Goal: Task Accomplishment & Management: Complete application form

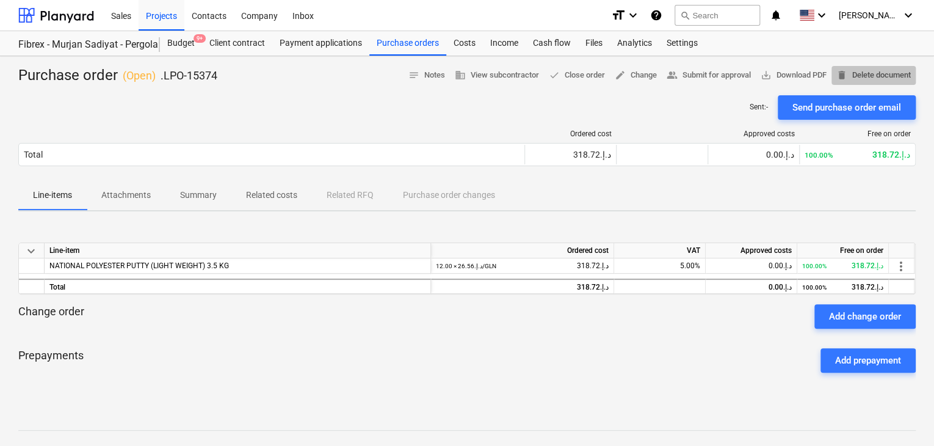
click at [860, 81] on span "delete Delete document" at bounding box center [874, 75] width 74 height 14
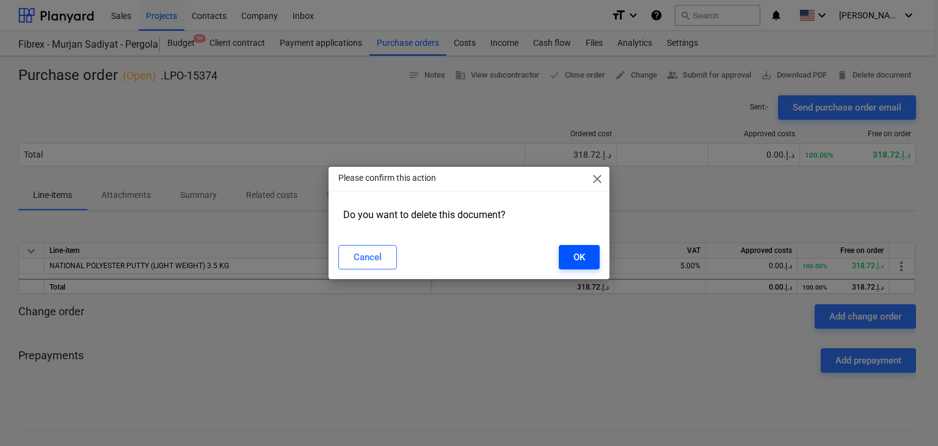
click at [576, 252] on div "OK" at bounding box center [579, 257] width 12 height 16
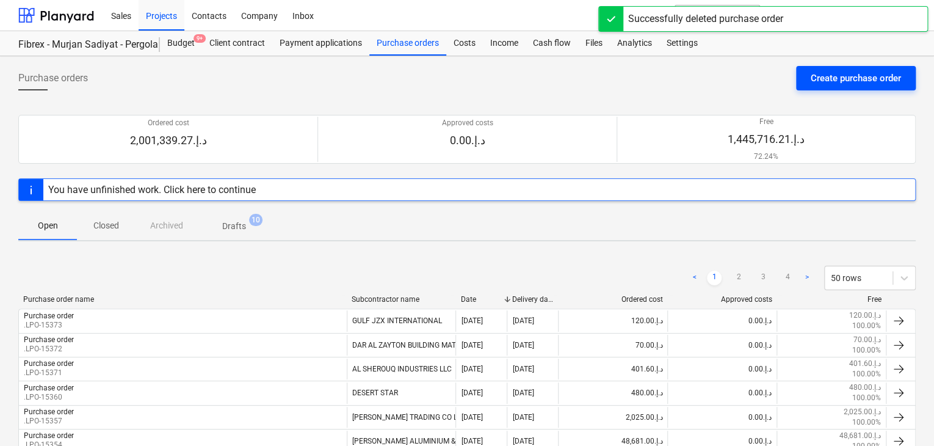
click at [855, 80] on div "Create purchase order" at bounding box center [856, 78] width 90 height 16
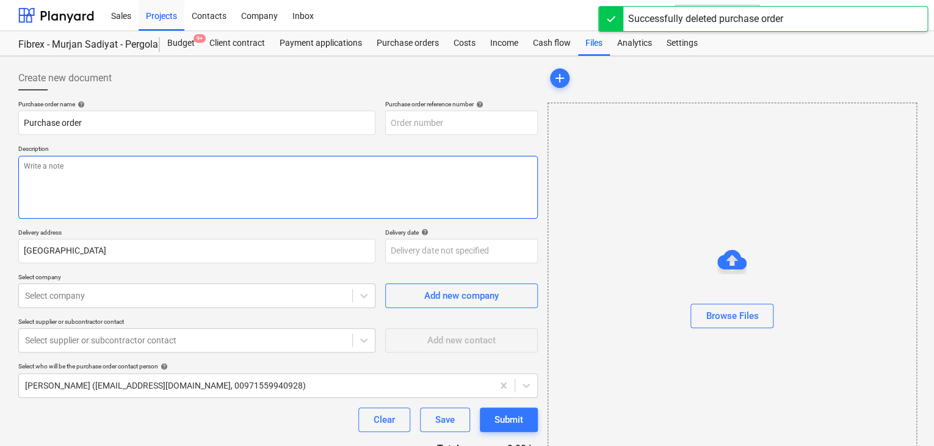
click at [429, 170] on textarea at bounding box center [278, 187] width 520 height 63
type textarea "x"
type input "SUB-AMS001-2024-006-PO-227"
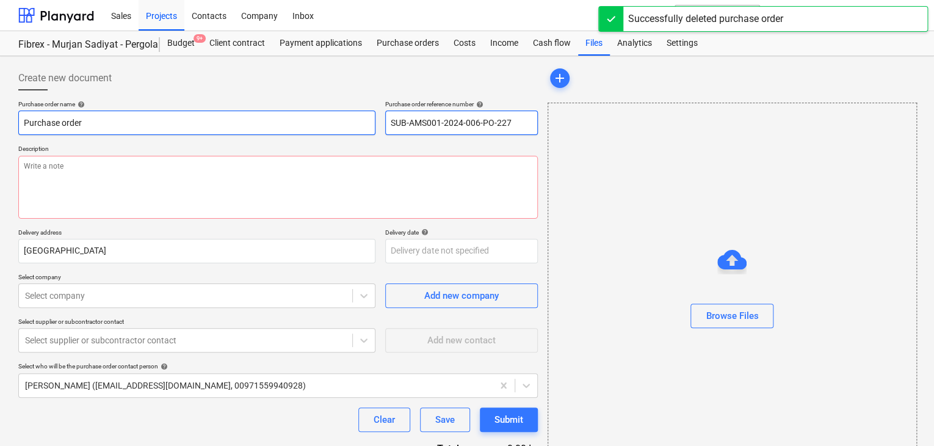
drag, startPoint x: 528, startPoint y: 125, endPoint x: 347, endPoint y: 133, distance: 180.9
click at [347, 133] on div "Purchase order name help Purchase order Purchase order reference number help SU…" at bounding box center [278, 117] width 520 height 35
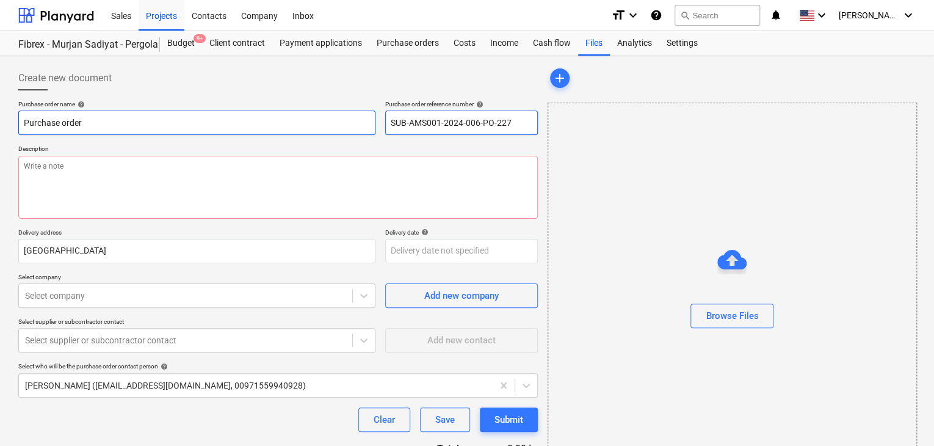
type textarea "x"
type input "."
type textarea "x"
type input ".L"
type textarea "x"
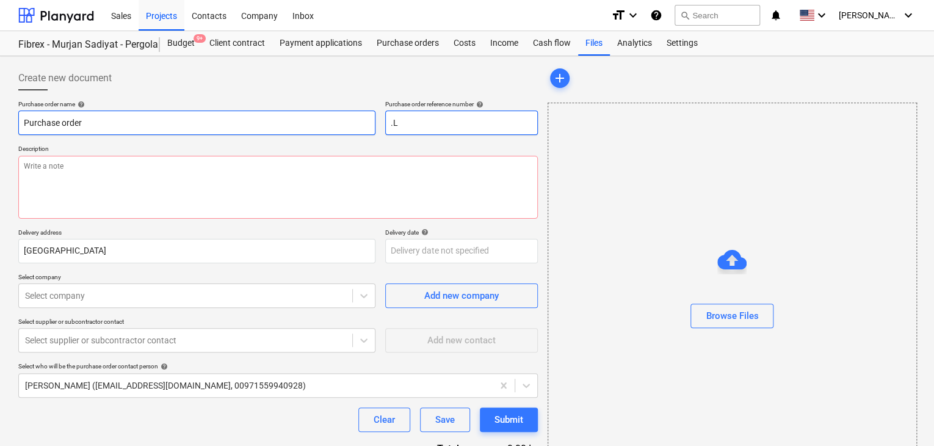
type input ".LP"
type textarea "x"
type input ".LPO"
type textarea "x"
type input ".LPO-"
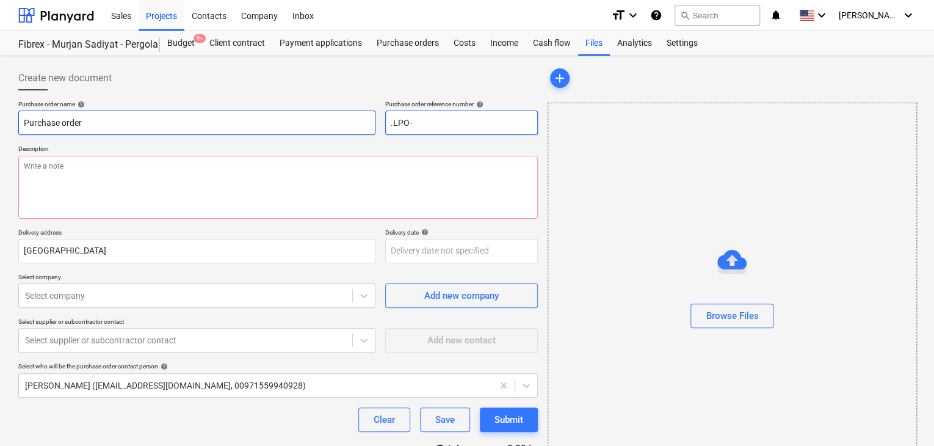
type textarea "x"
type input ".LPO-1"
type textarea "x"
type input ".LPO-15"
type textarea "x"
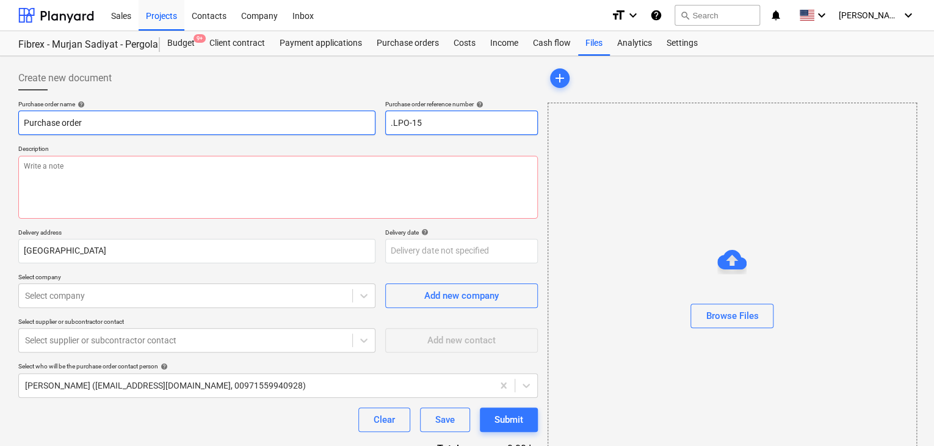
type input ".LPO-153"
type textarea "x"
type input ".LPO-1537"
type textarea "x"
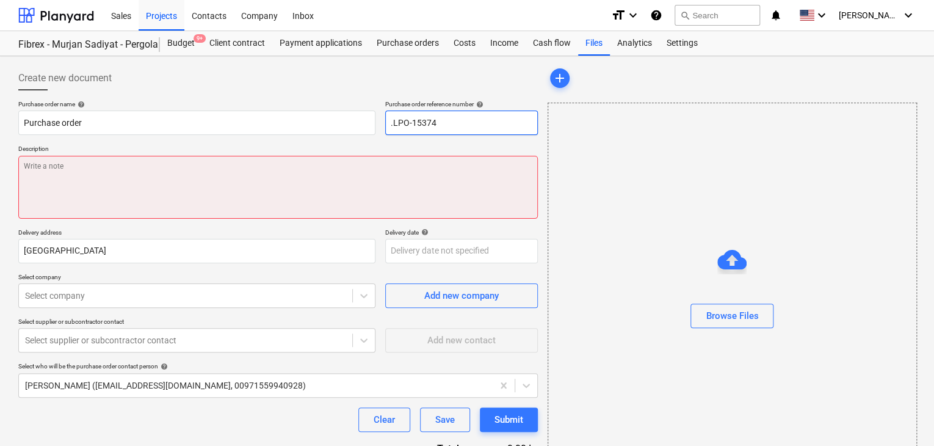
type input ".LPO-15374"
click at [153, 184] on textarea at bounding box center [278, 187] width 520 height 63
type textarea "x"
type textarea "2"
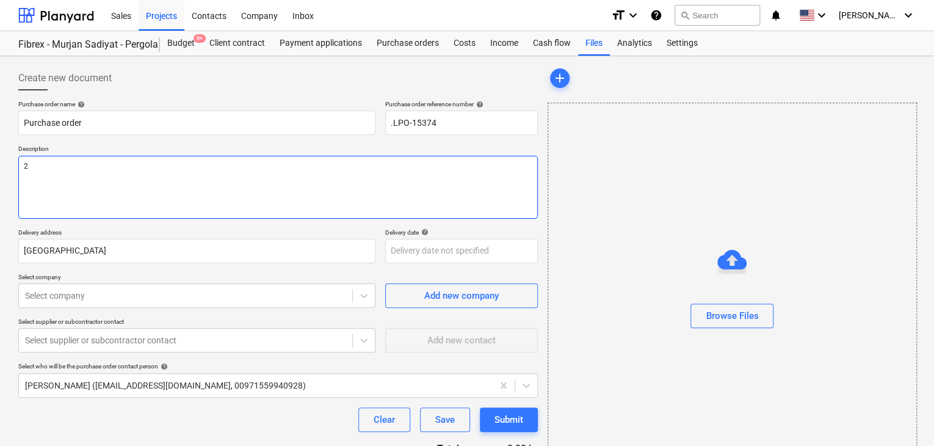
type textarea "x"
type textarea "24"
type textarea "x"
type textarea "24/"
type textarea "x"
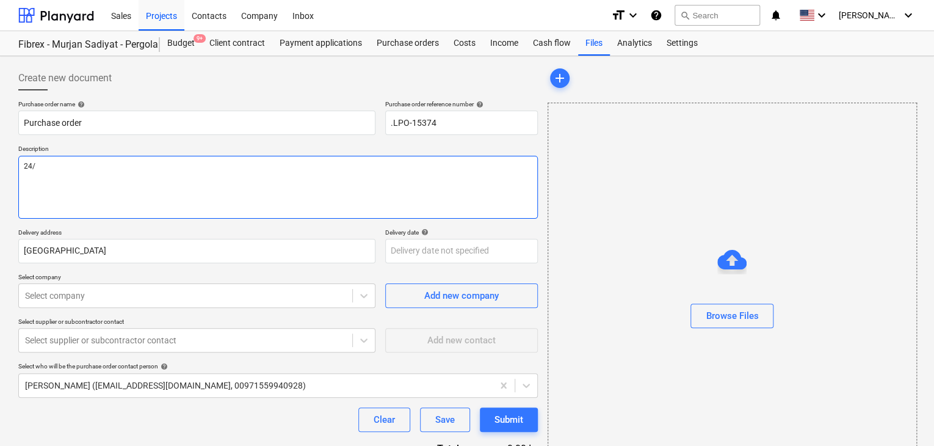
type textarea "24/A"
type textarea "x"
type textarea "24/AU"
type textarea "x"
type textarea "24/AUG"
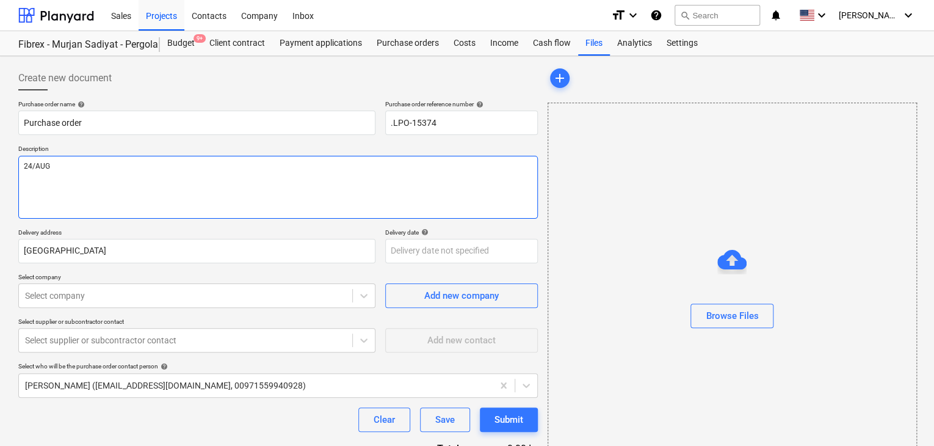
type textarea "x"
type textarea "24/AUG/"
type textarea "x"
type textarea "24/[DATE]"
type textarea "x"
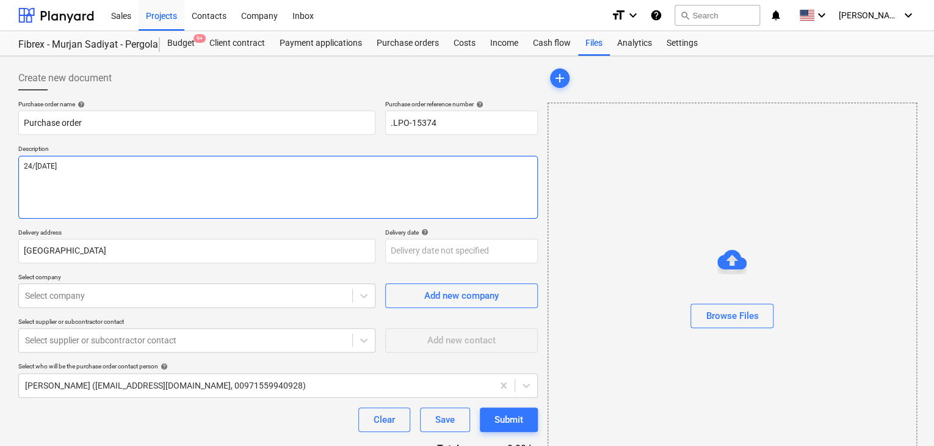
type textarea "[DATE]"
type textarea "x"
type textarea "[DATE]"
type textarea "x"
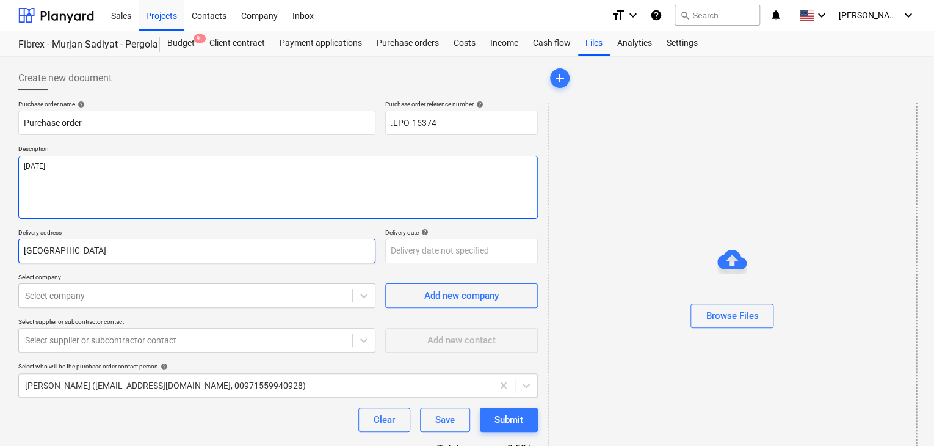
type textarea "[DATE]"
click at [97, 241] on input "[GEOGRAPHIC_DATA]" at bounding box center [196, 251] width 357 height 24
type textarea "x"
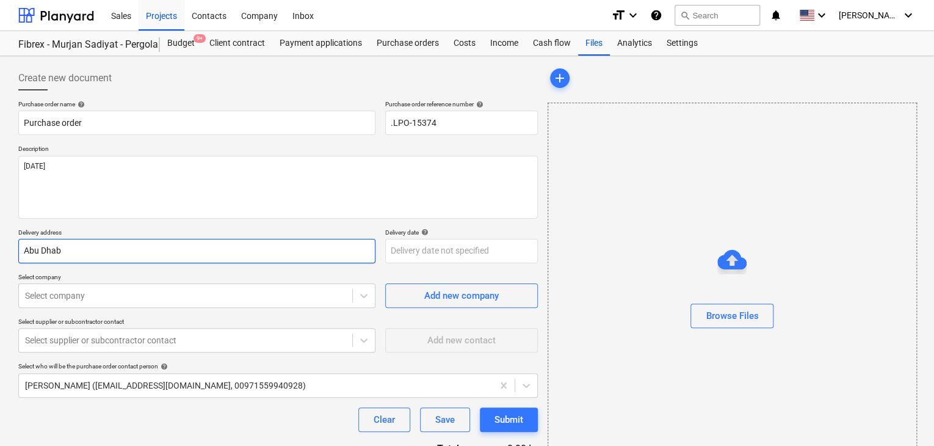
type input "Abu Dha"
type textarea "x"
type input "Abu Dh"
type textarea "x"
type input "Abu D"
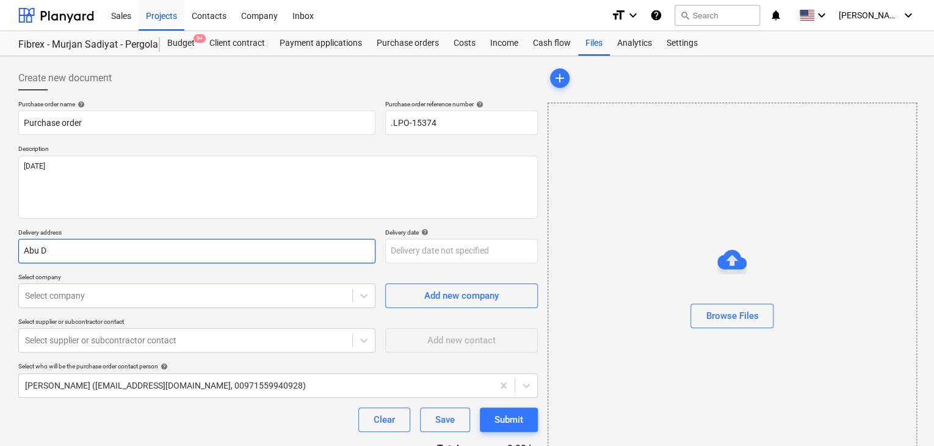
type textarea "x"
type input "Abu"
type textarea "x"
type input "Abu"
type textarea "x"
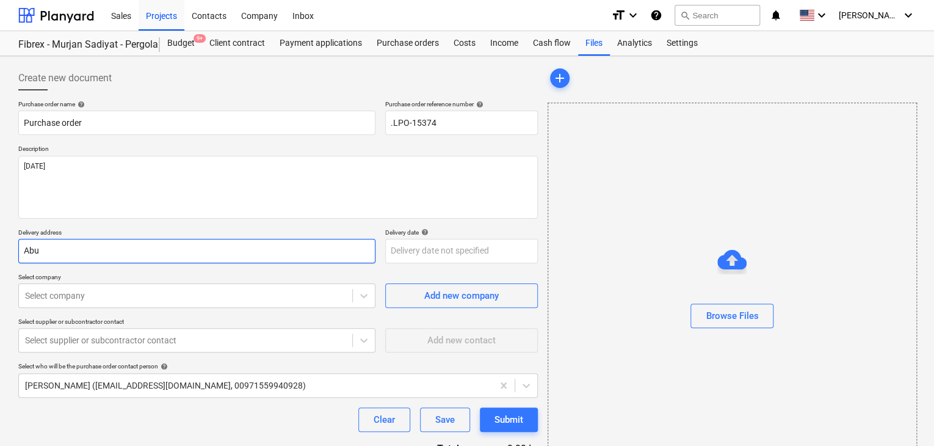
type input "Ab"
type textarea "x"
type input "A"
type textarea "x"
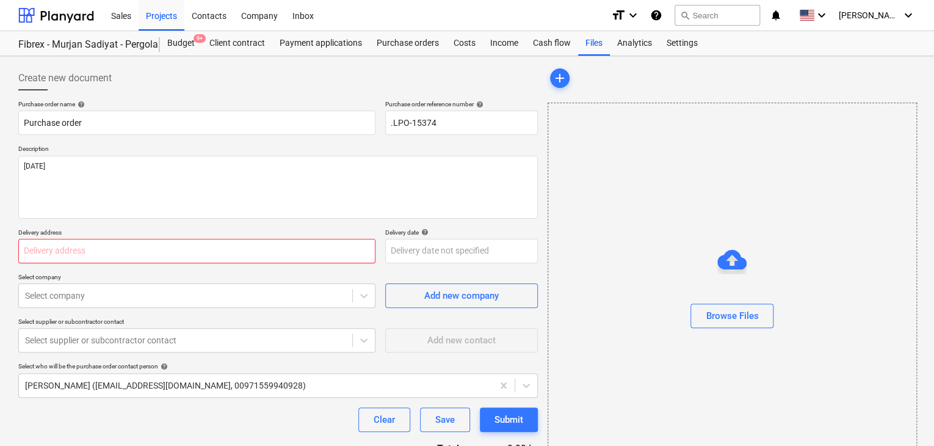
type textarea "x"
type input "L"
type textarea "x"
type input "LU"
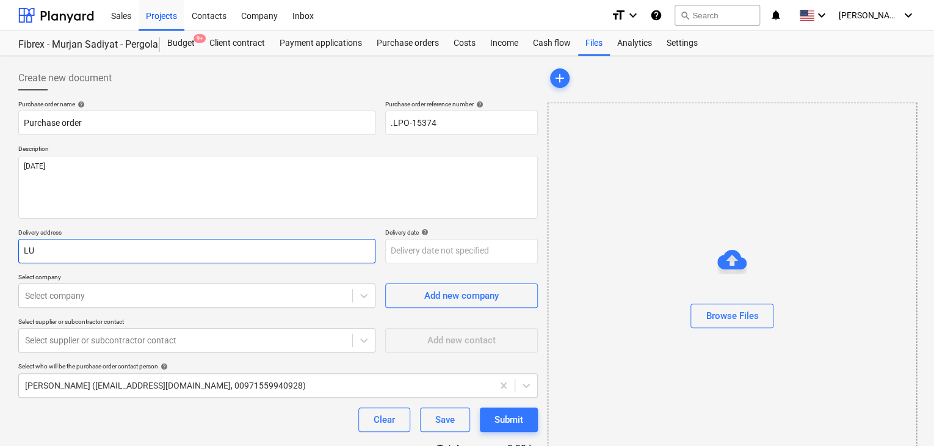
type textarea "x"
type input "LUC"
type textarea "x"
type input "LUCK"
type textarea "x"
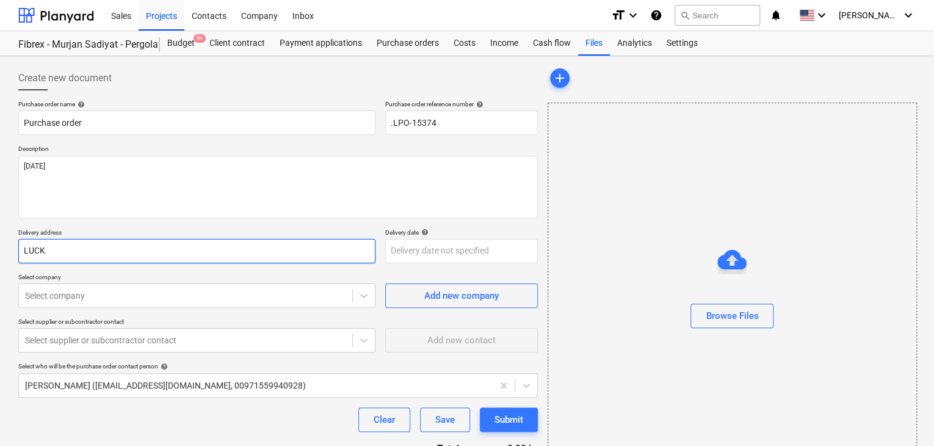
type input "LUCKY"
type textarea "x"
type input "LUCKY N"
type textarea "x"
type input "LUCKY NE"
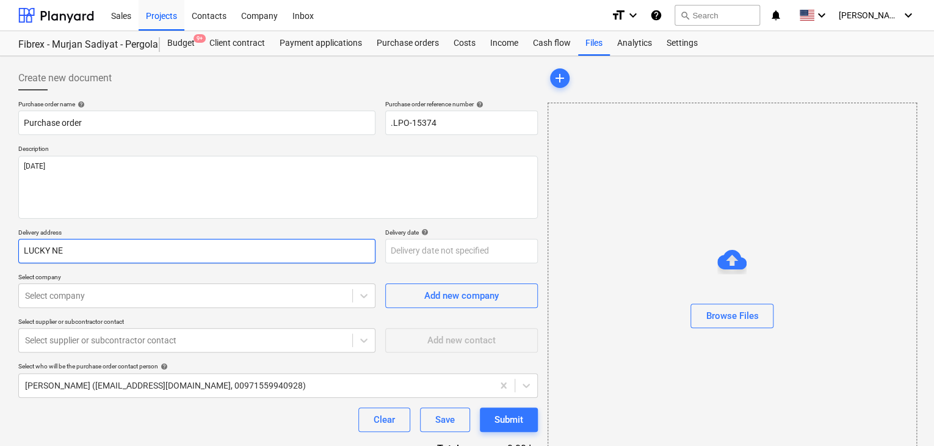
type textarea "x"
type input "LUCKY NEG"
type textarea "x"
type input "LUCKY [PERSON_NAME]"
type textarea "x"
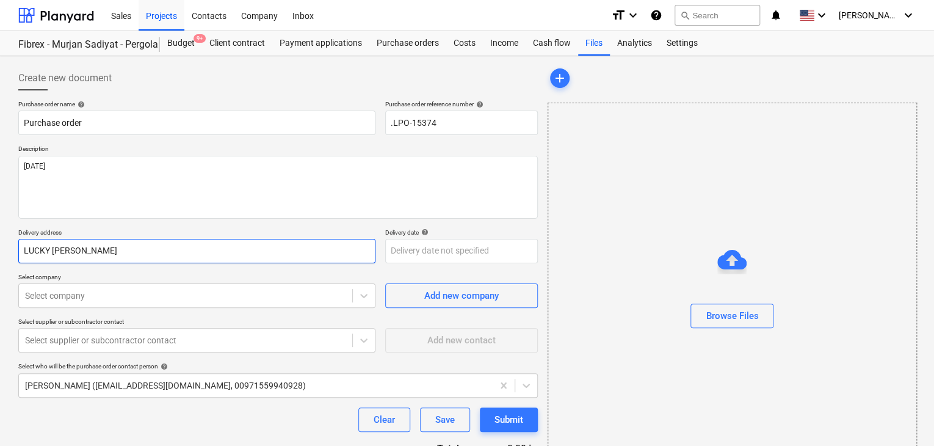
type input "LUCKY NEGIN"
type textarea "x"
type input "LUCKY NEGINE"
type textarea "x"
type input "LUCKY NEGINEE"
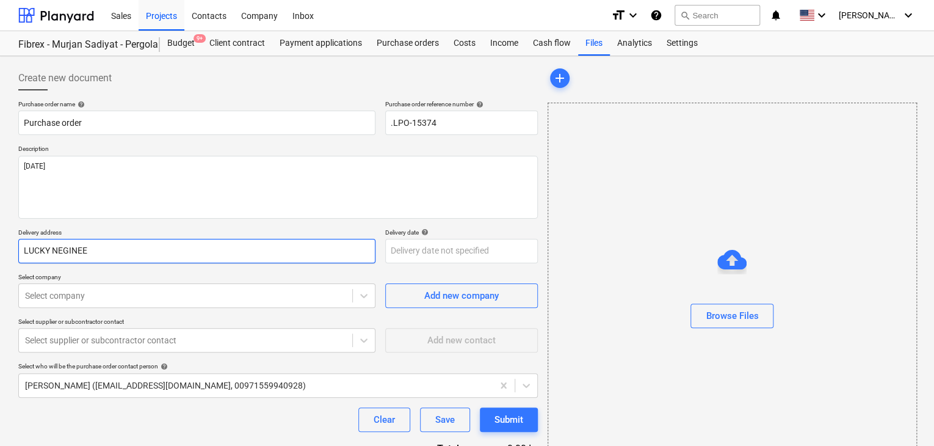
type textarea "x"
type input "LUCKY NEGINEER"
type textarea "x"
type input "LUCKY NEGINEERI"
type textarea "x"
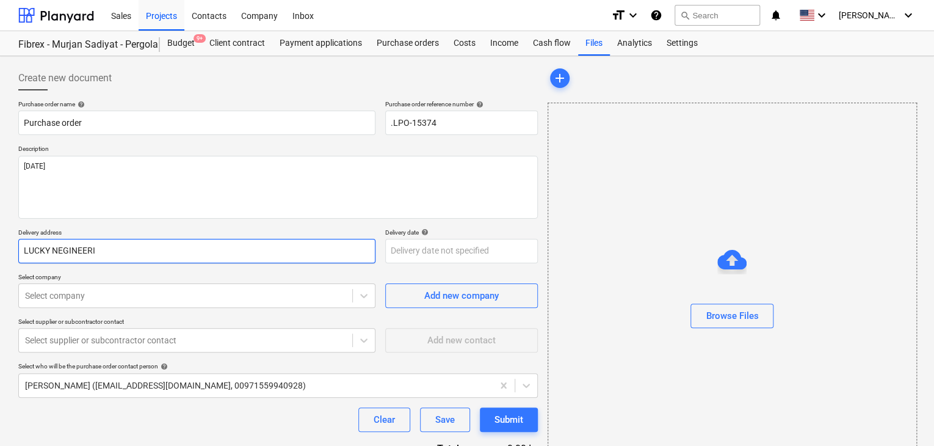
type input "LUCKY NEGINEERIN"
type textarea "x"
type input "LUCKY NEGINEERING"
type textarea "x"
type input "LUCKY NEGINEERING"
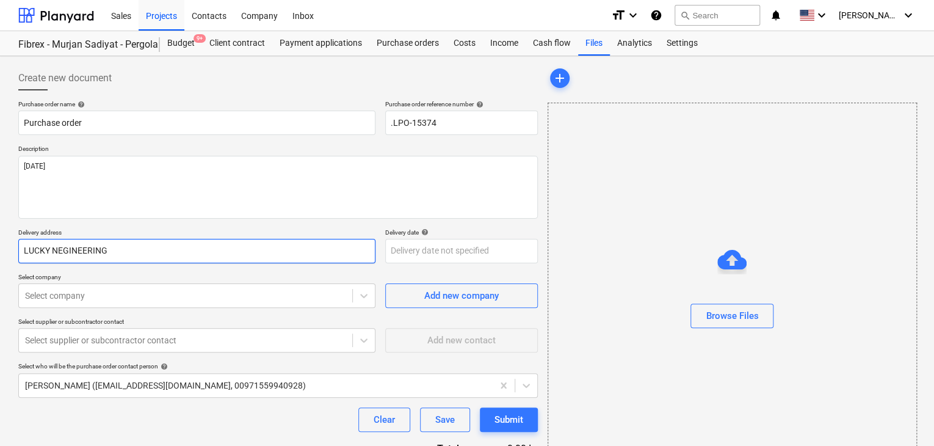
type textarea "x"
type input "LUCKY NEGINEERING S"
type textarea "x"
type input "LUCKY NEGINEERING SE"
type textarea "x"
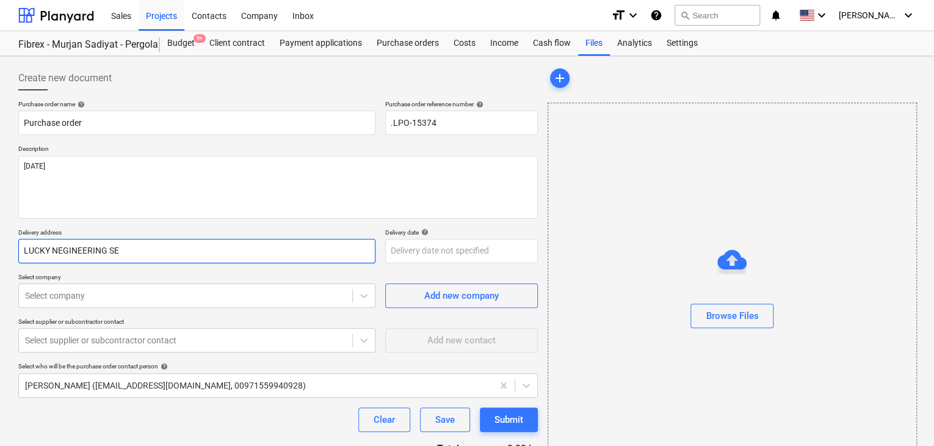
type input "LUCKY NEGINEERING SER"
type textarea "x"
type input "LUCKY NEGINEERING SERV"
type textarea "x"
type input "LUCKY NEGINEERING SERVI"
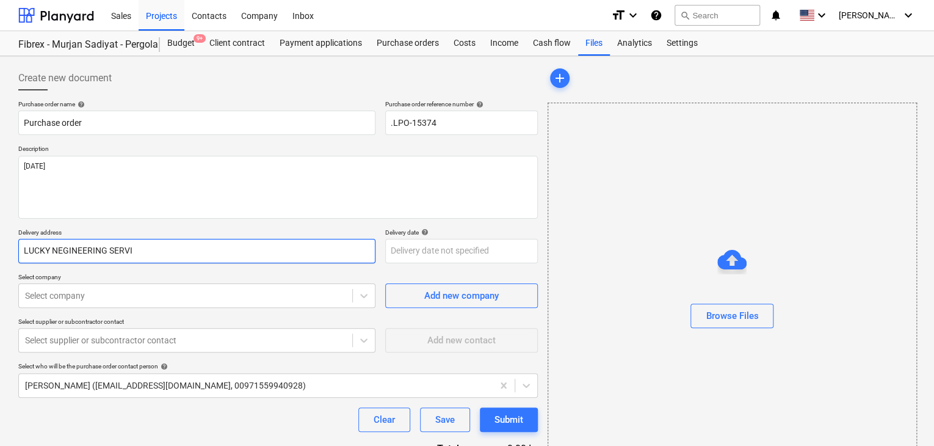
type textarea "x"
type input "LUCKY NEGINEERING SERVIC"
type textarea "x"
type input "LUCKY NEGINEERING SERVICE"
type textarea "x"
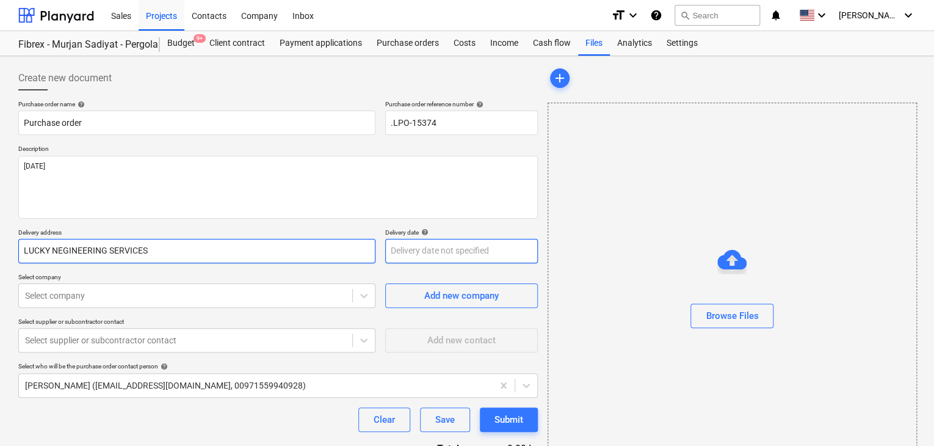
type input "LUCKY NEGINEERING SERVICES"
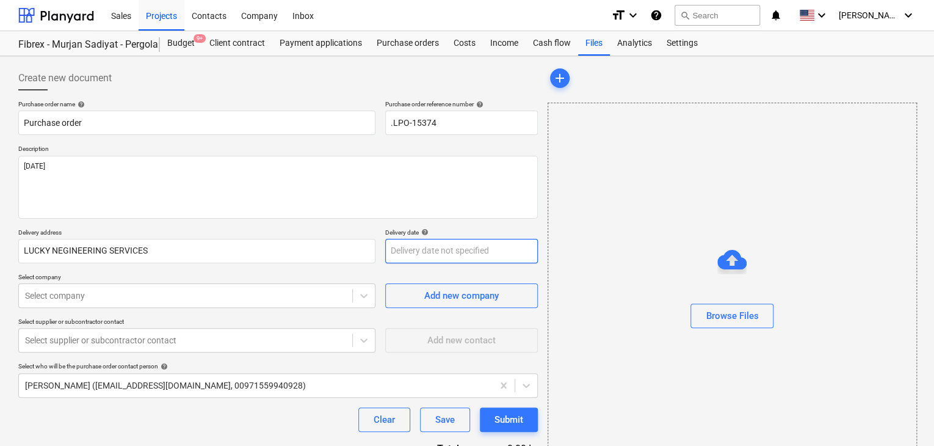
click at [395, 251] on body "Sales Projects Contacts Company Inbox format_size keyboard_arrow_down help sear…" at bounding box center [467, 223] width 934 height 446
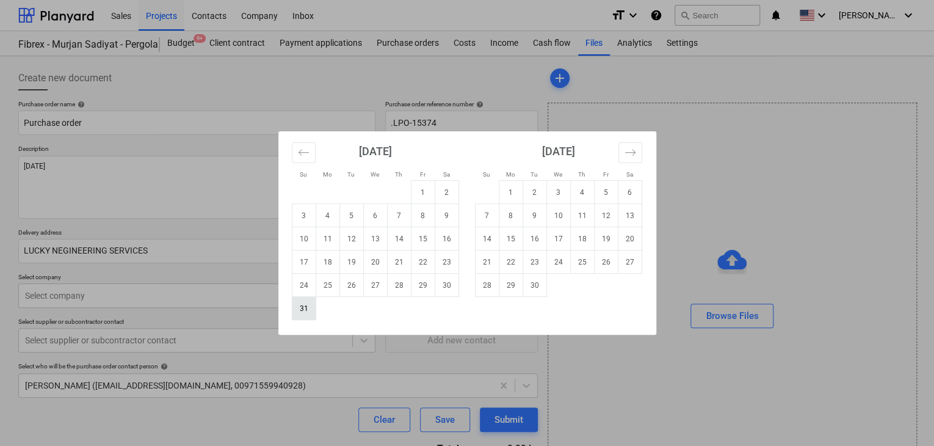
click at [296, 308] on td "31" at bounding box center [304, 308] width 24 height 23
type textarea "x"
type input "[DATE]"
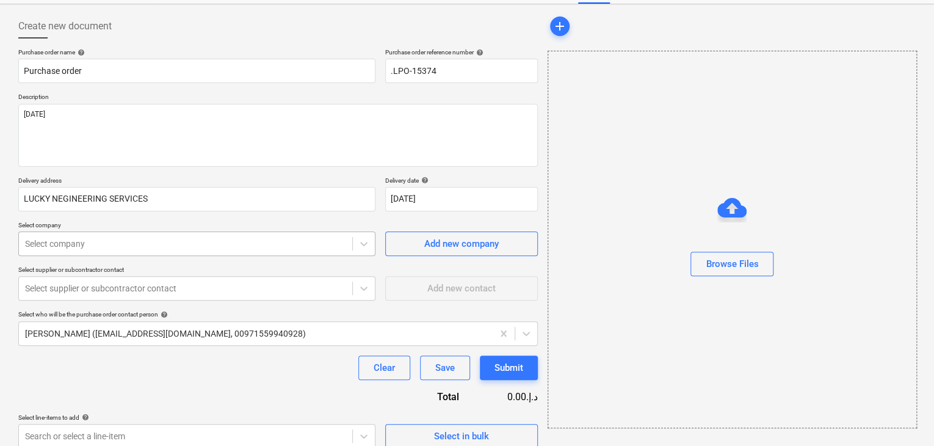
click at [162, 290] on body "Sales Projects Contacts Company Inbox format_size keyboard_arrow_down help sear…" at bounding box center [467, 171] width 934 height 446
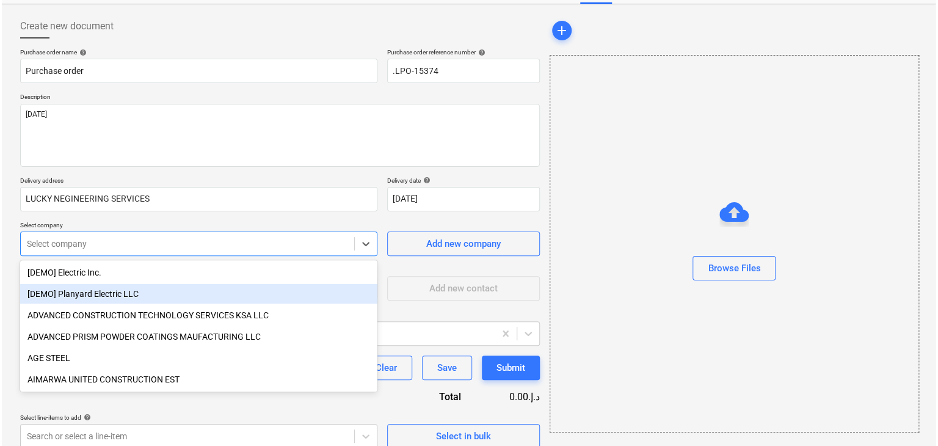
scroll to position [57, 0]
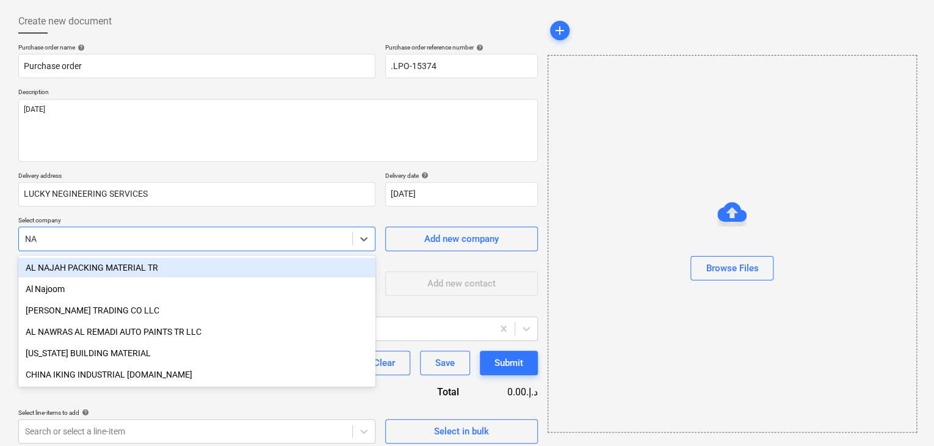
type input "NAT"
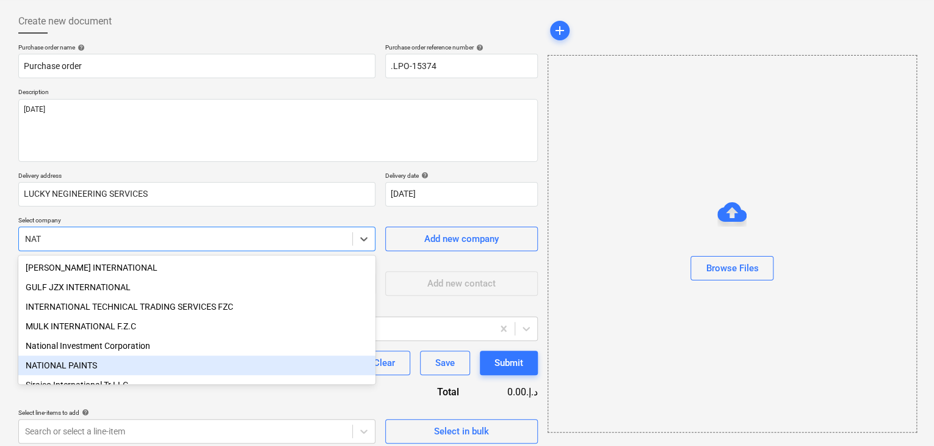
click at [111, 371] on div "NATIONAL PAINTS" at bounding box center [196, 365] width 357 height 20
type textarea "x"
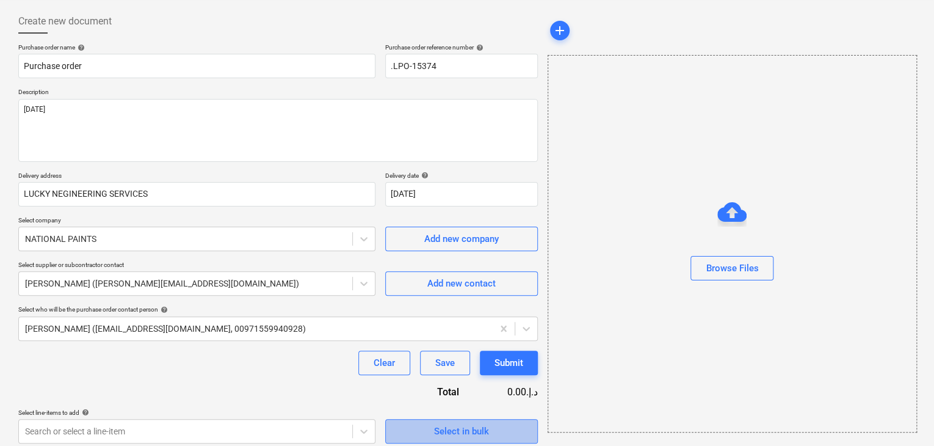
click at [460, 430] on div "Select in bulk" at bounding box center [461, 431] width 55 height 16
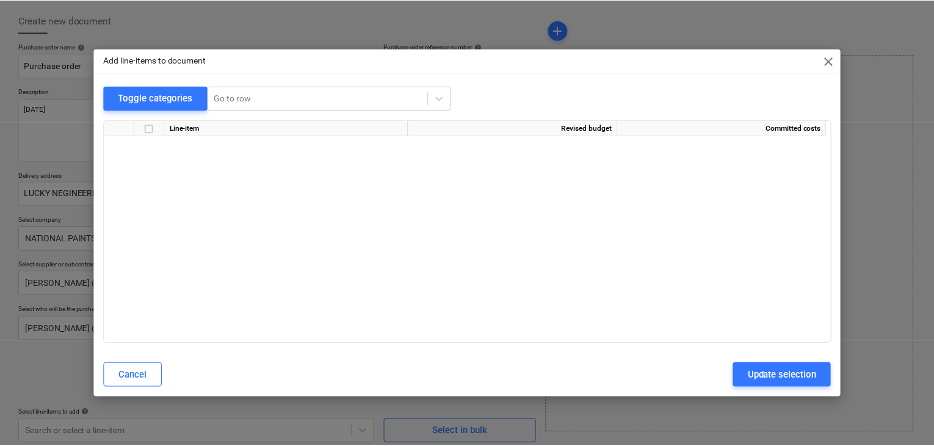
scroll to position [5579, 0]
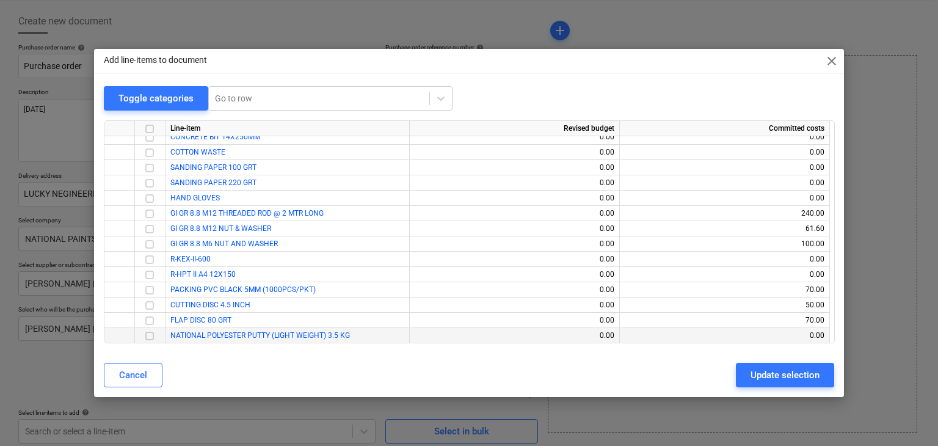
click at [151, 331] on input "checkbox" at bounding box center [149, 336] width 15 height 15
click at [757, 374] on div "Update selection" at bounding box center [784, 375] width 69 height 16
type textarea "x"
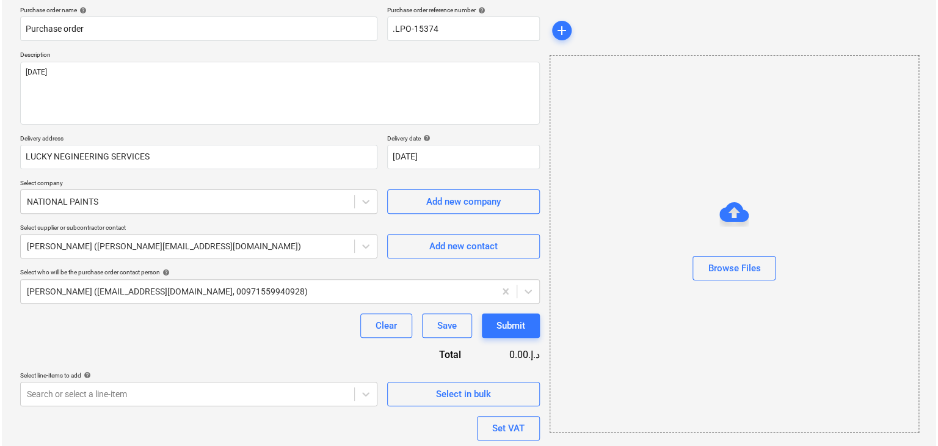
scroll to position [178, 0]
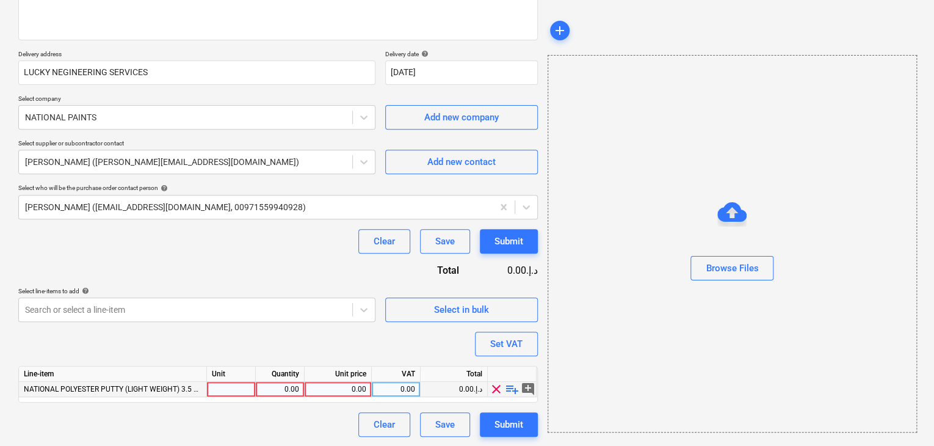
click at [220, 387] on div at bounding box center [231, 389] width 49 height 15
type input "GLN"
type textarea "x"
click at [280, 383] on div "0.00" at bounding box center [280, 389] width 38 height 15
type input "6"
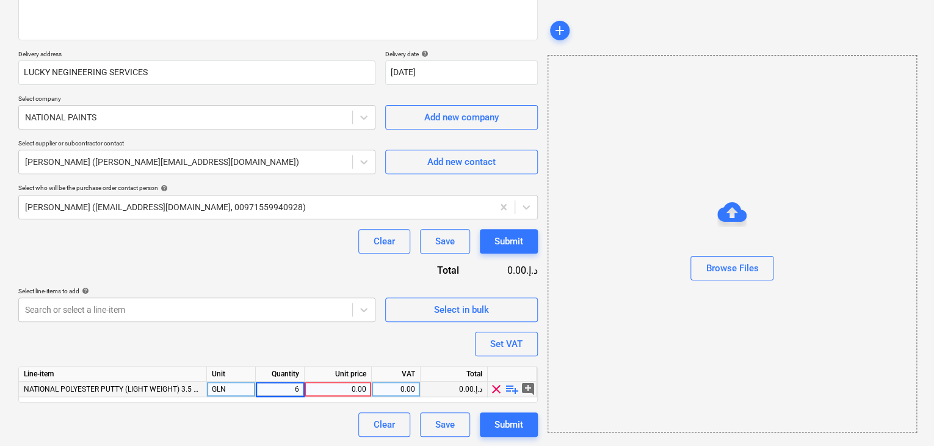
type textarea "x"
click at [332, 391] on div "0.00" at bounding box center [338, 389] width 57 height 15
type input "26.56"
type textarea "x"
click at [630, 331] on div "Browse Files" at bounding box center [732, 243] width 369 height 377
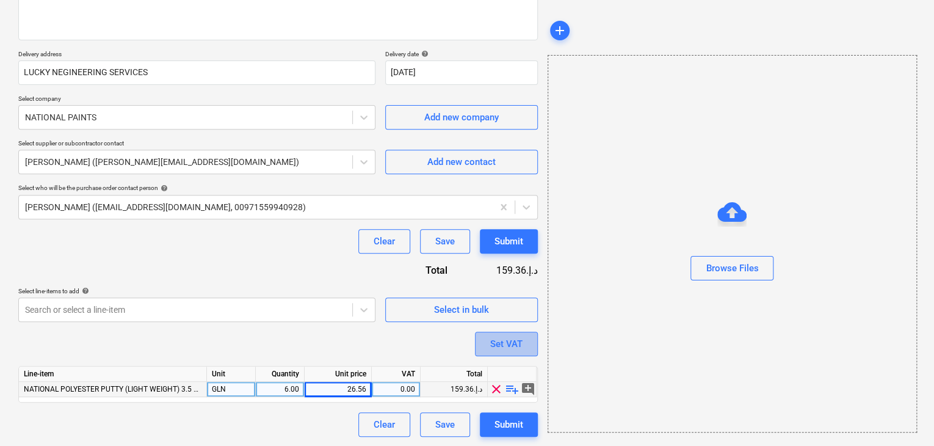
click at [503, 343] on div "Set VAT" at bounding box center [506, 344] width 32 height 16
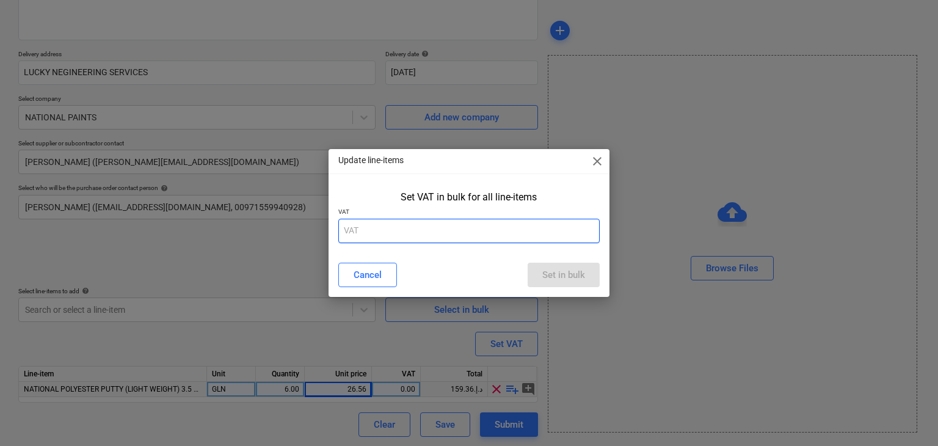
click at [413, 227] on input "text" at bounding box center [469, 231] width 262 height 24
type input "5"
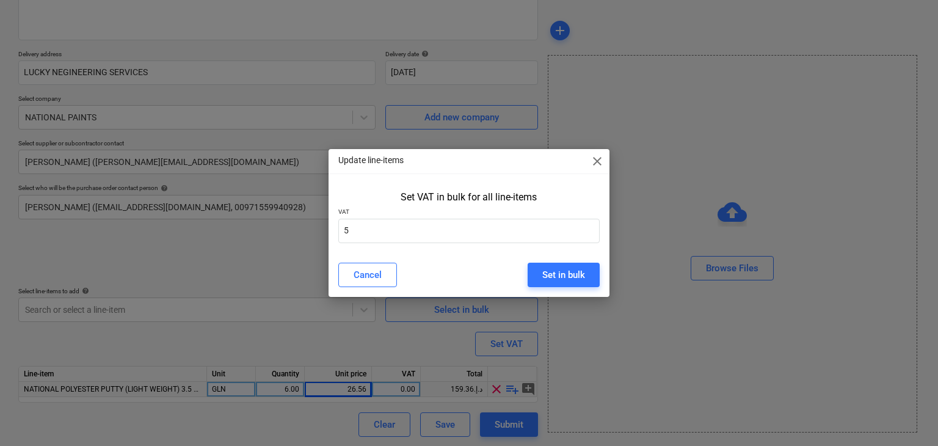
click at [553, 260] on div "Cancel Set in bulk" at bounding box center [469, 275] width 277 height 34
click at [548, 263] on button "Set in bulk" at bounding box center [564, 275] width 72 height 24
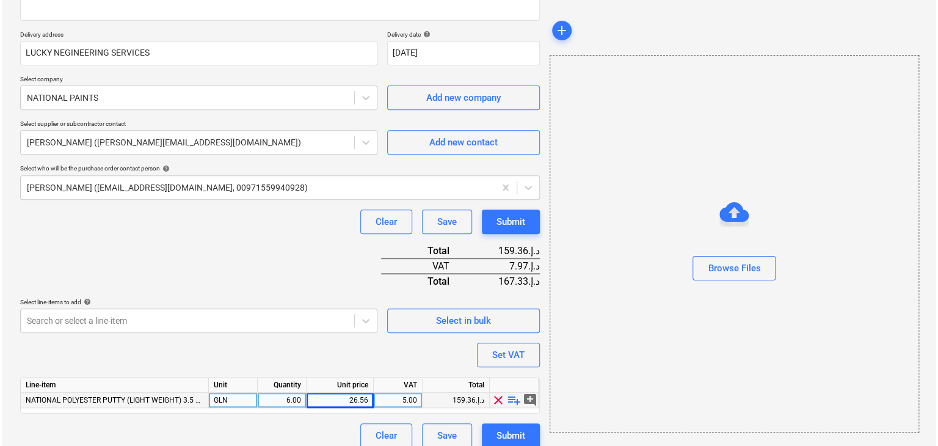
scroll to position [209, 0]
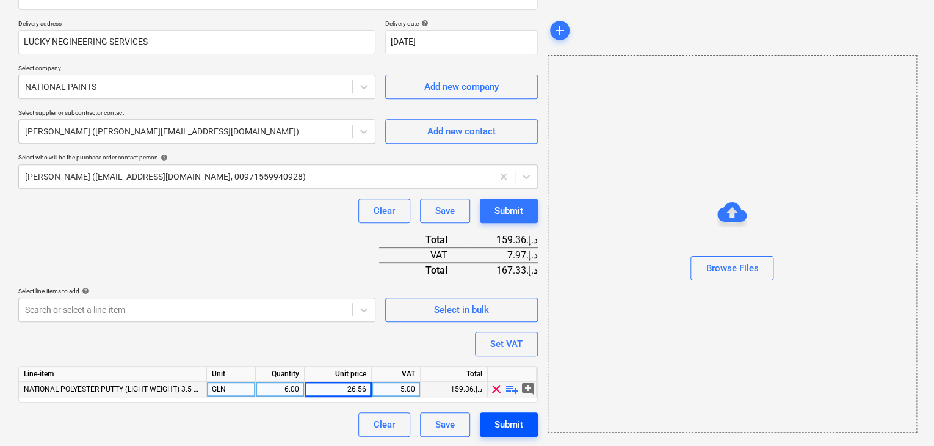
click at [521, 427] on div "Submit" at bounding box center [509, 424] width 29 height 16
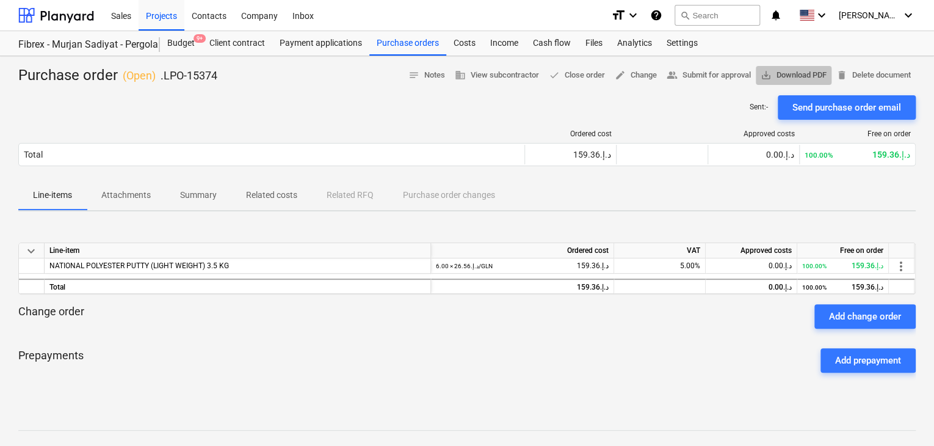
click at [796, 77] on span "save_alt Download PDF" at bounding box center [794, 75] width 66 height 14
click at [154, 13] on div "Projects" at bounding box center [162, 14] width 46 height 31
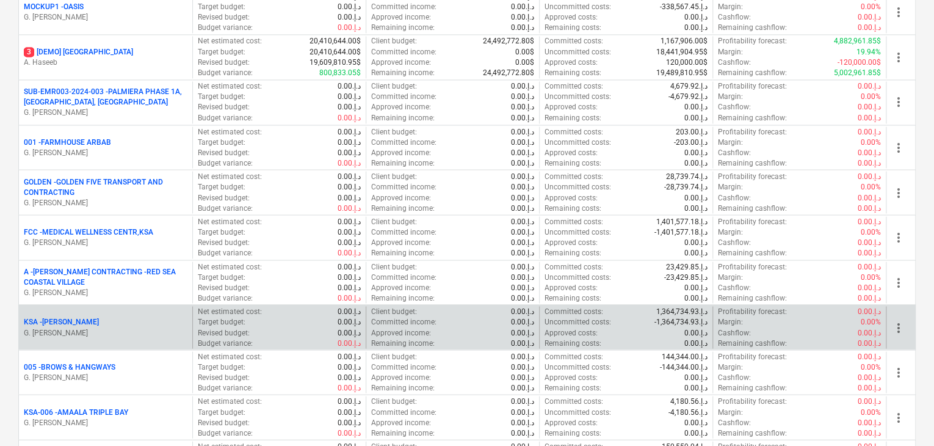
scroll to position [1282, 0]
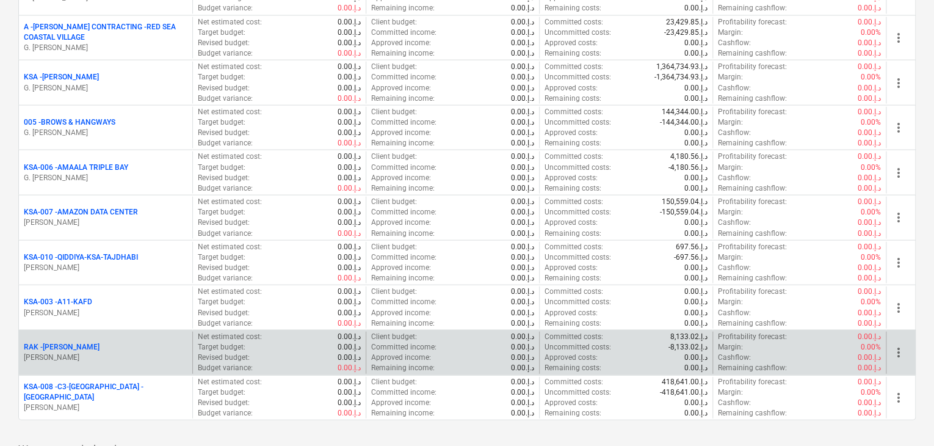
click at [110, 342] on div "[PERSON_NAME]" at bounding box center [106, 347] width 164 height 10
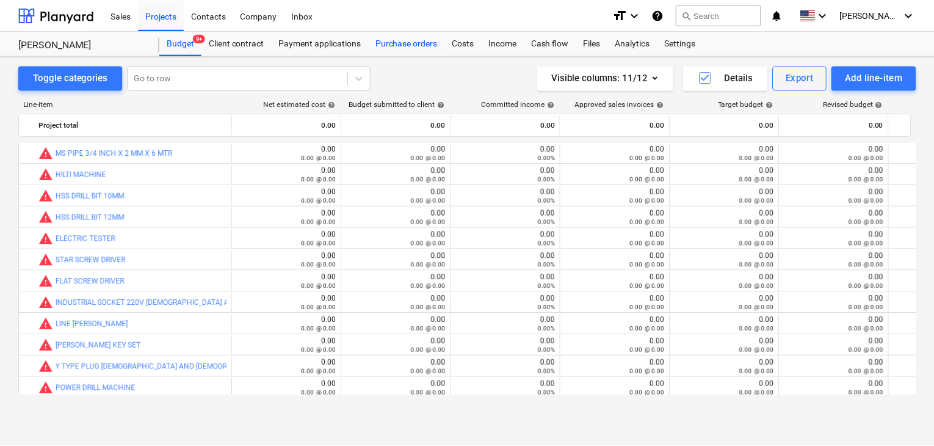
scroll to position [281, 0]
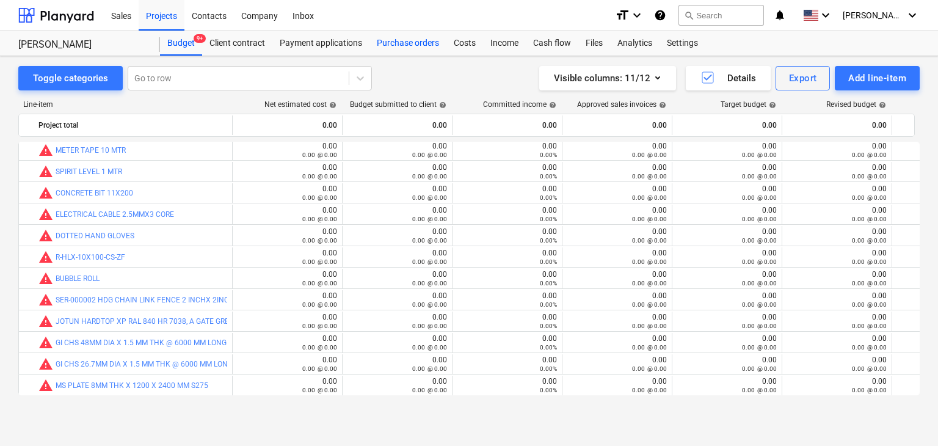
click at [425, 43] on div "Purchase orders" at bounding box center [407, 43] width 77 height 24
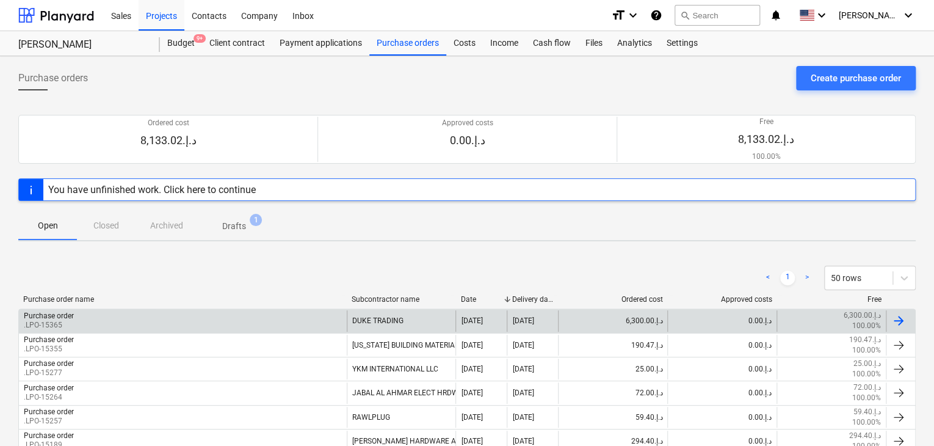
click at [128, 316] on div "Purchase order .LPO-15365" at bounding box center [183, 320] width 328 height 21
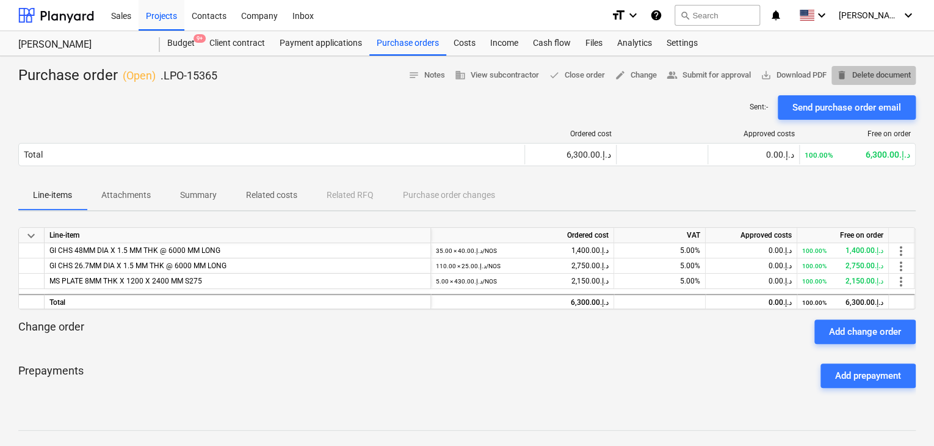
click at [863, 74] on span "delete Delete document" at bounding box center [874, 75] width 74 height 14
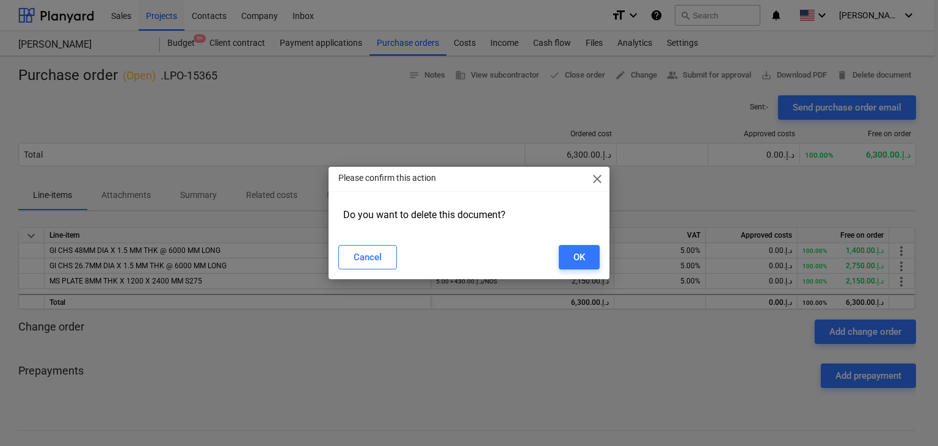
drag, startPoint x: 579, startPoint y: 247, endPoint x: 565, endPoint y: 235, distance: 18.6
click at [579, 248] on button "OK" at bounding box center [579, 257] width 41 height 24
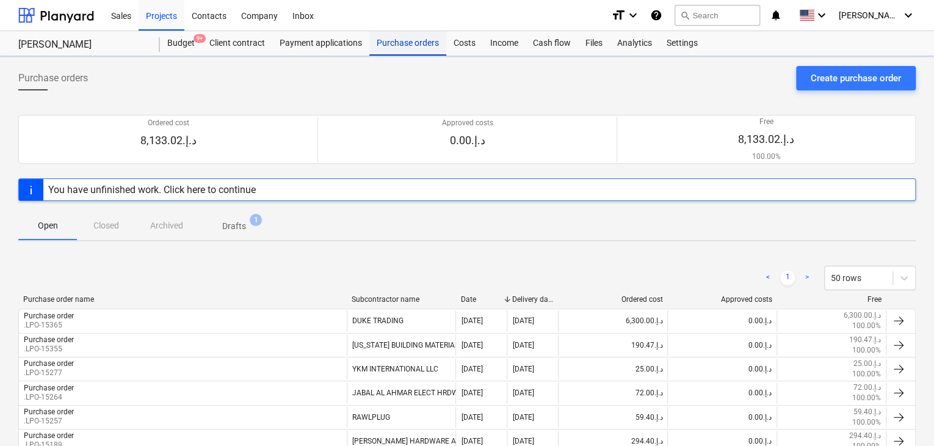
click at [395, 39] on div "Purchase orders" at bounding box center [407, 43] width 77 height 24
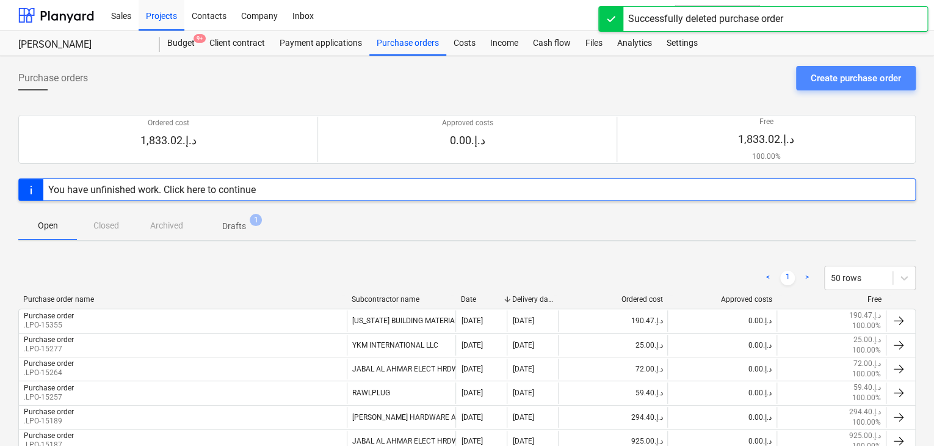
click at [815, 83] on div "Create purchase order" at bounding box center [856, 78] width 90 height 16
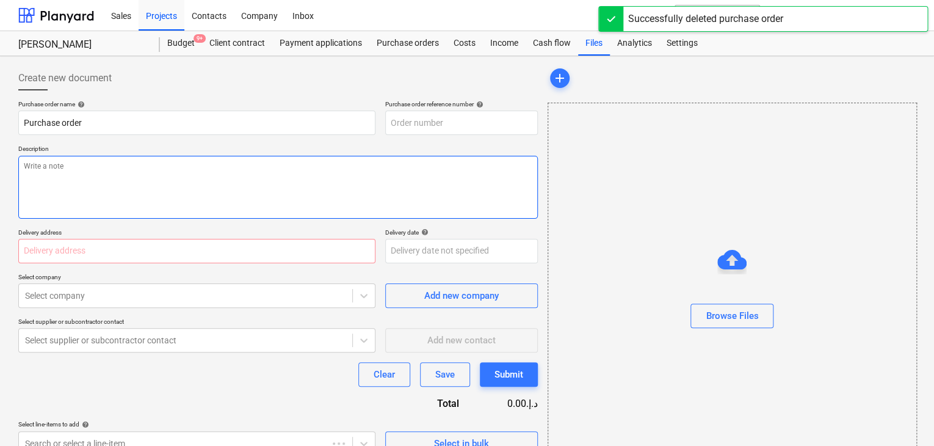
type textarea "x"
type input "RAK-PO-012"
click at [418, 167] on textarea at bounding box center [278, 187] width 520 height 63
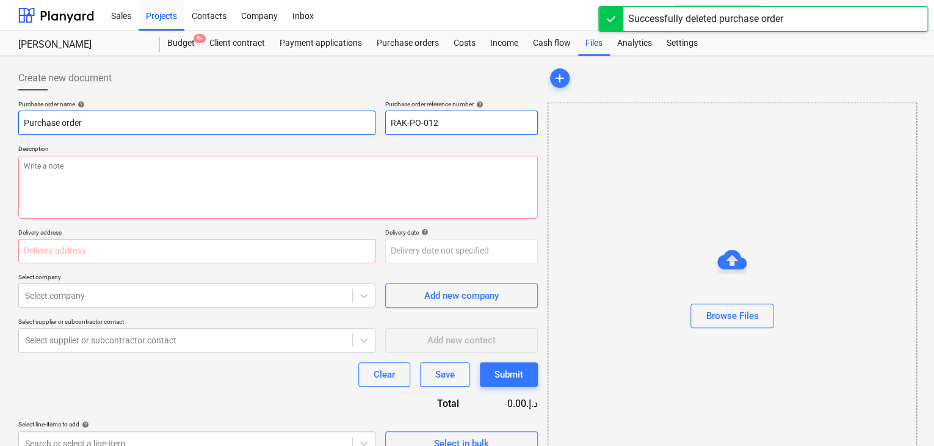
drag, startPoint x: 457, startPoint y: 126, endPoint x: 340, endPoint y: 123, distance: 117.3
click at [340, 123] on div "Purchase order name help Purchase order Purchase order reference number help RA…" at bounding box center [278, 117] width 520 height 35
type textarea "x"
type input "."
type textarea "x"
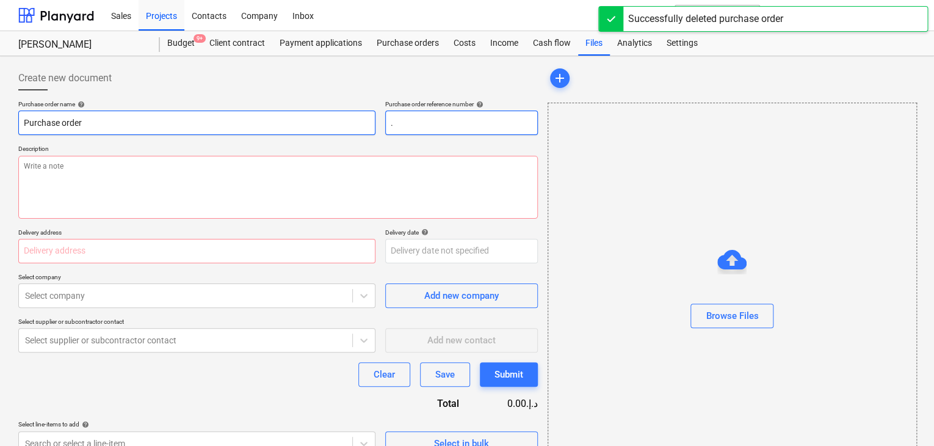
type input ".L"
type textarea "x"
type input ".LP"
type textarea "x"
type input ".LPO"
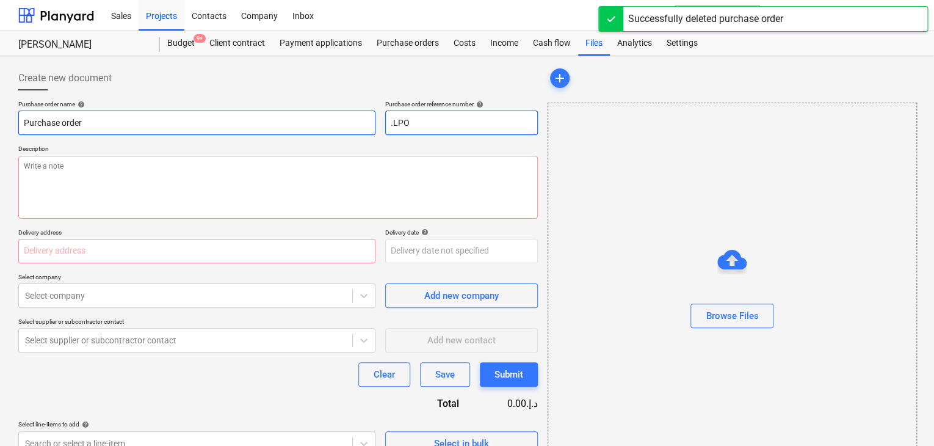
type textarea "x"
type input ".LPO-"
type textarea "x"
type input ".LPO-1"
type textarea "x"
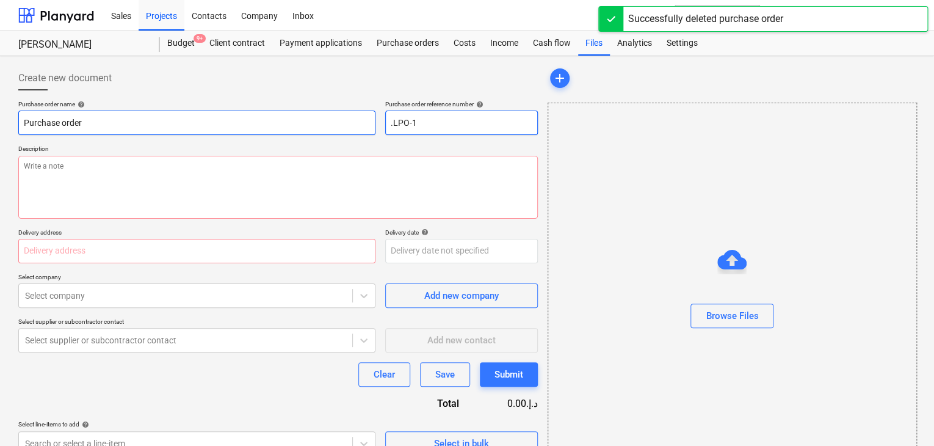
type input ".LPO-15"
type textarea "x"
type input ".LPO-153"
type textarea "x"
type input ".LPO-1536"
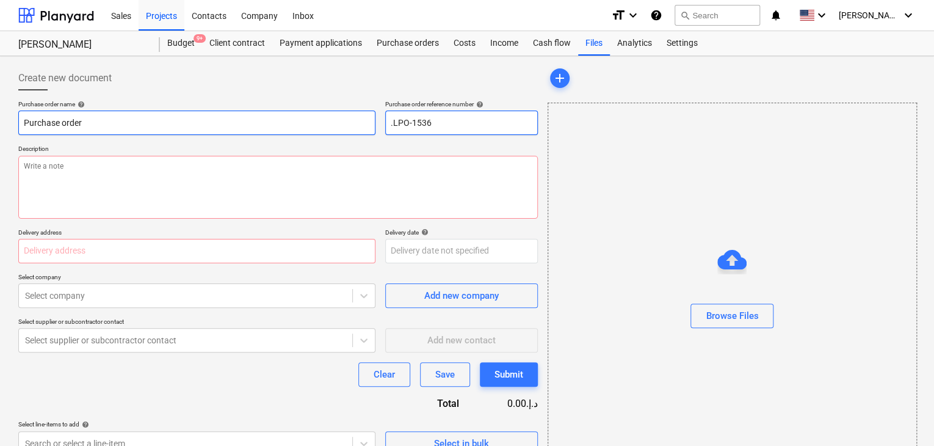
type textarea "x"
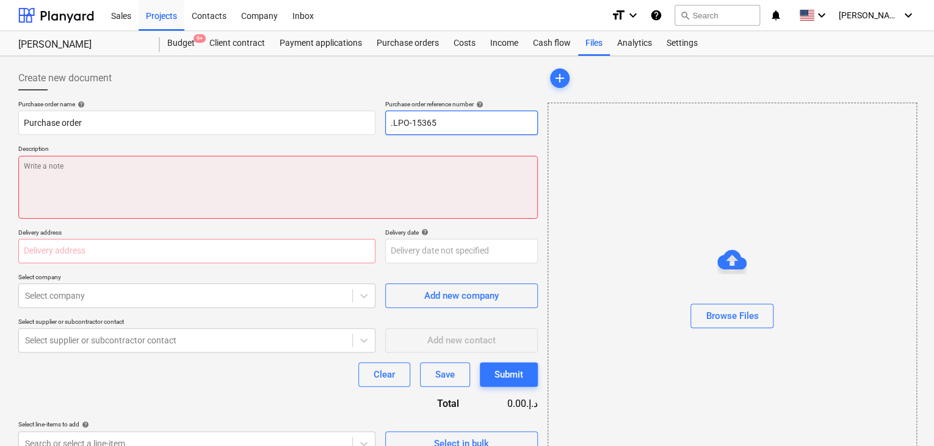
type input ".LPO-15365"
click at [252, 179] on textarea at bounding box center [278, 187] width 520 height 63
type textarea "x"
type textarea "2"
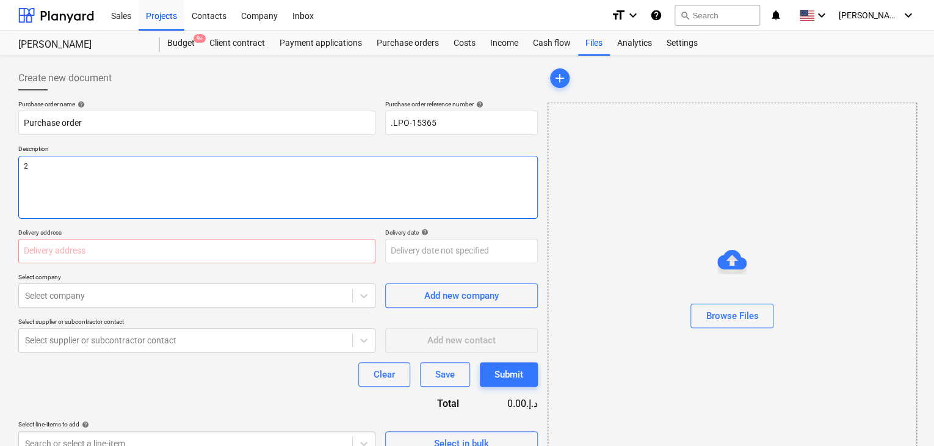
type textarea "x"
type textarea "24"
type textarea "x"
type textarea "24/"
type textarea "x"
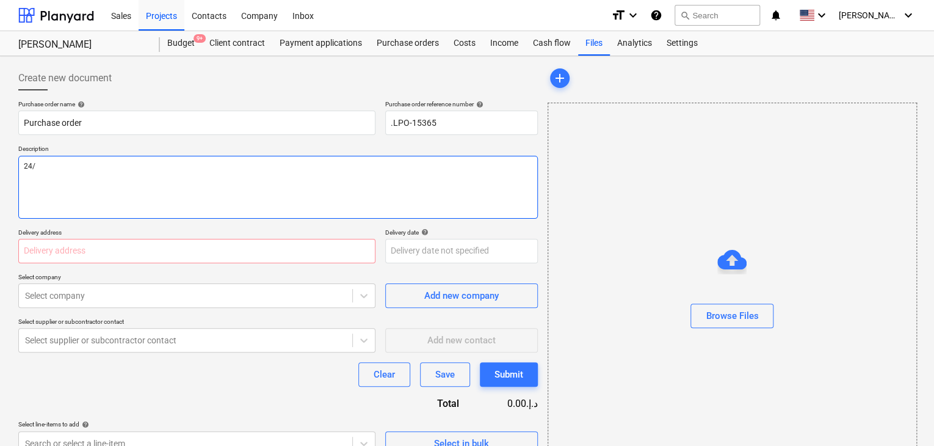
type textarea "24/A"
type textarea "x"
type textarea "24/AU"
type textarea "x"
type textarea "24/AUG"
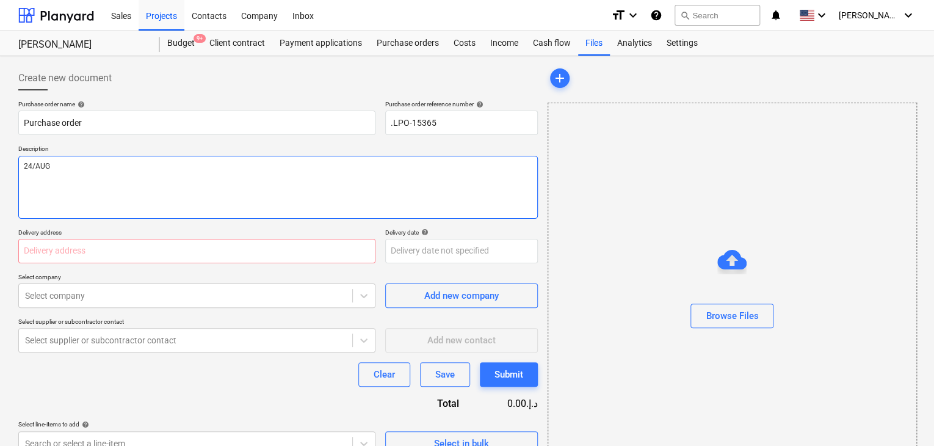
type textarea "x"
type textarea "24/AUG/"
type textarea "x"
type textarea "24/[DATE]"
type textarea "x"
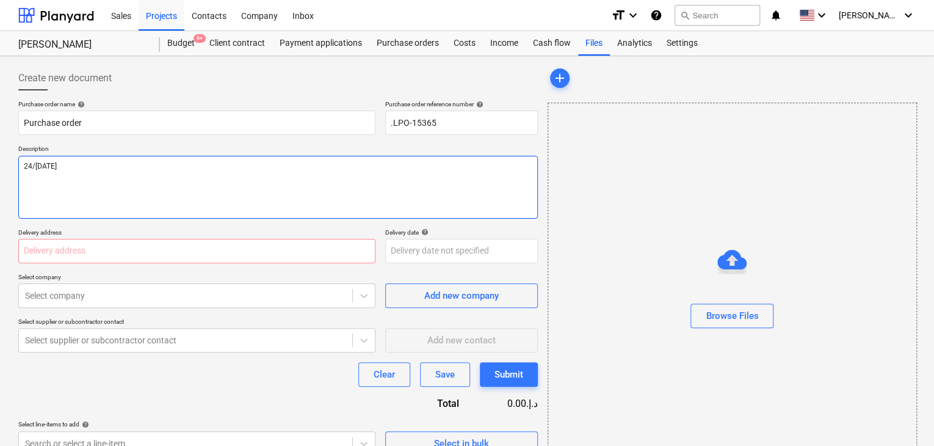
type textarea "[DATE]"
type textarea "x"
type textarea "[DATE]"
type textarea "x"
type textarea "[DATE]"
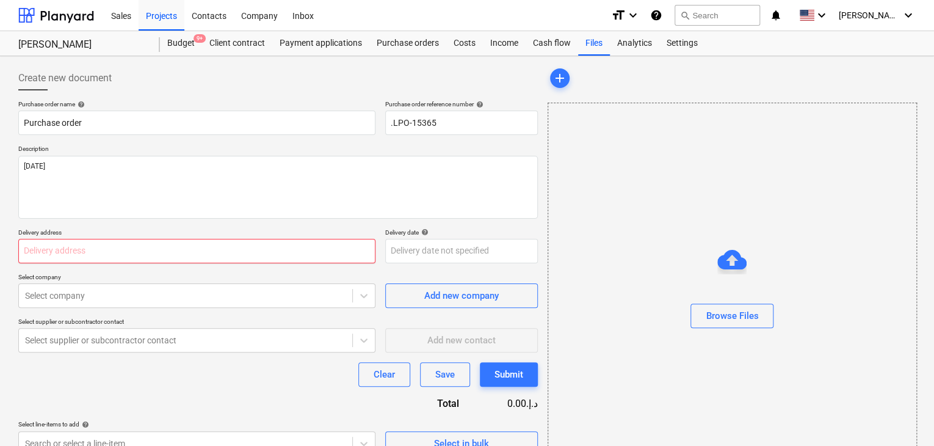
click at [141, 254] on input "text" at bounding box center [196, 251] width 357 height 24
type textarea "x"
type input "L"
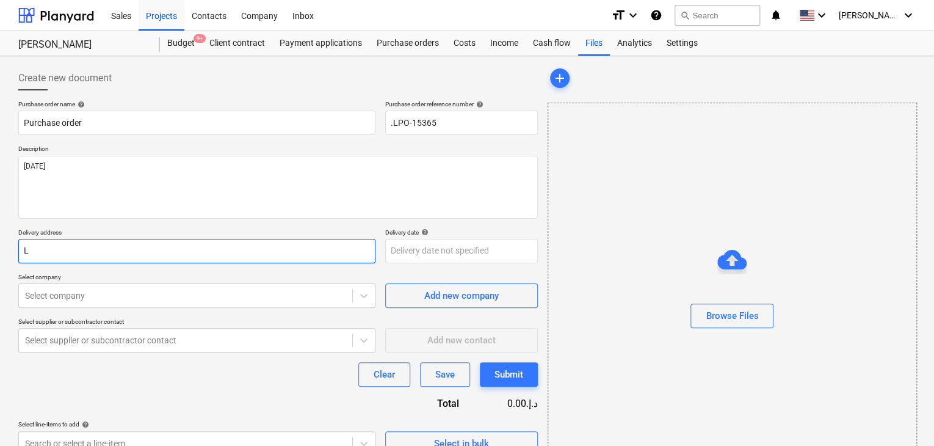
type textarea "x"
type input "LU"
type textarea "x"
type input "LUC"
type textarea "x"
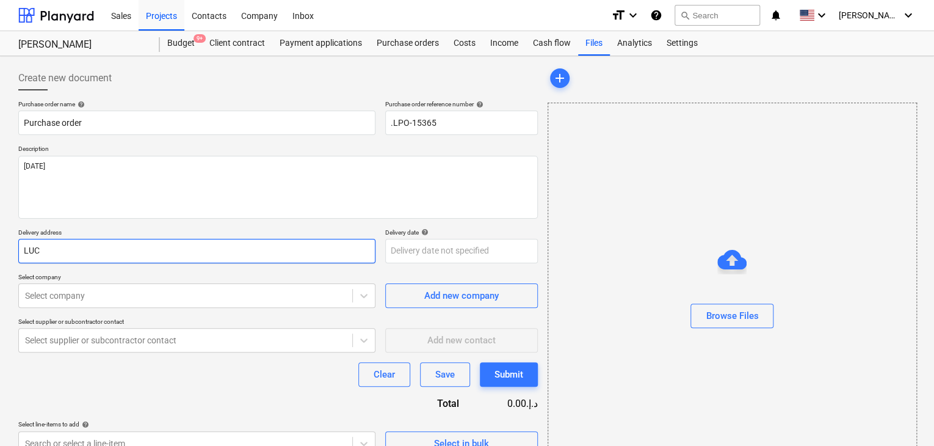
type input "LUCK"
type textarea "x"
type input "LUCKY"
type textarea "x"
type input "LUCKY E"
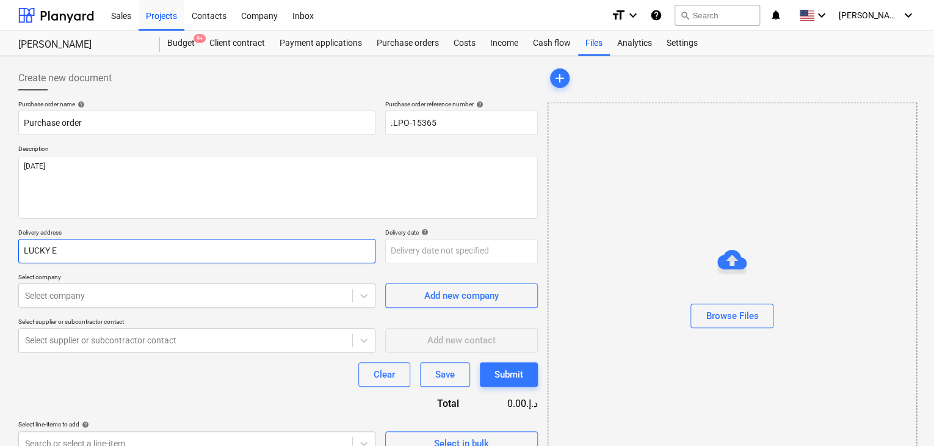
type textarea "x"
type input "LUCKY EN"
type textarea "x"
type input "LUCKY ENG"
type textarea "x"
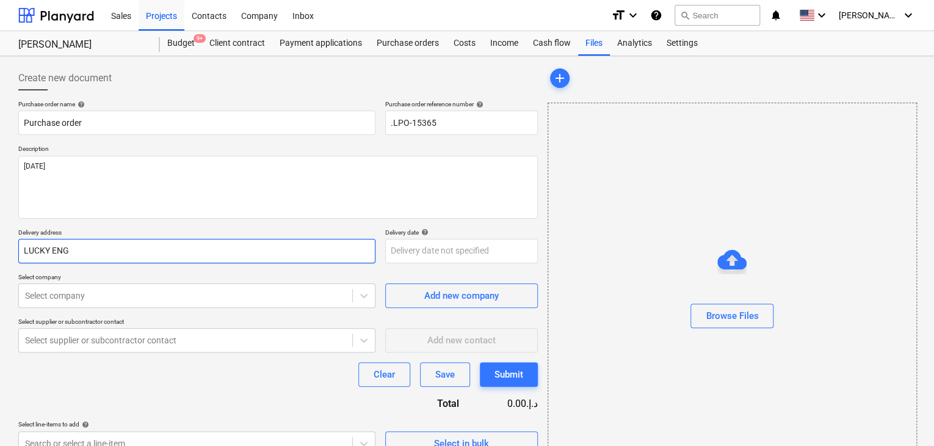
type input "LUCKY ENGI"
type textarea "x"
type input "LUCKY ENGIN"
type textarea "x"
type input "LUCKY ENGINE"
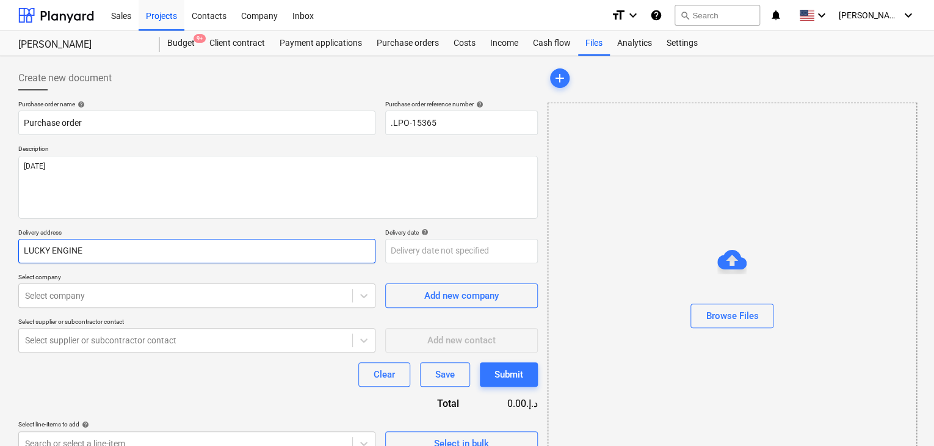
type textarea "x"
type input "LUCKY ENGINEE"
type textarea "x"
type input "LUCKY ENGINEER"
type textarea "x"
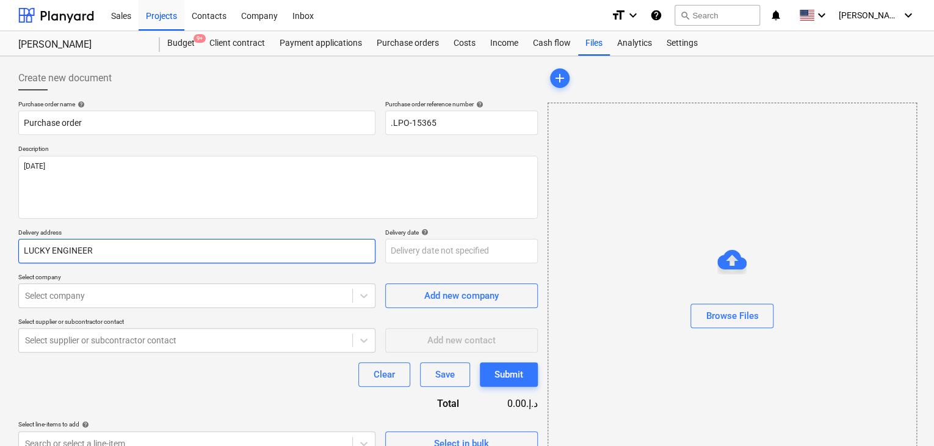
type input "LUCKY ENGINEERI"
type textarea "x"
type input "LUCKY ENGINEERIN"
type textarea "x"
type input "LUCKY ENGINEERING"
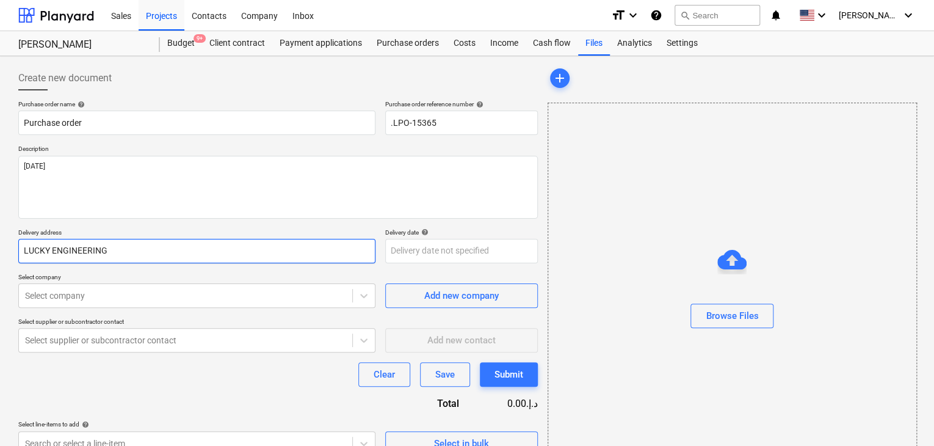
type textarea "x"
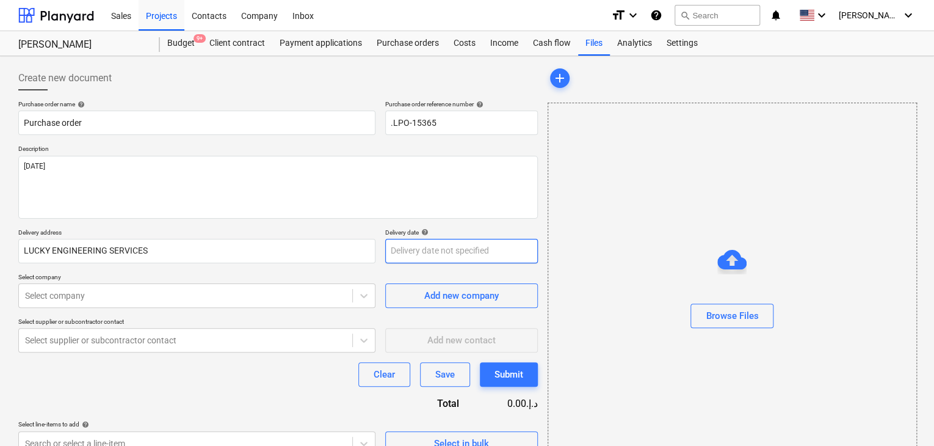
click at [412, 253] on body "Sales Projects Contacts Company Inbox format_size keyboard_arrow_down help sear…" at bounding box center [467, 223] width 934 height 446
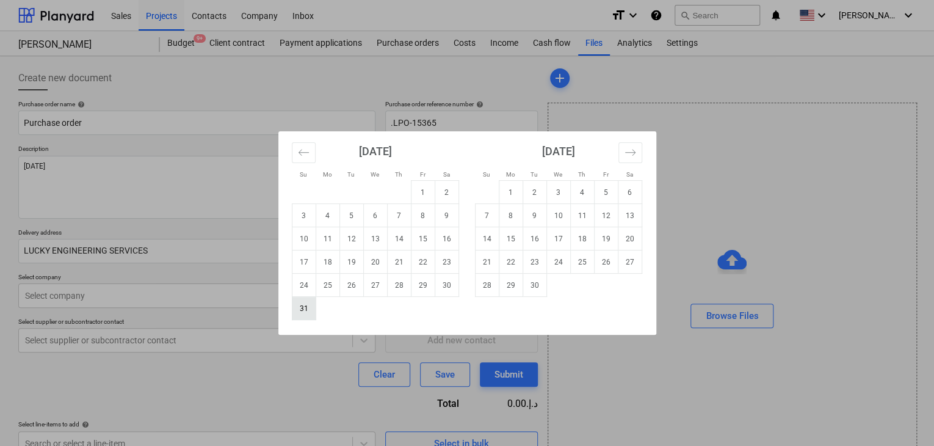
click at [299, 313] on td "31" at bounding box center [304, 308] width 24 height 23
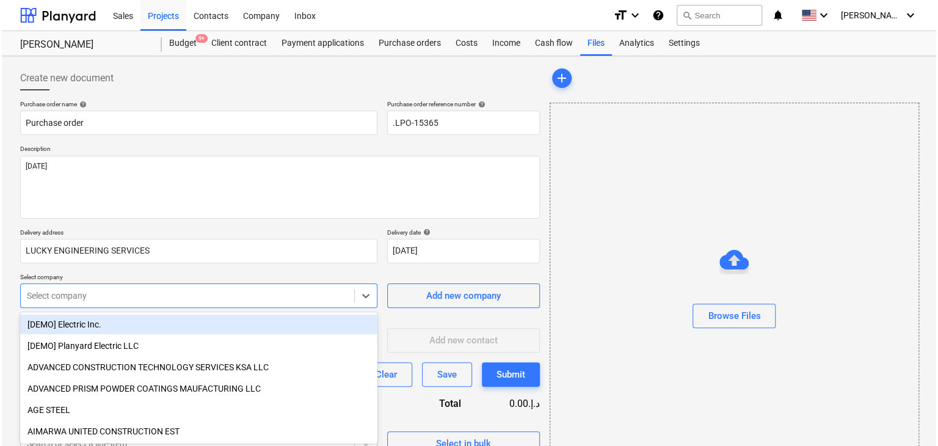
scroll to position [43, 0]
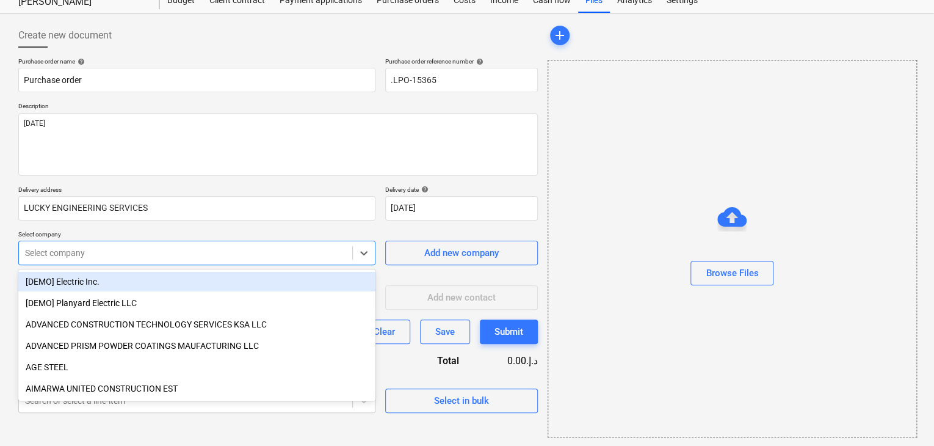
click at [178, 299] on body "Sales Projects Contacts Company Inbox format_size keyboard_arrow_down help sear…" at bounding box center [467, 180] width 934 height 446
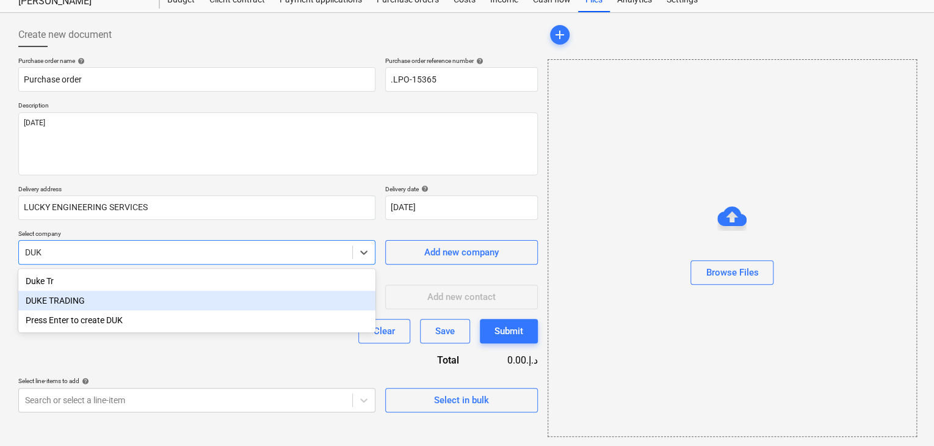
click at [137, 296] on div "DUKE TRADING" at bounding box center [196, 301] width 357 height 20
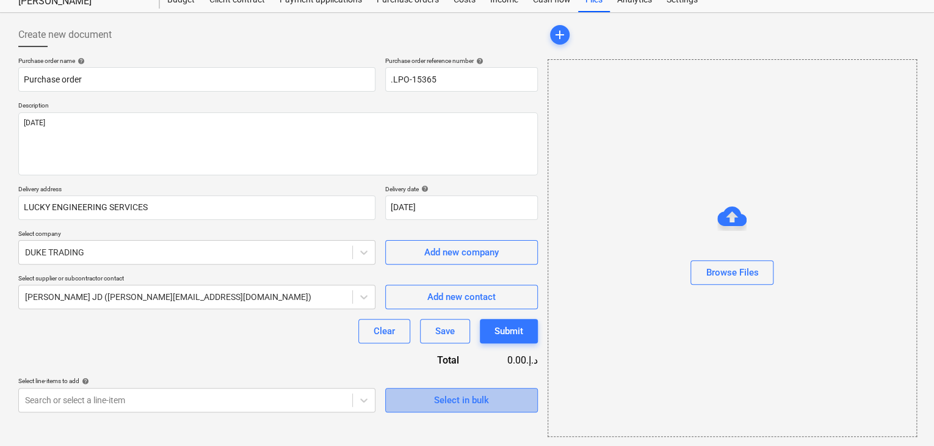
click at [435, 399] on div "Select in bulk" at bounding box center [461, 400] width 55 height 16
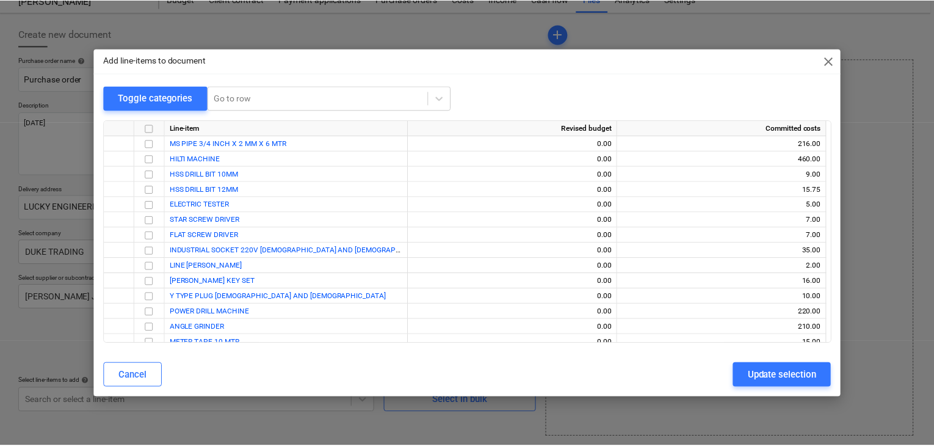
scroll to position [175, 0]
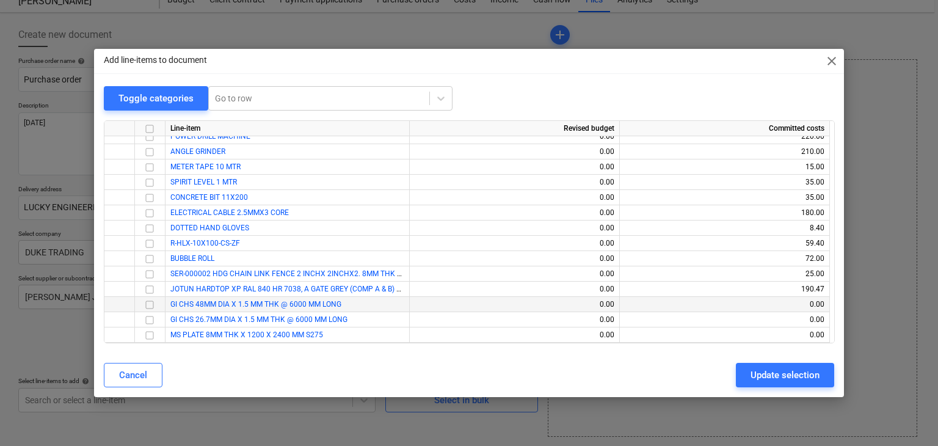
click at [150, 303] on input "checkbox" at bounding box center [149, 304] width 15 height 15
click at [151, 314] on input "checkbox" at bounding box center [149, 320] width 15 height 15
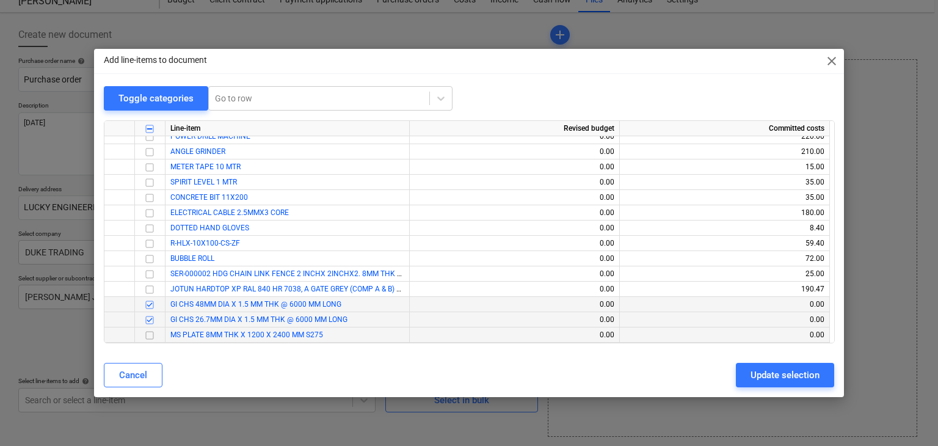
click at [151, 331] on input "checkbox" at bounding box center [149, 335] width 15 height 15
drag, startPoint x: 792, startPoint y: 373, endPoint x: 361, endPoint y: 359, distance: 431.3
click at [788, 374] on div "Update selection" at bounding box center [784, 375] width 69 height 16
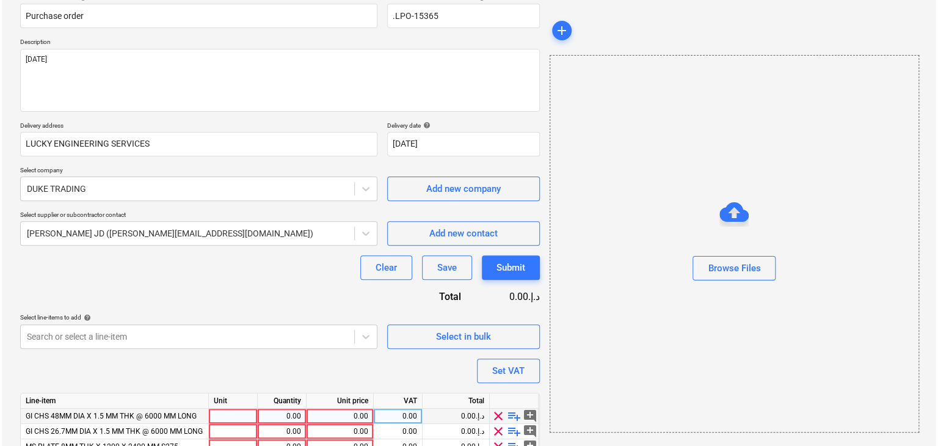
scroll to position [164, 0]
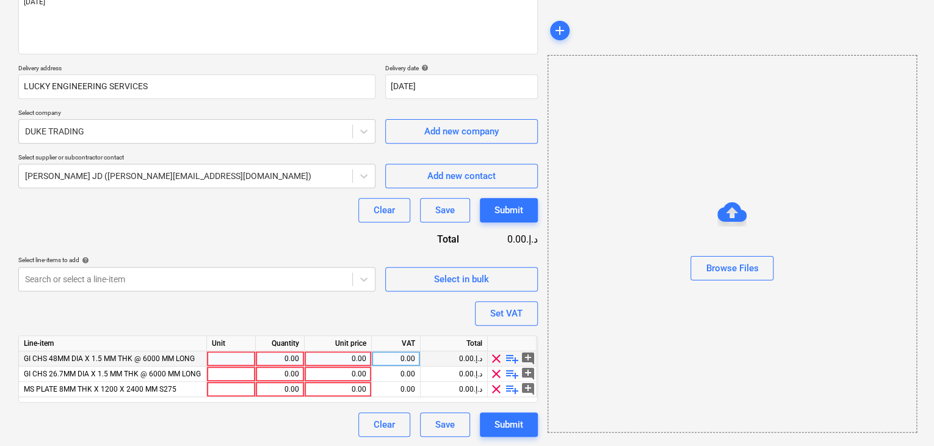
click at [212, 355] on div at bounding box center [231, 358] width 49 height 15
click at [281, 363] on div "0.00" at bounding box center [280, 358] width 38 height 15
click at [342, 361] on div "0.00" at bounding box center [338, 358] width 57 height 15
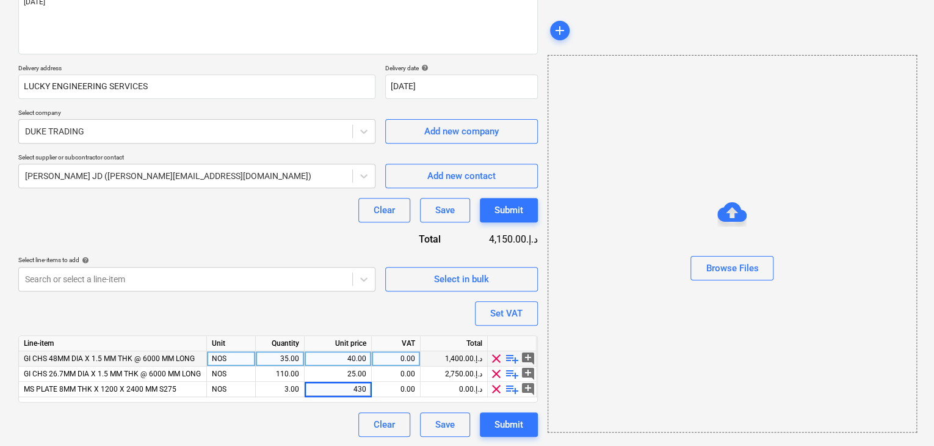
click at [620, 305] on div "Browse Files" at bounding box center [732, 243] width 369 height 377
click at [537, 305] on button "Set VAT" at bounding box center [506, 313] width 63 height 24
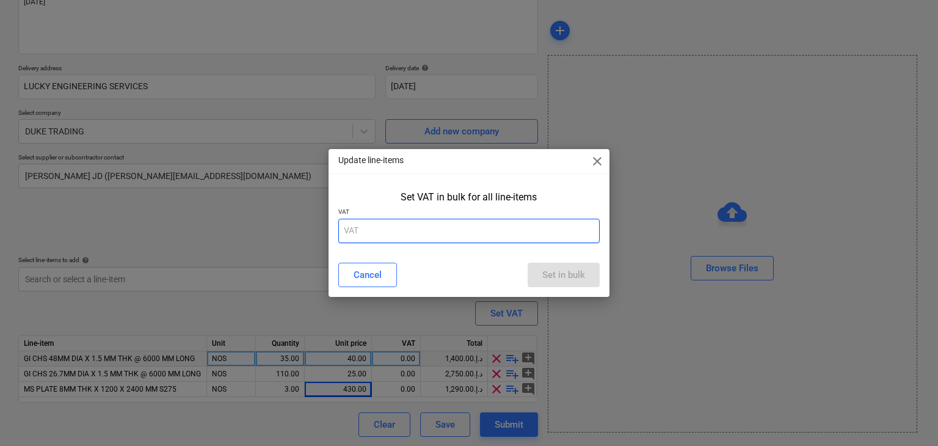
click at [389, 220] on input "text" at bounding box center [469, 231] width 262 height 24
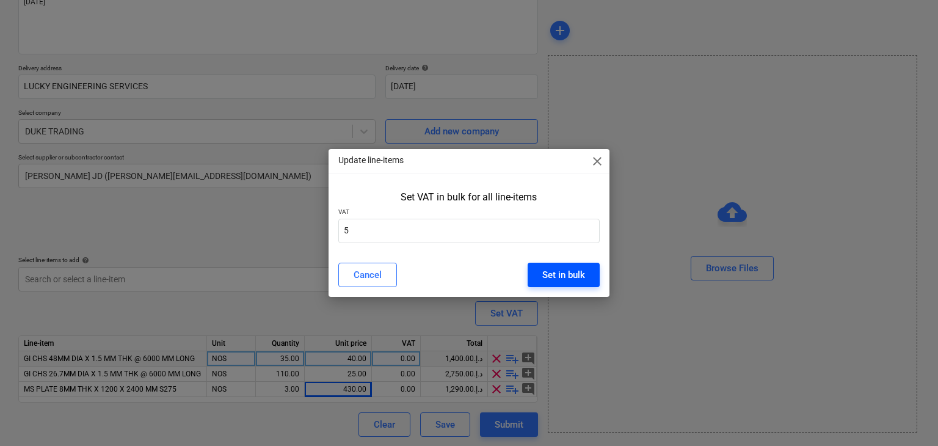
click at [553, 277] on div "Set in bulk" at bounding box center [563, 275] width 43 height 16
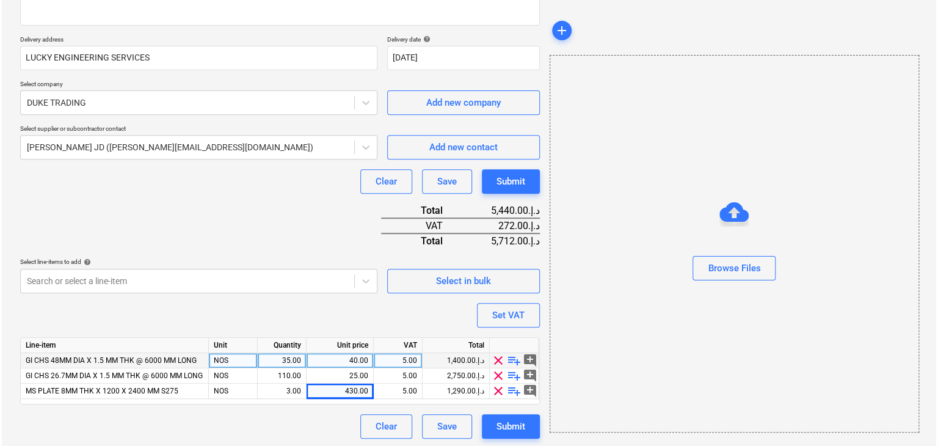
scroll to position [195, 0]
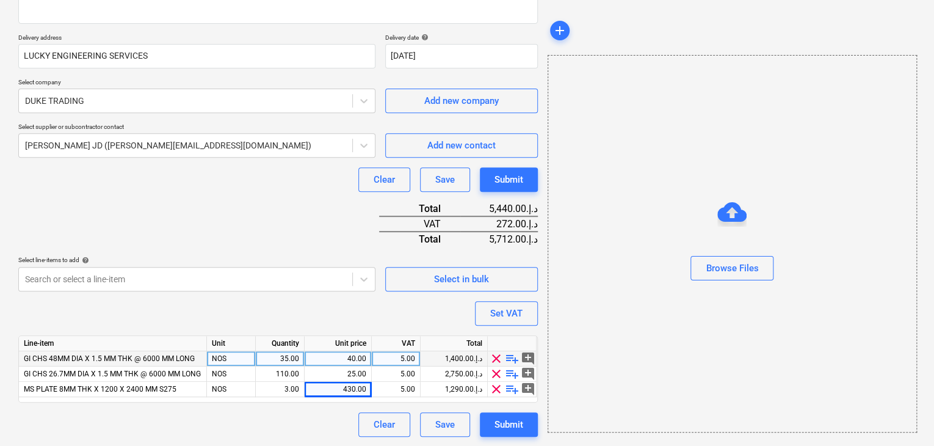
click at [503, 409] on div "Purchase order name help Purchase order Purchase order reference number help .L…" at bounding box center [278, 170] width 520 height 531
click at [498, 421] on div "Submit" at bounding box center [509, 424] width 29 height 16
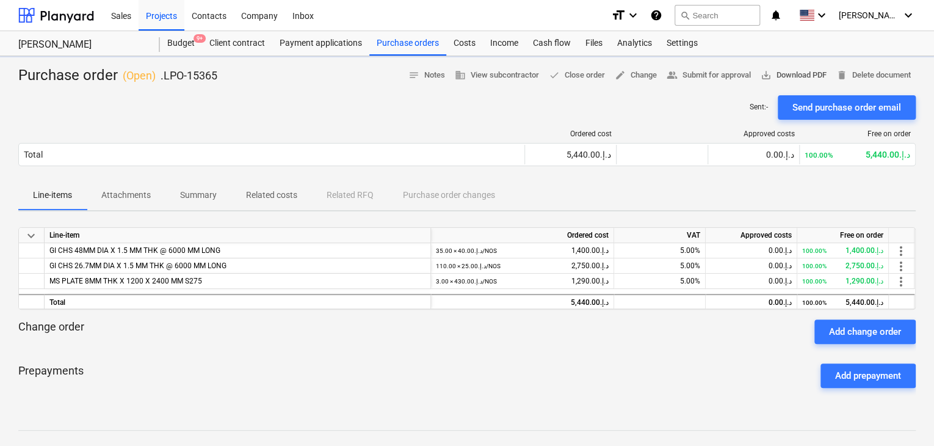
click at [800, 74] on span "save_alt Download PDF" at bounding box center [794, 75] width 66 height 14
click at [150, 15] on div "Projects" at bounding box center [162, 14] width 46 height 31
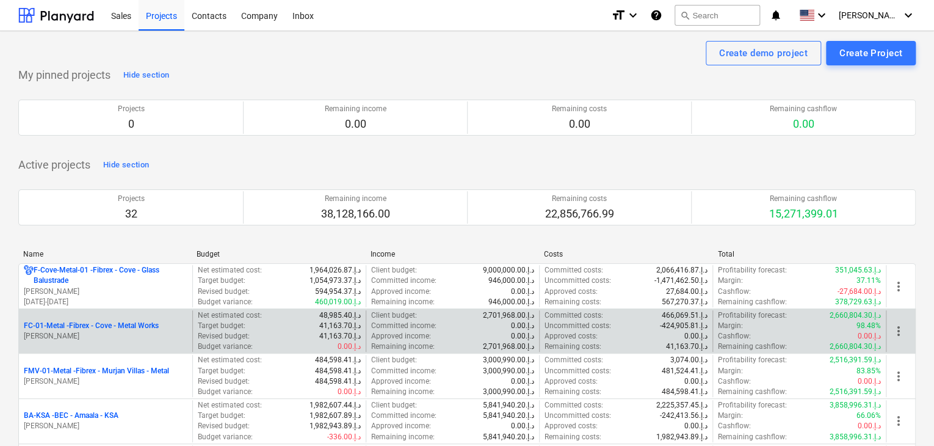
scroll to position [183, 0]
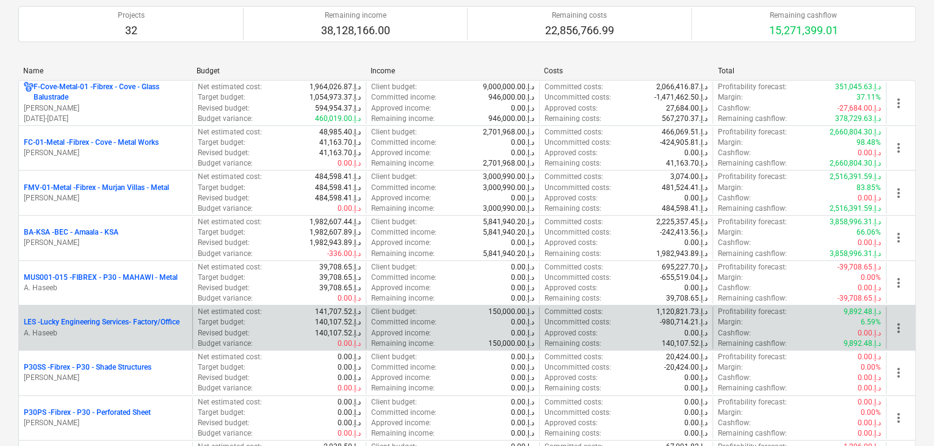
click at [102, 325] on p "LES - Lucky Engineering Services- Factory/Office" at bounding box center [102, 322] width 156 height 10
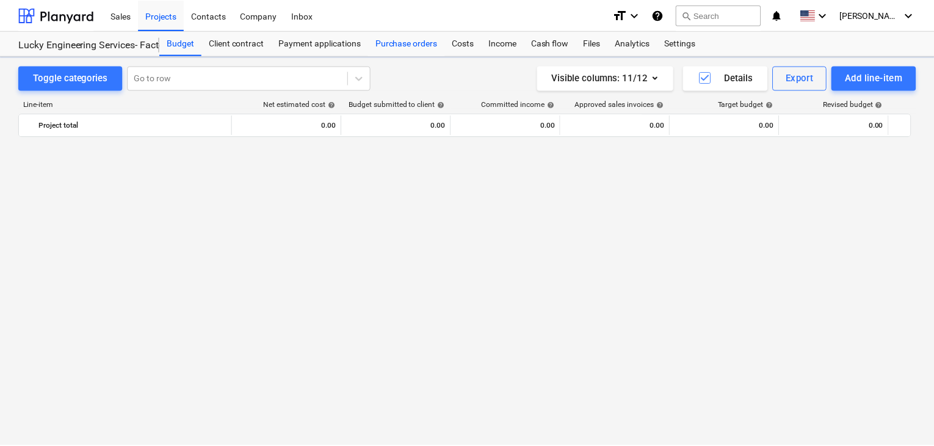
scroll to position [28513, 0]
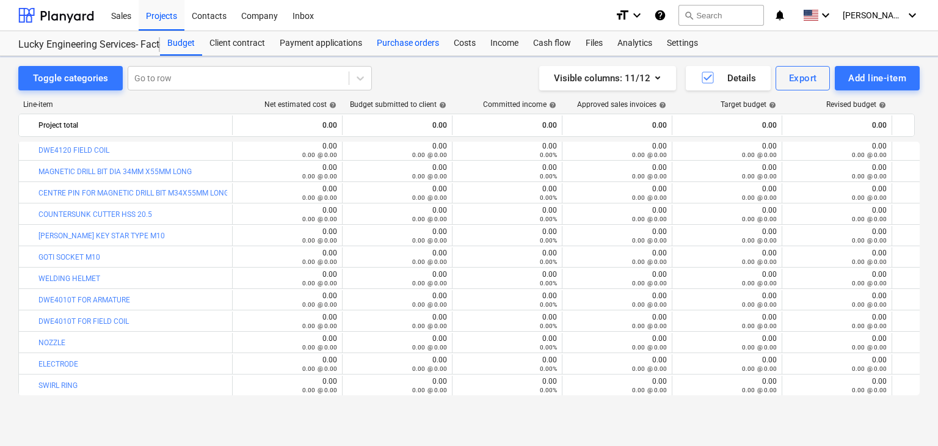
click at [401, 49] on div "Purchase orders" at bounding box center [407, 43] width 77 height 24
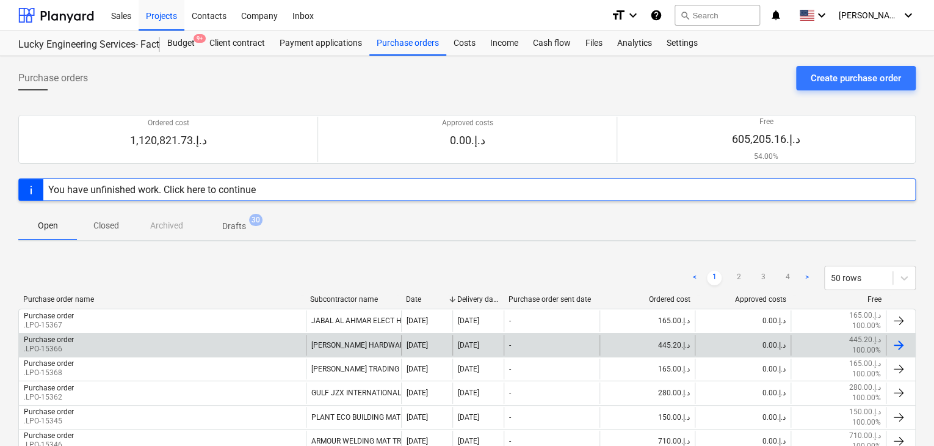
click at [70, 344] on p ".LPO-15366" at bounding box center [49, 349] width 50 height 10
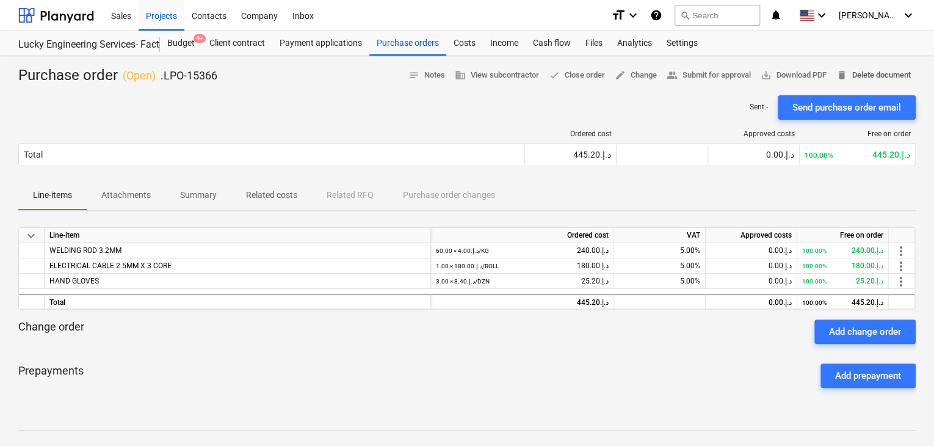
click at [870, 73] on span "delete Delete document" at bounding box center [874, 75] width 74 height 14
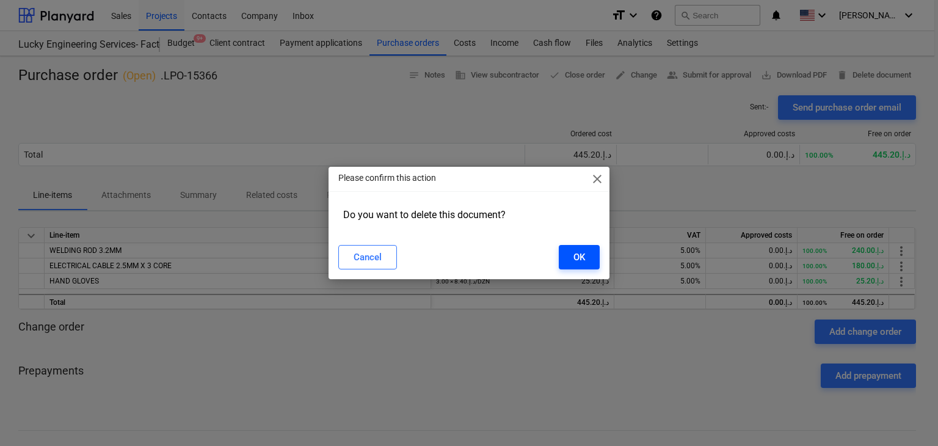
click at [591, 258] on button "OK" at bounding box center [579, 257] width 41 height 24
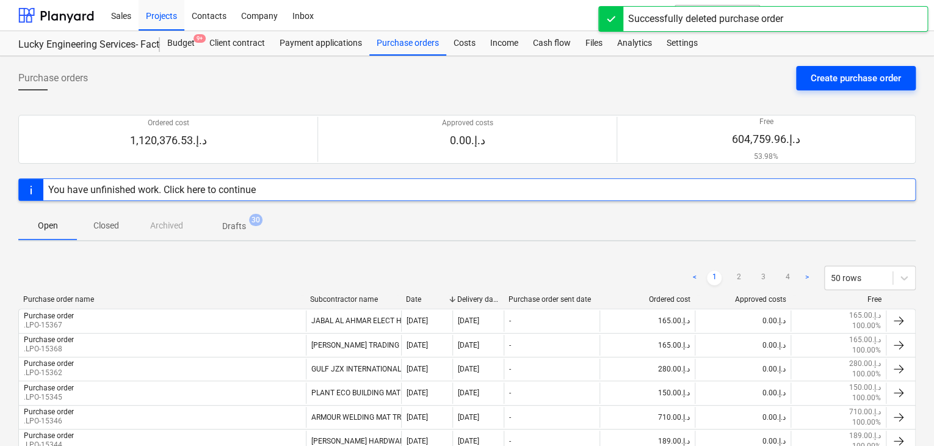
click at [821, 82] on div "Create purchase order" at bounding box center [856, 78] width 90 height 16
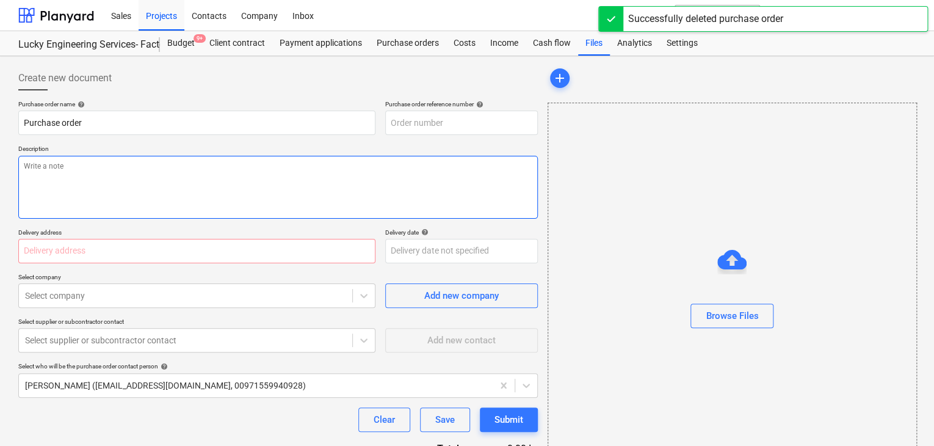
click at [396, 170] on textarea at bounding box center [278, 187] width 520 height 63
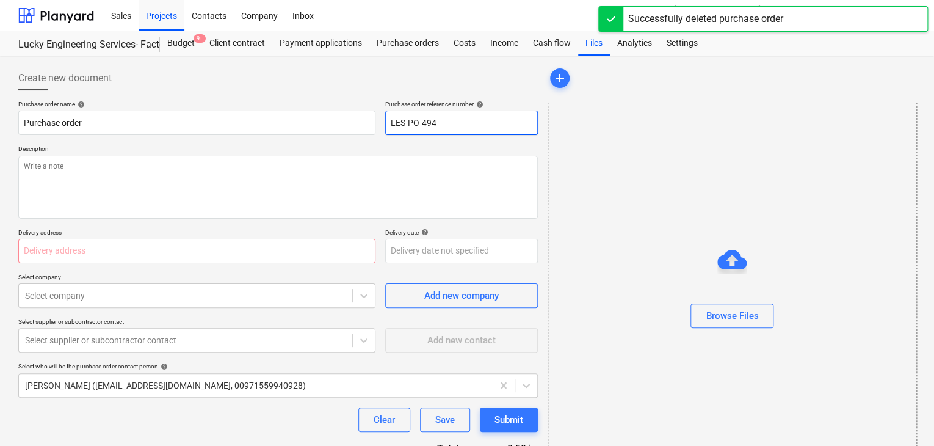
click at [476, 127] on input "LES-PO-494" at bounding box center [461, 123] width 153 height 24
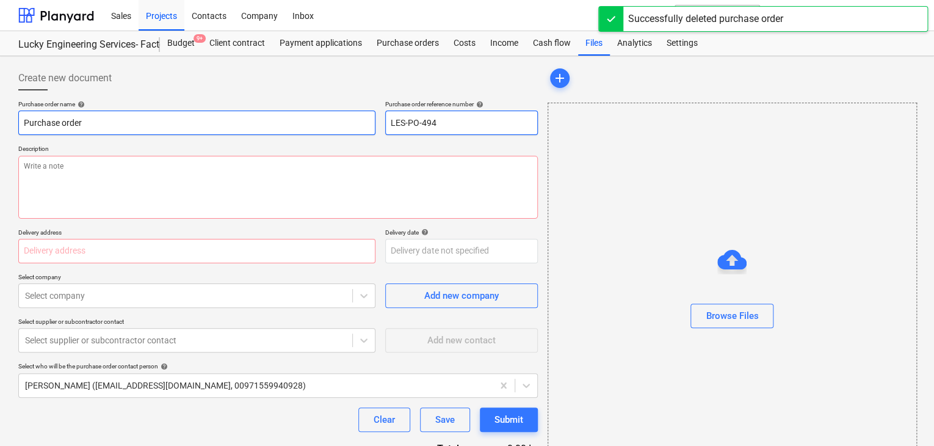
drag, startPoint x: 476, startPoint y: 127, endPoint x: 374, endPoint y: 113, distance: 102.3
click at [374, 113] on div "Purchase order name help Purchase order Purchase order reference number help LE…" at bounding box center [278, 117] width 520 height 35
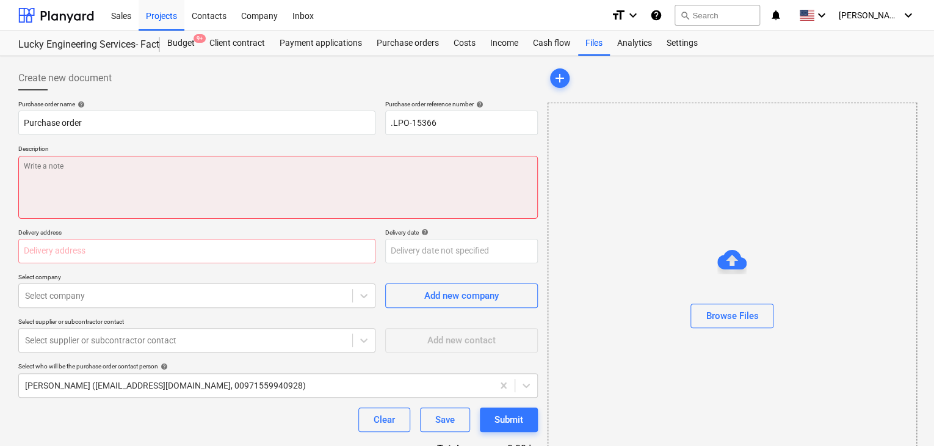
click at [267, 170] on textarea at bounding box center [278, 187] width 520 height 63
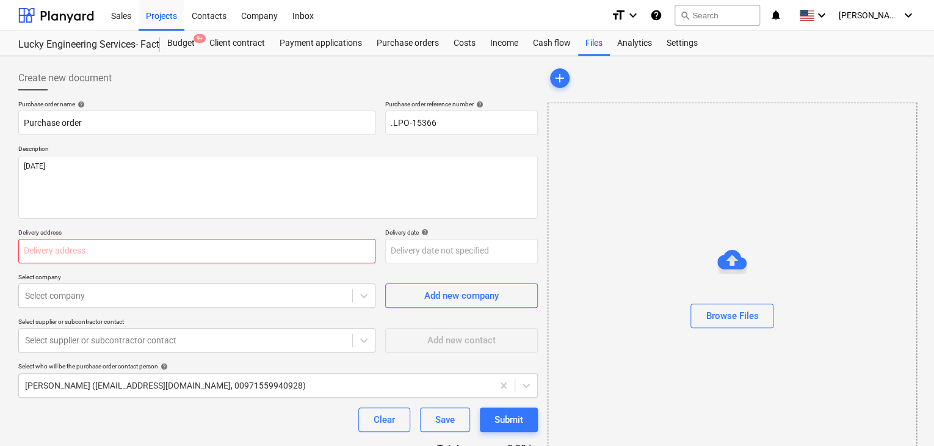
drag, startPoint x: 153, startPoint y: 245, endPoint x: 130, endPoint y: 229, distance: 28.0
click at [153, 245] on input "text" at bounding box center [196, 251] width 357 height 24
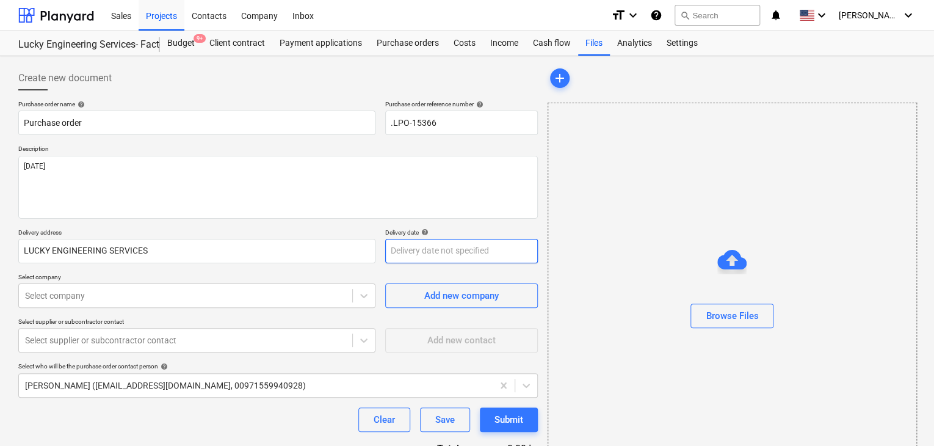
click at [403, 247] on body "Sales Projects Contacts Company Inbox format_size keyboard_arrow_down help sear…" at bounding box center [467, 223] width 934 height 446
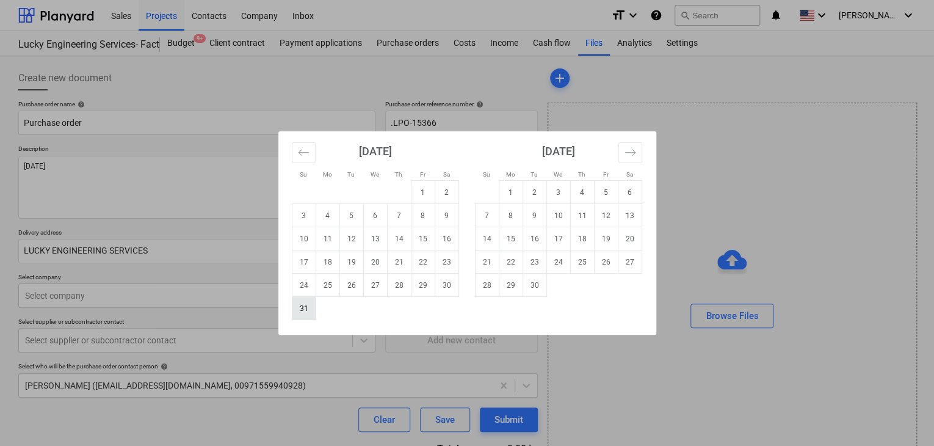
click at [314, 310] on td "31" at bounding box center [304, 308] width 24 height 23
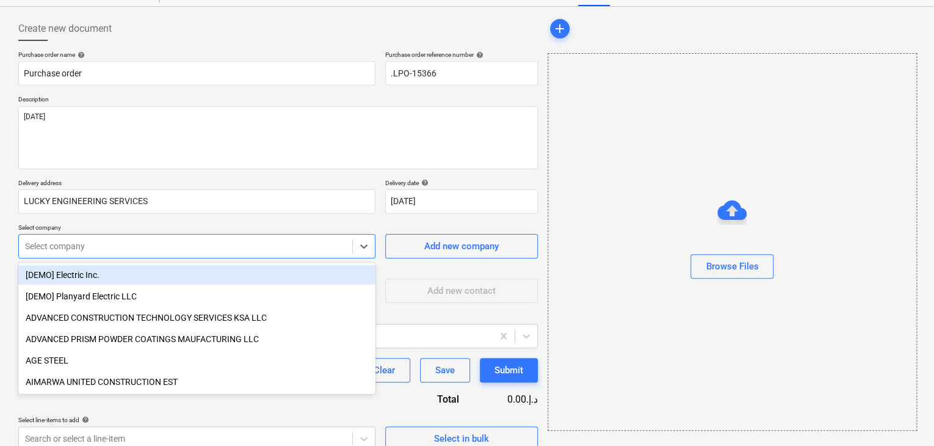
click at [234, 299] on body "Sales Projects Contacts Company Inbox format_size keyboard_arrow_down help sear…" at bounding box center [467, 174] width 934 height 446
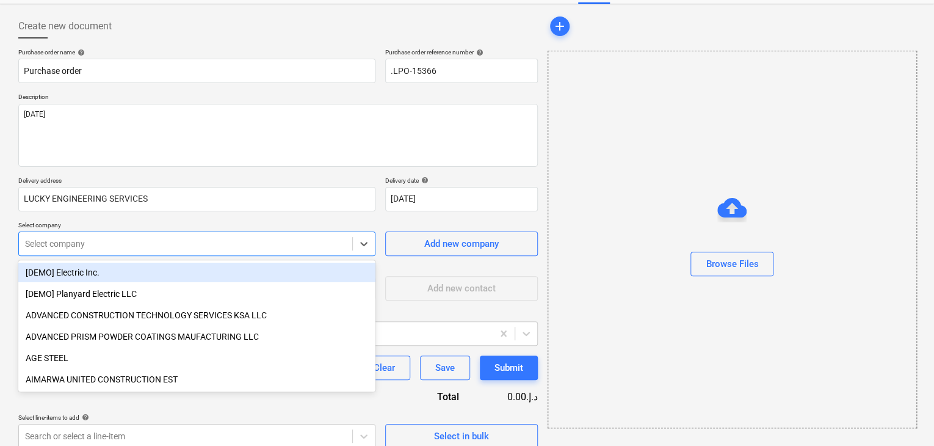
scroll to position [57, 0]
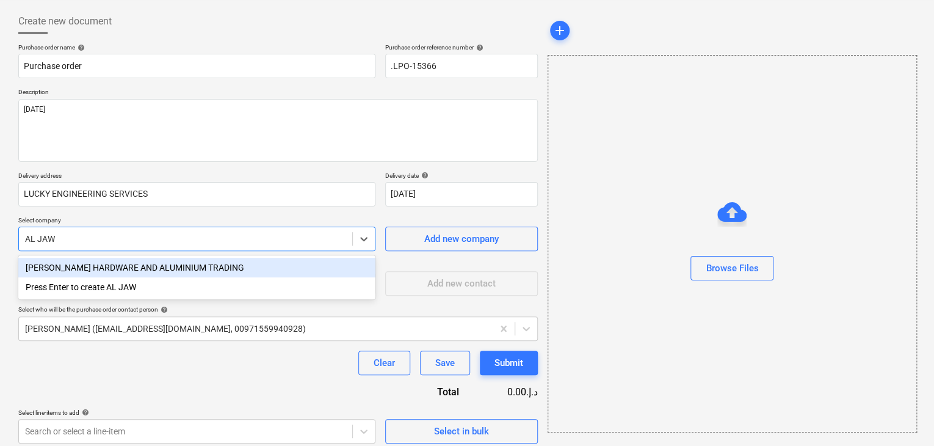
click at [212, 269] on div "[PERSON_NAME] HARDWARE AND ALUMINIUM TRADING" at bounding box center [196, 268] width 357 height 20
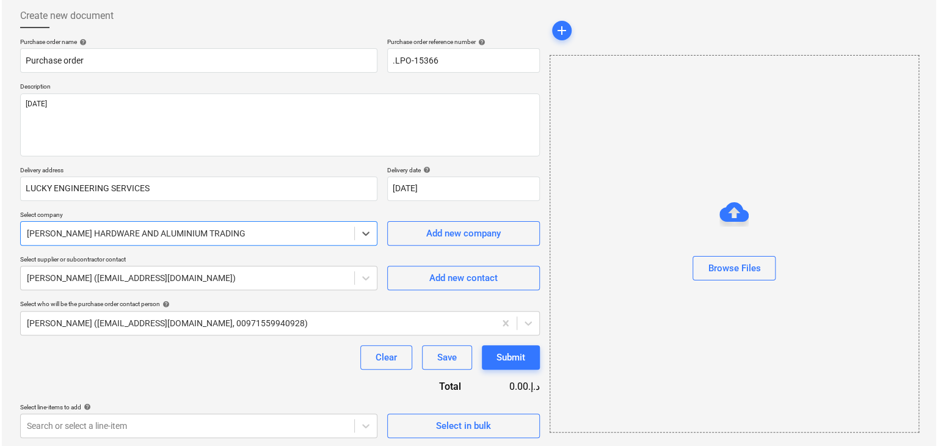
scroll to position [64, 0]
click at [418, 433] on button "Select in bulk" at bounding box center [461, 424] width 153 height 24
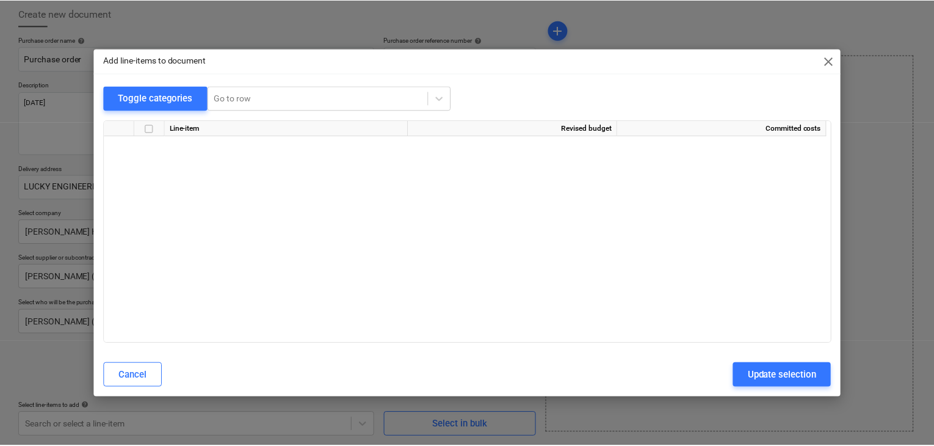
scroll to position [24371, 0]
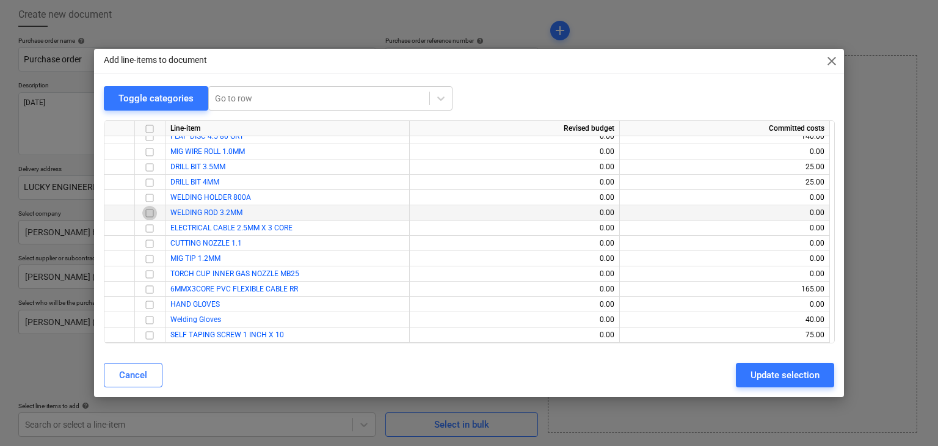
click at [152, 216] on input "checkbox" at bounding box center [149, 213] width 15 height 15
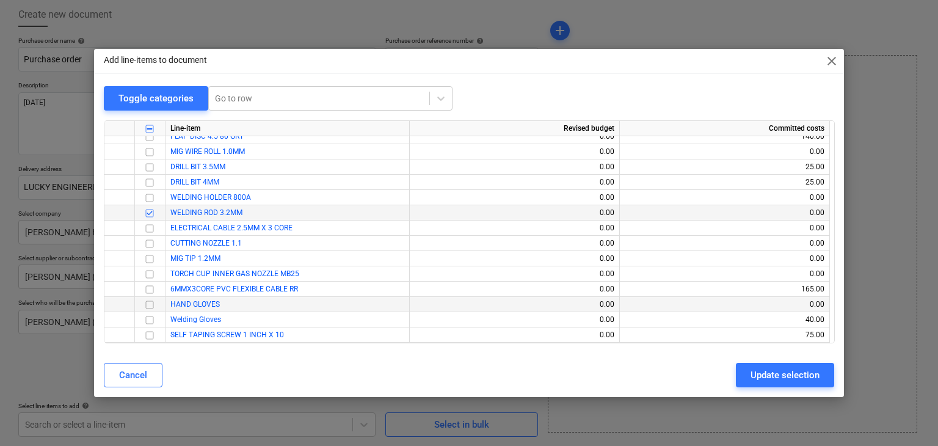
click at [146, 303] on input "checkbox" at bounding box center [149, 304] width 15 height 15
drag, startPoint x: 790, startPoint y: 374, endPoint x: 580, endPoint y: 344, distance: 212.2
click at [782, 373] on div "Update selection" at bounding box center [784, 375] width 69 height 16
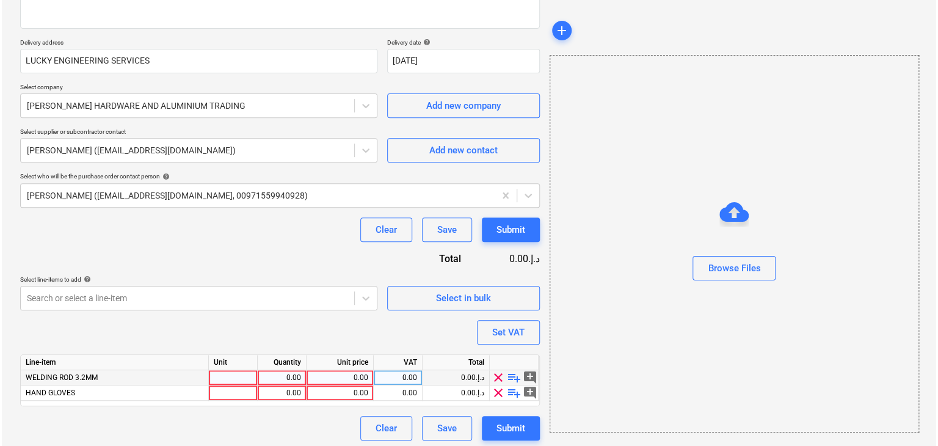
scroll to position [194, 0]
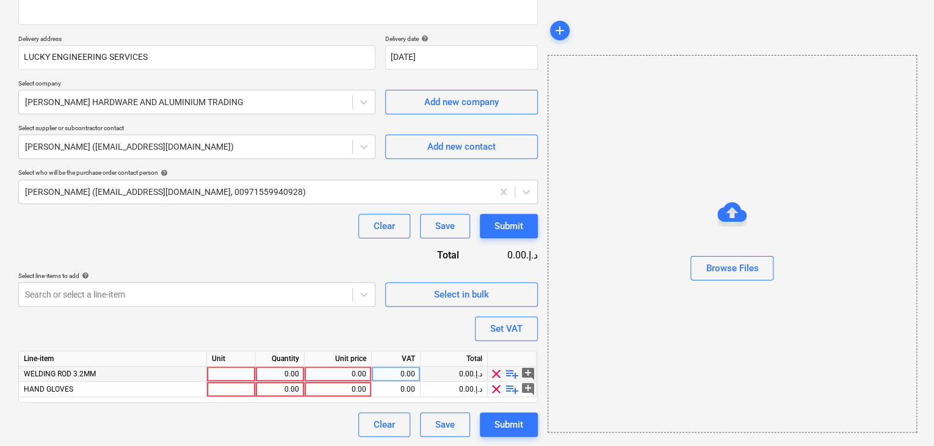
click at [216, 379] on div at bounding box center [231, 373] width 49 height 15
click at [271, 365] on div "Quantity" at bounding box center [280, 358] width 49 height 15
click at [277, 369] on div "0.00" at bounding box center [280, 373] width 38 height 15
click at [349, 374] on div "0.00" at bounding box center [338, 373] width 57 height 15
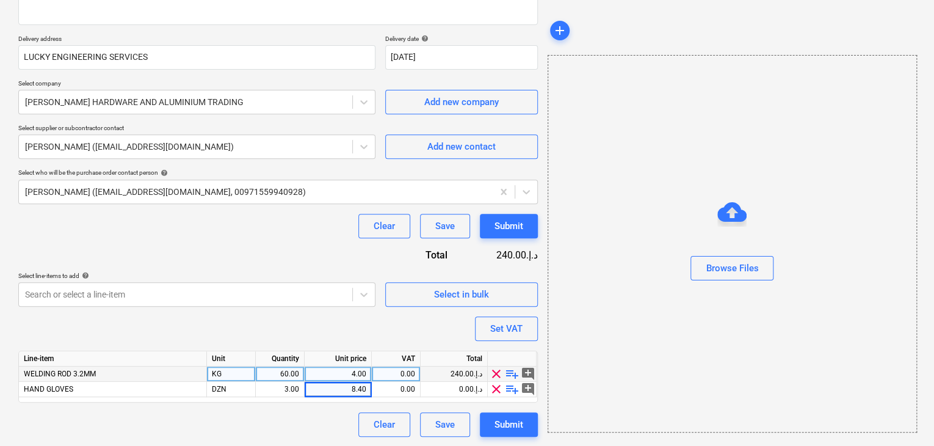
click at [658, 350] on div "Browse Files" at bounding box center [732, 243] width 369 height 377
click at [524, 323] on button "Set VAT" at bounding box center [506, 328] width 63 height 24
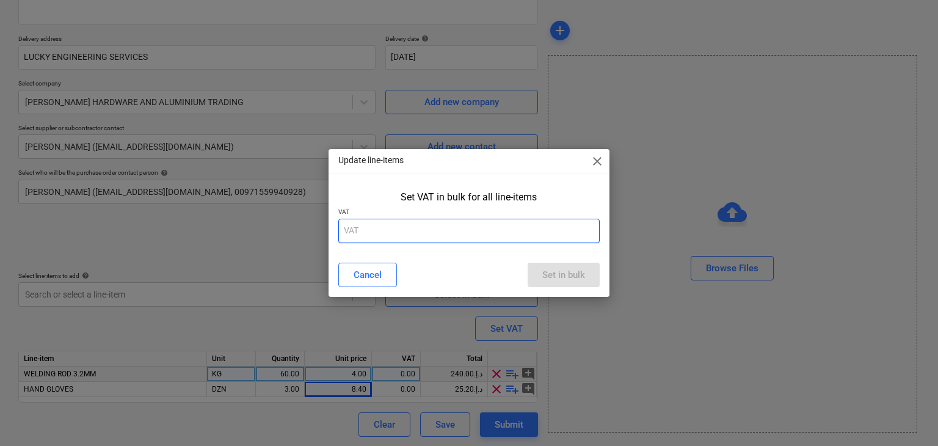
click at [423, 232] on input "text" at bounding box center [469, 231] width 262 height 24
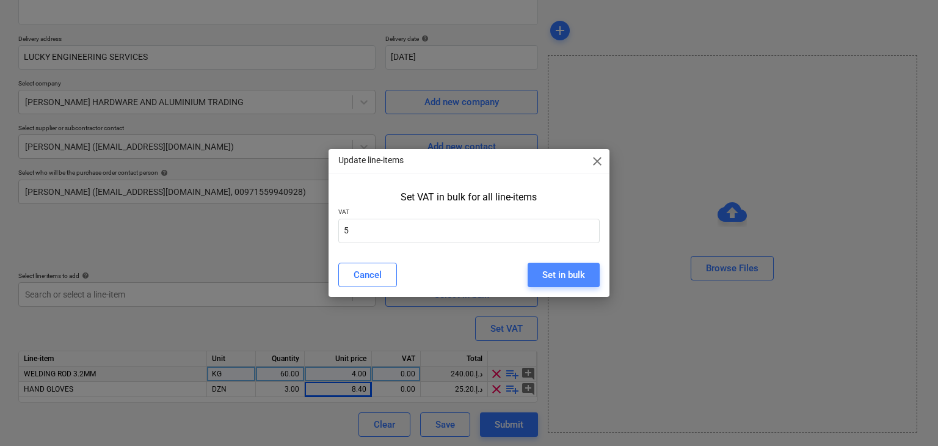
click at [558, 281] on div "Set in bulk" at bounding box center [563, 275] width 43 height 16
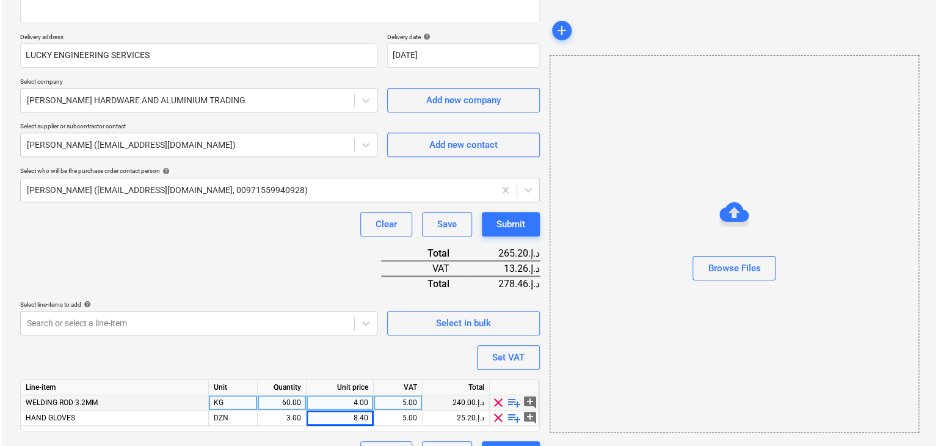
scroll to position [224, 0]
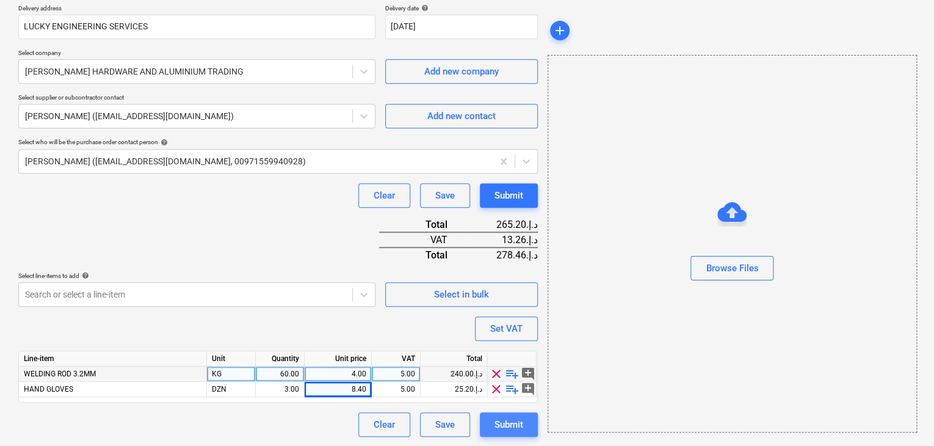
click at [485, 426] on button "Submit" at bounding box center [509, 424] width 58 height 24
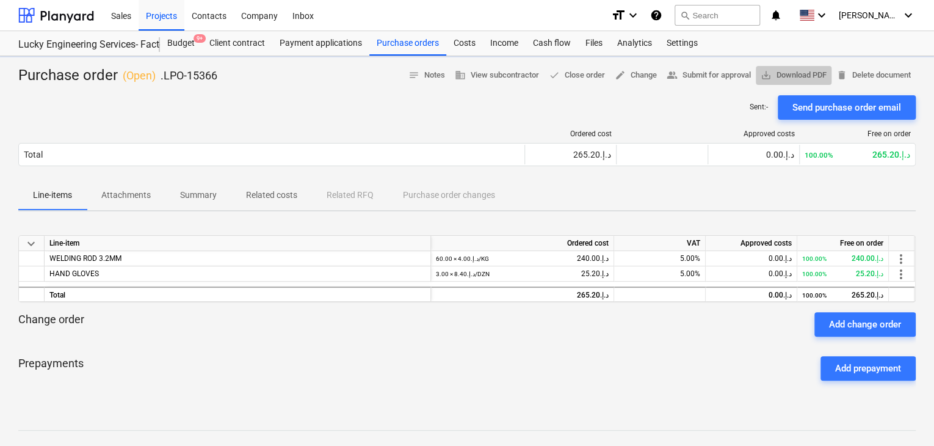
click at [802, 74] on span "save_alt Download PDF" at bounding box center [794, 75] width 66 height 14
click at [173, 20] on div "Projects" at bounding box center [162, 14] width 46 height 31
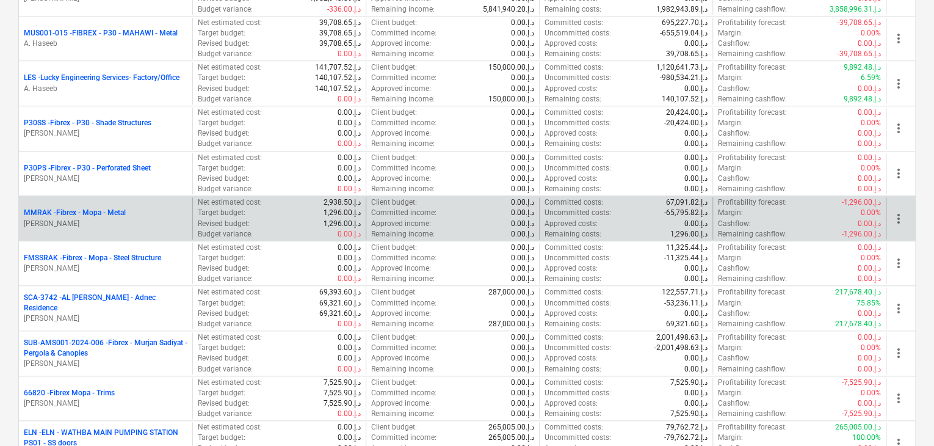
scroll to position [550, 0]
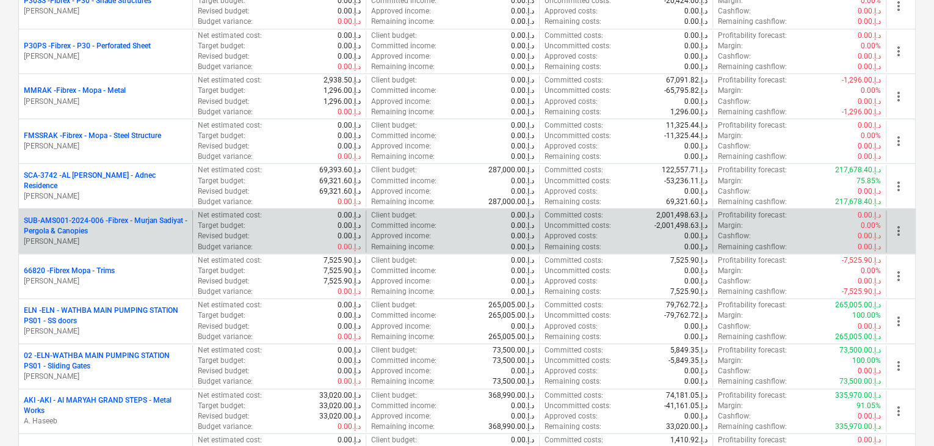
click at [142, 238] on p "[PERSON_NAME]" at bounding box center [106, 241] width 164 height 10
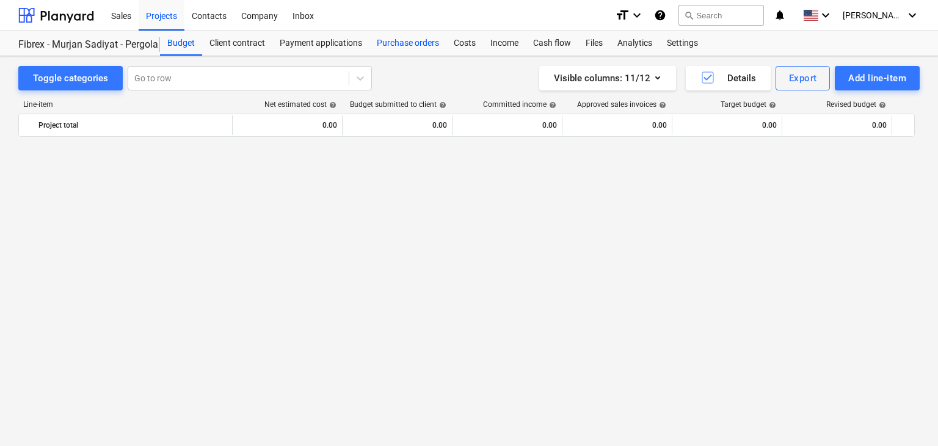
click at [429, 49] on div "Purchase orders" at bounding box center [407, 43] width 77 height 24
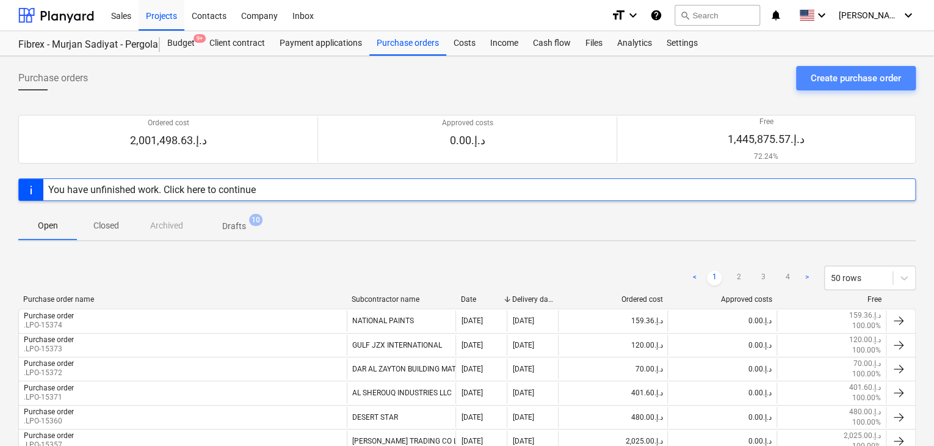
click at [845, 78] on div "Create purchase order" at bounding box center [856, 78] width 90 height 16
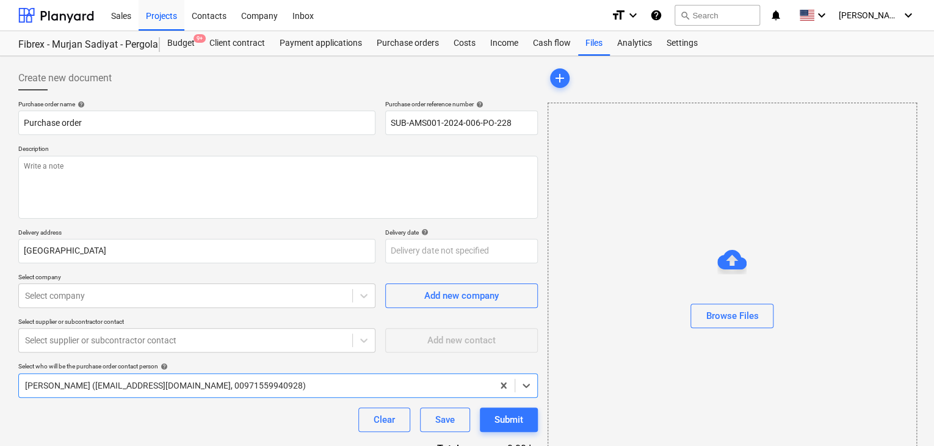
click at [437, 220] on div "Purchase order name help Purchase order Purchase order reference number help SU…" at bounding box center [278, 300] width 520 height 400
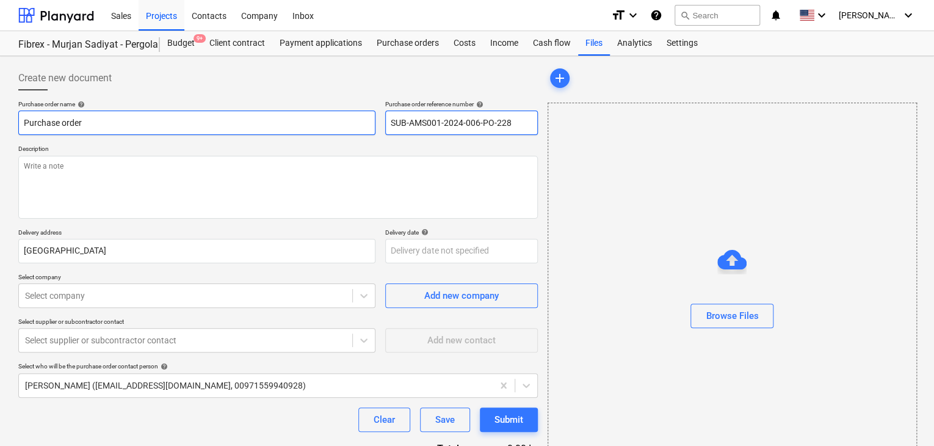
drag, startPoint x: 518, startPoint y: 122, endPoint x: 347, endPoint y: 125, distance: 171.0
click at [347, 125] on div "Purchase order name help Purchase order Purchase order reference number help SU…" at bounding box center [278, 117] width 520 height 35
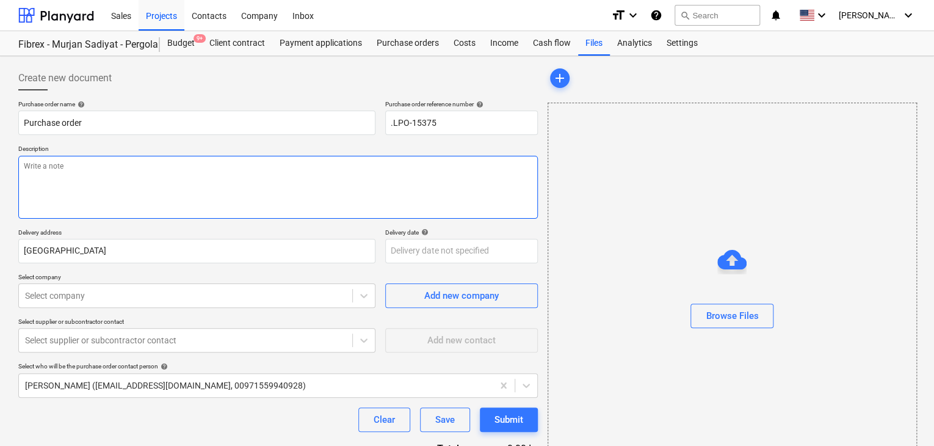
click at [134, 201] on textarea at bounding box center [278, 187] width 520 height 63
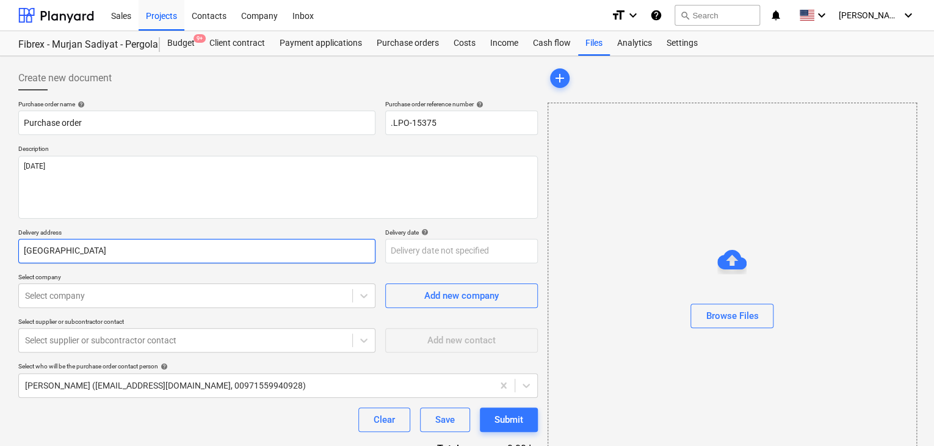
click at [72, 255] on input "[GEOGRAPHIC_DATA]" at bounding box center [196, 251] width 357 height 24
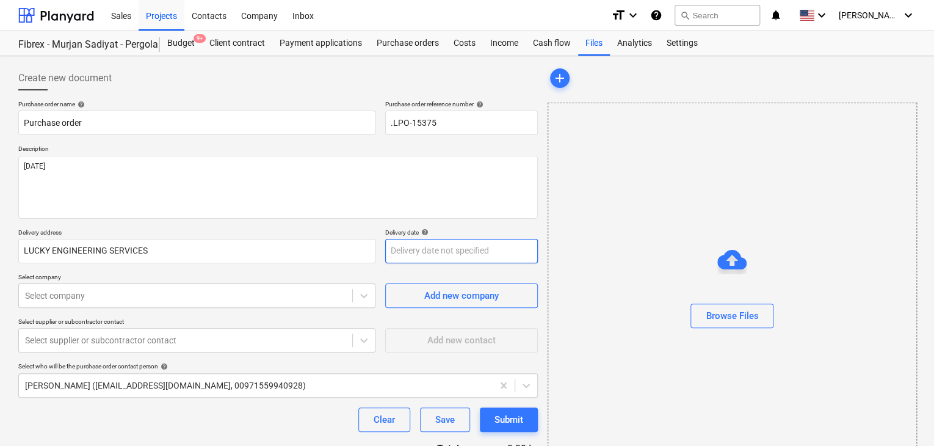
click at [415, 242] on body "Sales Projects Contacts Company Inbox format_size keyboard_arrow_down help sear…" at bounding box center [467, 223] width 934 height 446
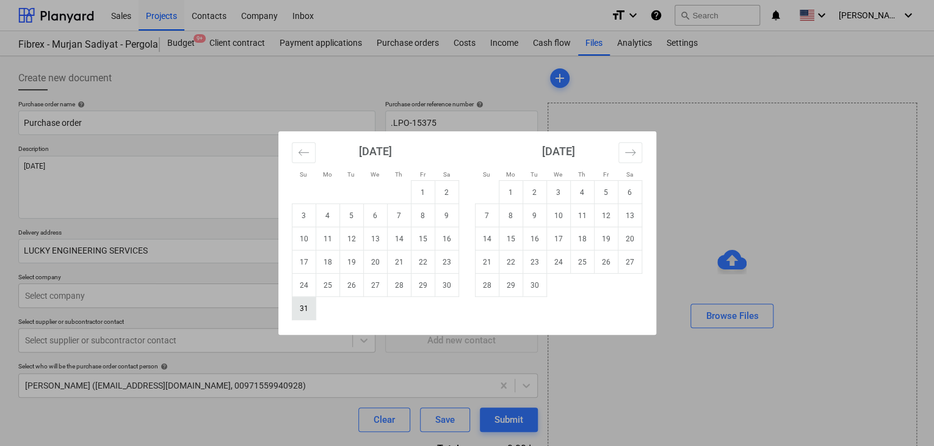
click at [300, 306] on td "31" at bounding box center [304, 308] width 24 height 23
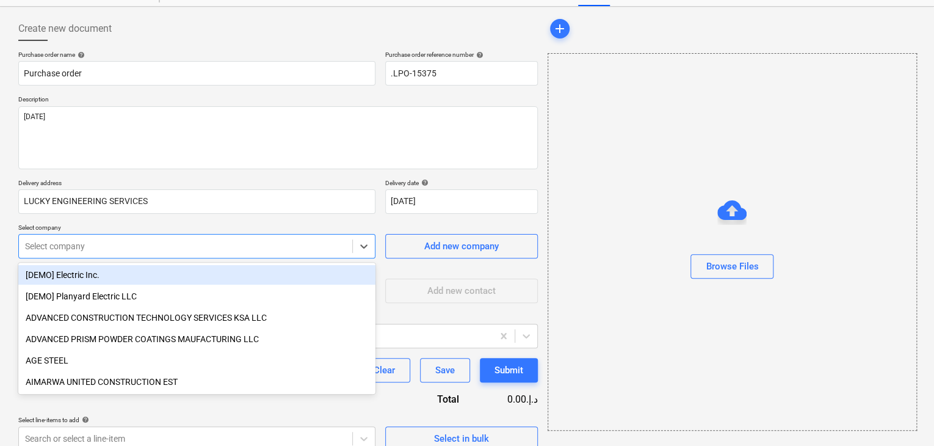
click at [136, 294] on body "Sales Projects Contacts Company Inbox format_size keyboard_arrow_down help sear…" at bounding box center [467, 174] width 934 height 446
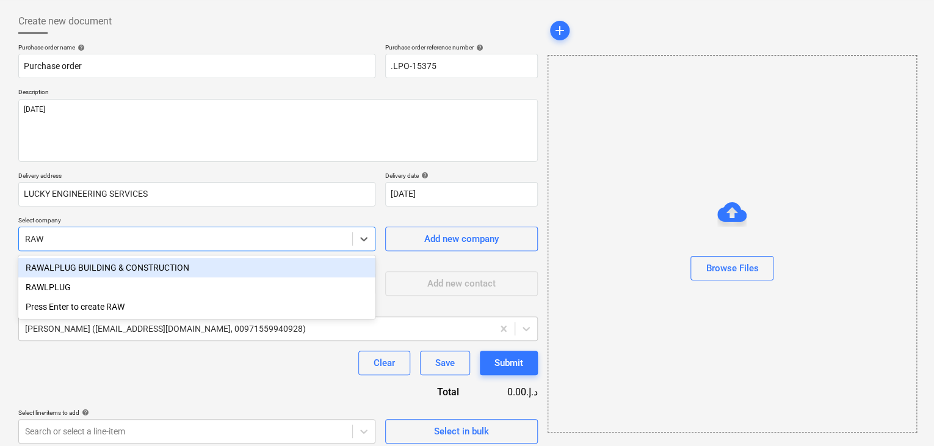
click at [136, 294] on div "RAWLPLUG" at bounding box center [196, 287] width 357 height 20
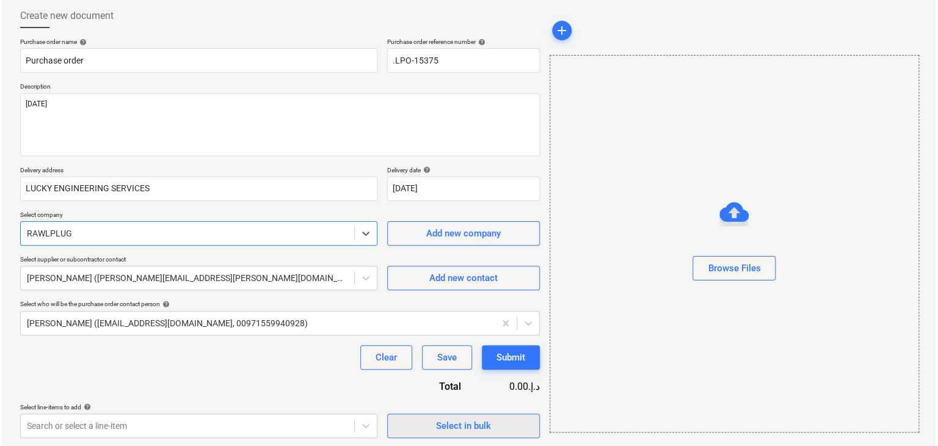
scroll to position [64, 0]
click at [454, 431] on div "Select in bulk" at bounding box center [461, 424] width 55 height 16
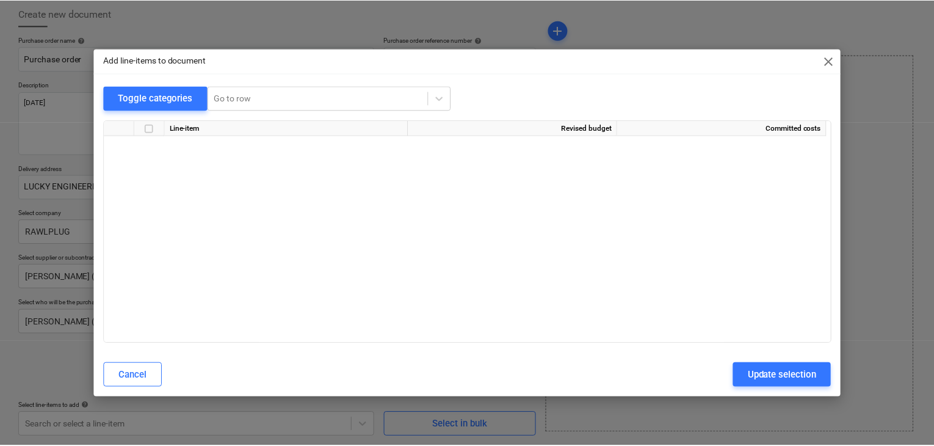
scroll to position [5579, 0]
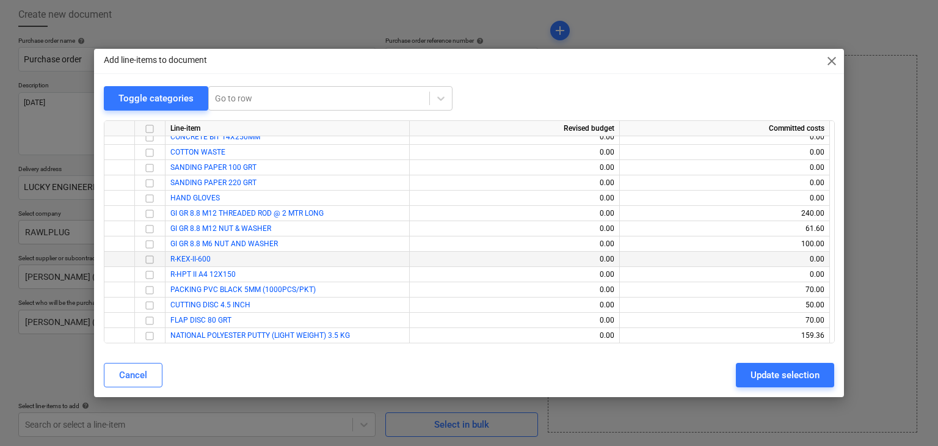
click at [151, 258] on input "checkbox" at bounding box center [149, 259] width 15 height 15
click at [149, 274] on input "checkbox" at bounding box center [149, 274] width 15 height 15
click at [749, 365] on button "Update selection" at bounding box center [785, 375] width 98 height 24
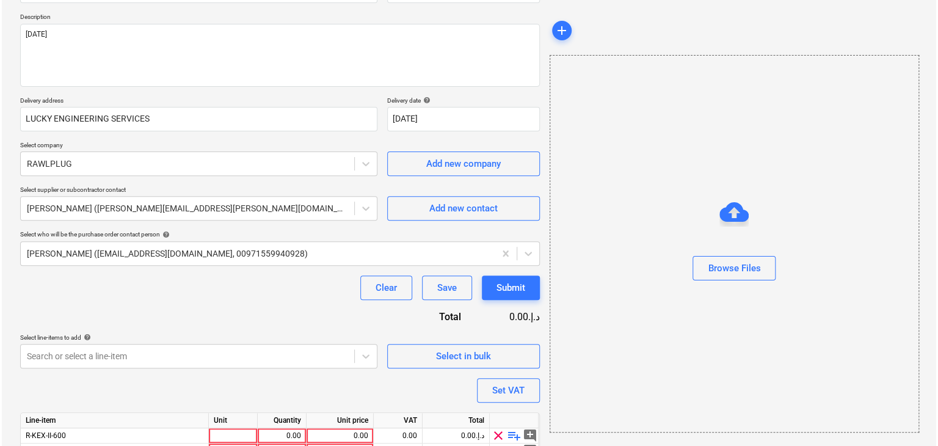
scroll to position [186, 0]
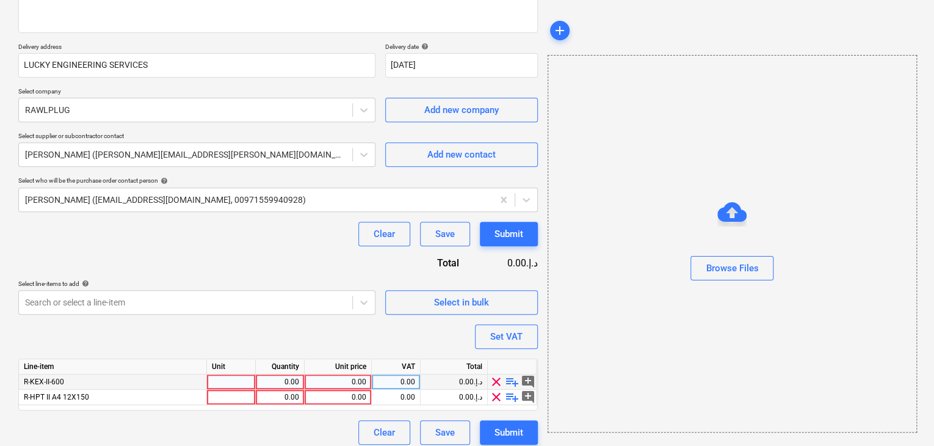
click at [215, 376] on div at bounding box center [231, 381] width 49 height 15
click at [214, 404] on div at bounding box center [231, 397] width 49 height 15
click at [277, 379] on div "0.00" at bounding box center [280, 381] width 38 height 15
click at [338, 379] on div "0.00" at bounding box center [338, 381] width 57 height 15
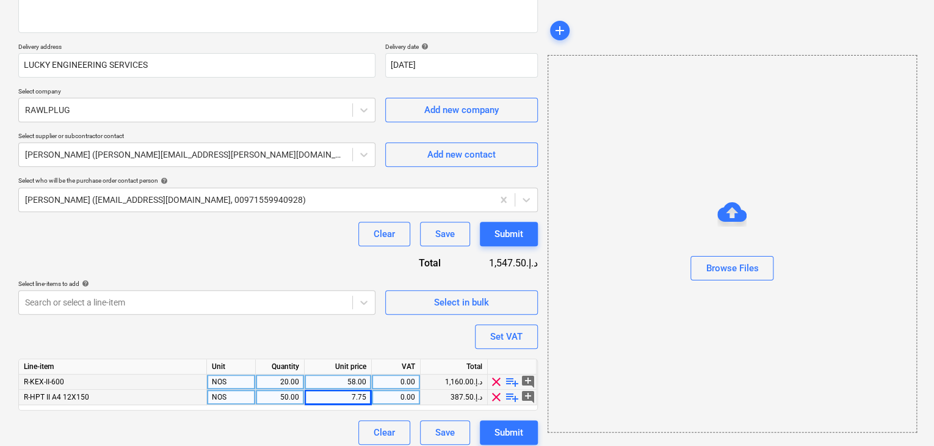
click at [613, 297] on div "Browse Files" at bounding box center [732, 243] width 369 height 377
click at [487, 340] on button "Set VAT" at bounding box center [506, 336] width 63 height 24
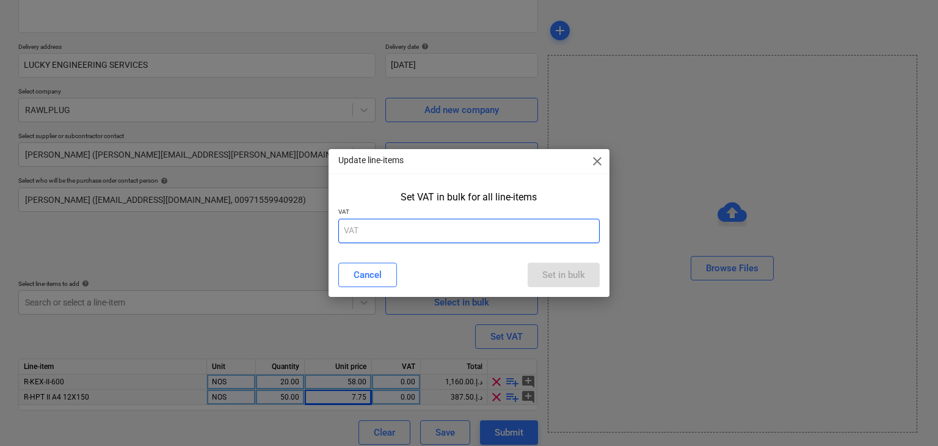
click at [440, 242] on input "text" at bounding box center [469, 231] width 262 height 24
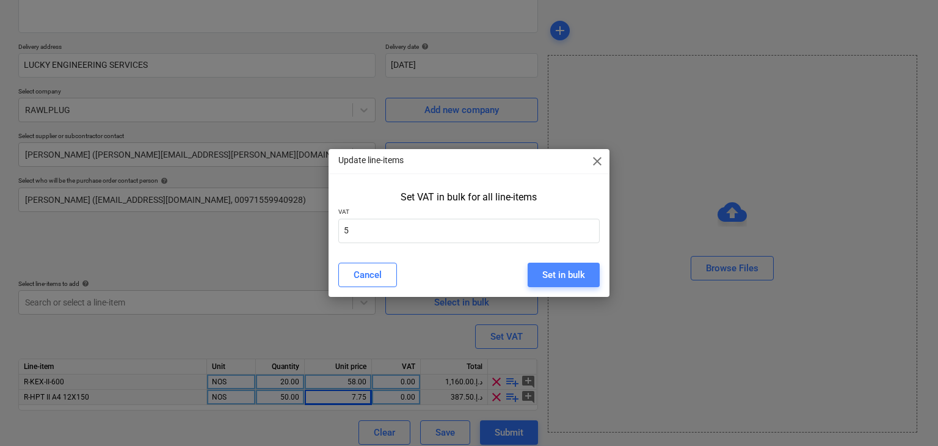
click at [545, 274] on div "Set in bulk" at bounding box center [563, 275] width 43 height 16
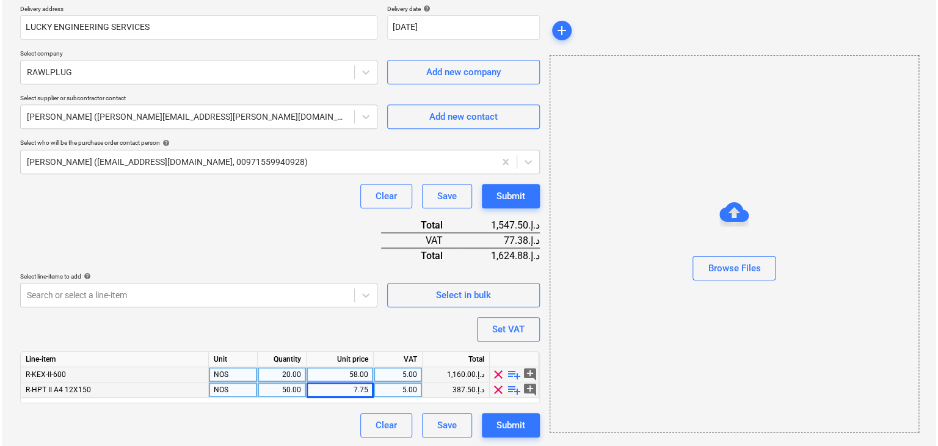
scroll to position [224, 0]
click at [499, 435] on button "Submit" at bounding box center [509, 424] width 58 height 24
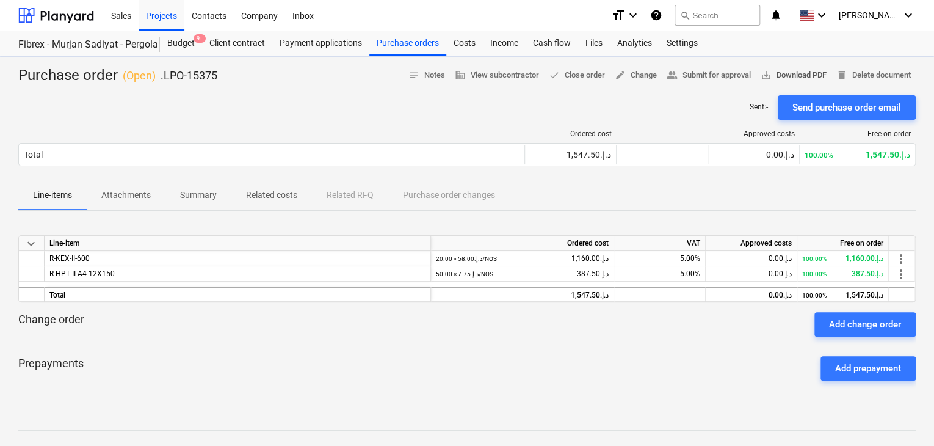
click at [779, 71] on span "save_alt Download PDF" at bounding box center [794, 75] width 66 height 14
click at [405, 37] on div "Purchase orders" at bounding box center [407, 43] width 77 height 24
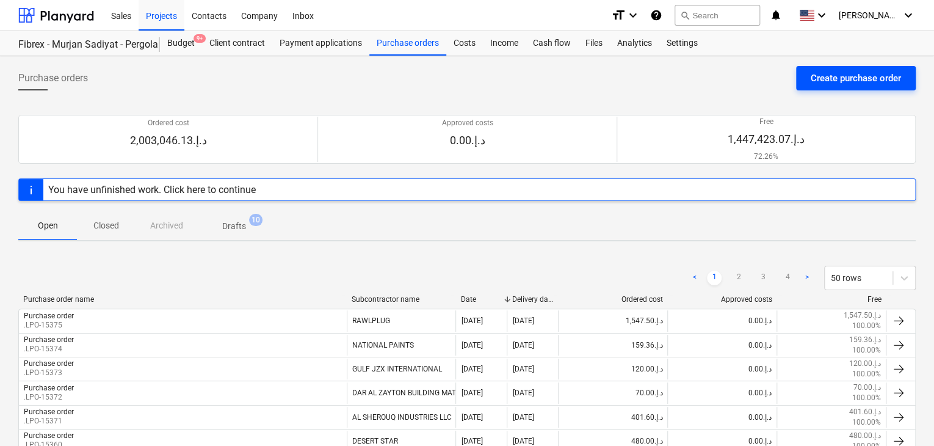
click at [828, 78] on div "Create purchase order" at bounding box center [856, 78] width 90 height 16
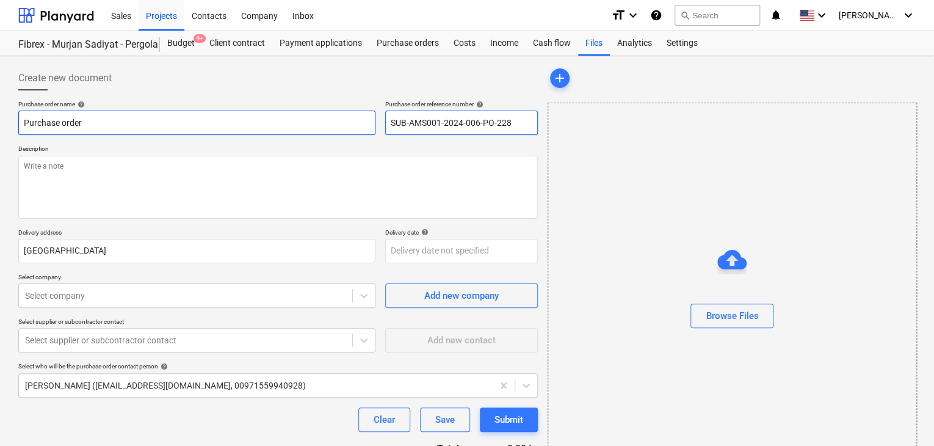
drag, startPoint x: 510, startPoint y: 122, endPoint x: 346, endPoint y: 114, distance: 164.5
click at [346, 114] on div "Purchase order name help Purchase order Purchase order reference number help SU…" at bounding box center [278, 117] width 520 height 35
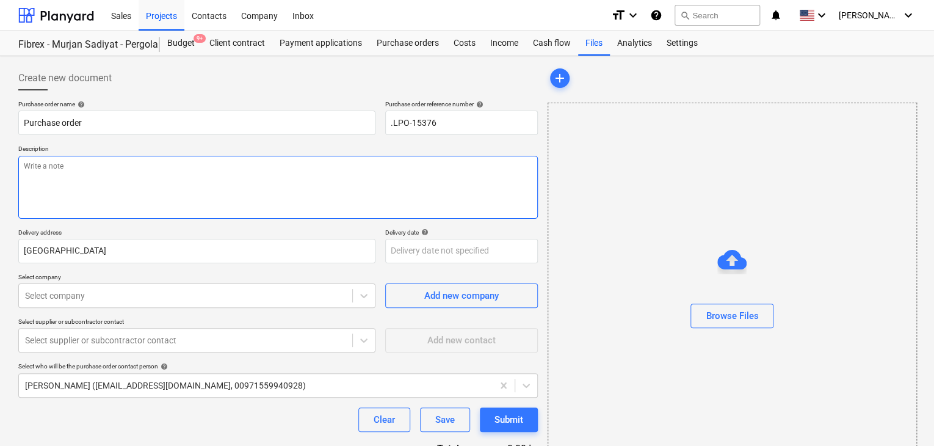
click at [244, 175] on textarea at bounding box center [278, 187] width 520 height 63
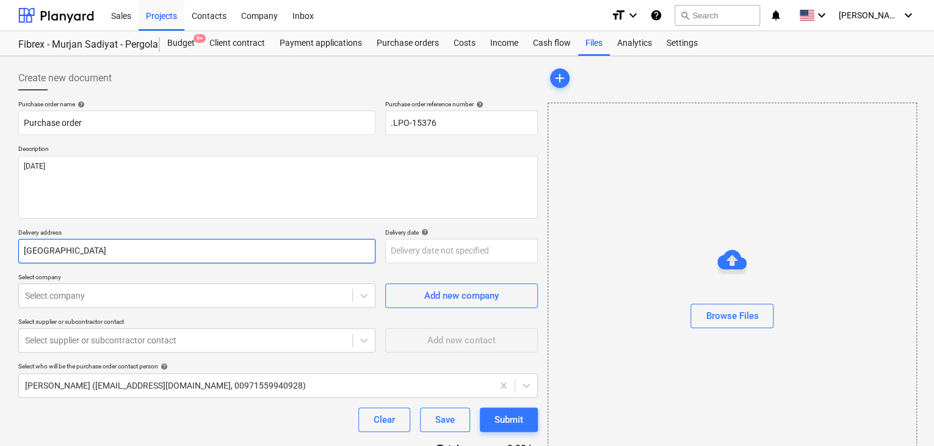
click at [122, 245] on input "[GEOGRAPHIC_DATA]" at bounding box center [196, 251] width 357 height 24
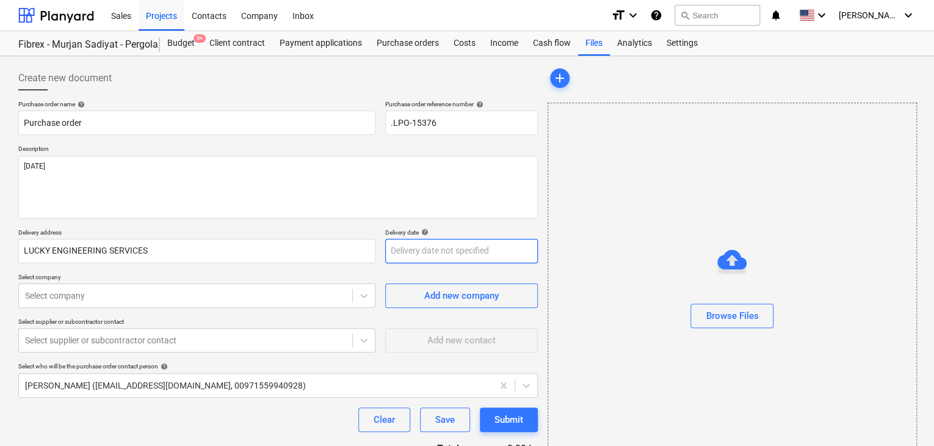
click at [413, 250] on body "Sales Projects Contacts Company Inbox format_size keyboard_arrow_down help sear…" at bounding box center [467, 223] width 934 height 446
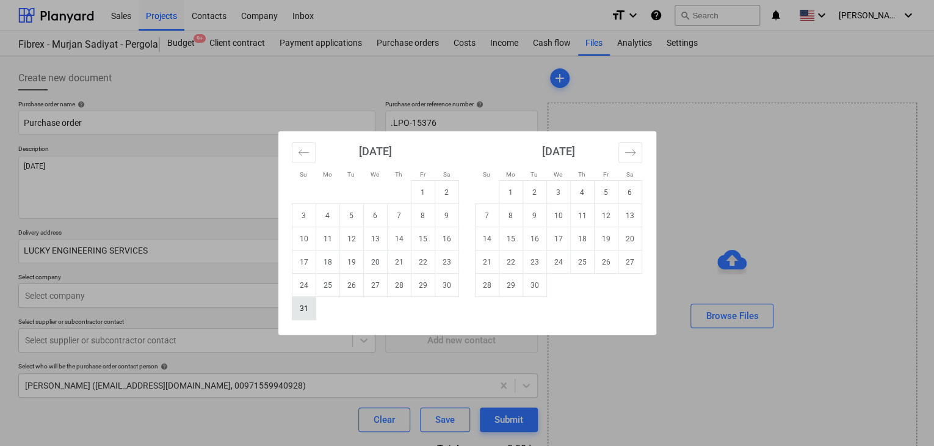
click at [308, 301] on td "31" at bounding box center [304, 308] width 24 height 23
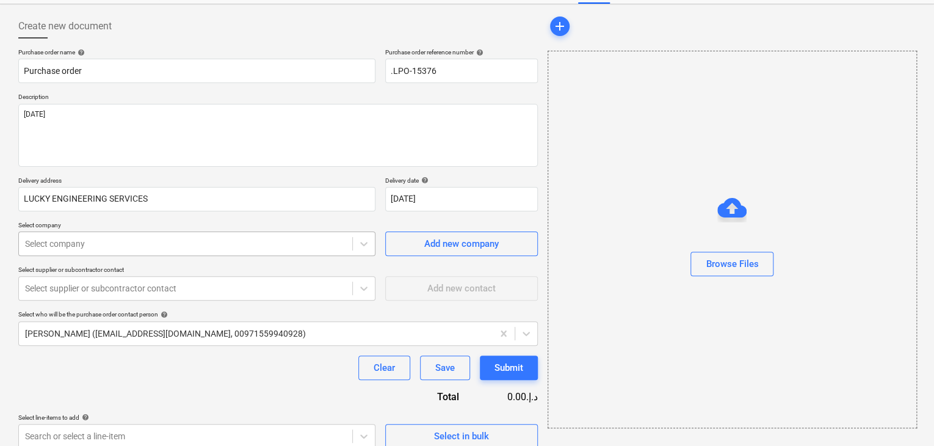
click at [225, 294] on body "Sales Projects Contacts Company Inbox format_size keyboard_arrow_down help sear…" at bounding box center [467, 171] width 934 height 446
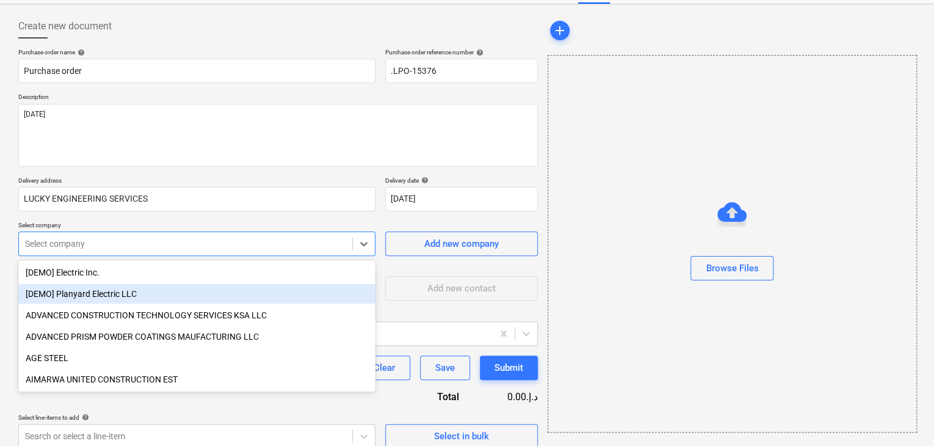
scroll to position [57, 0]
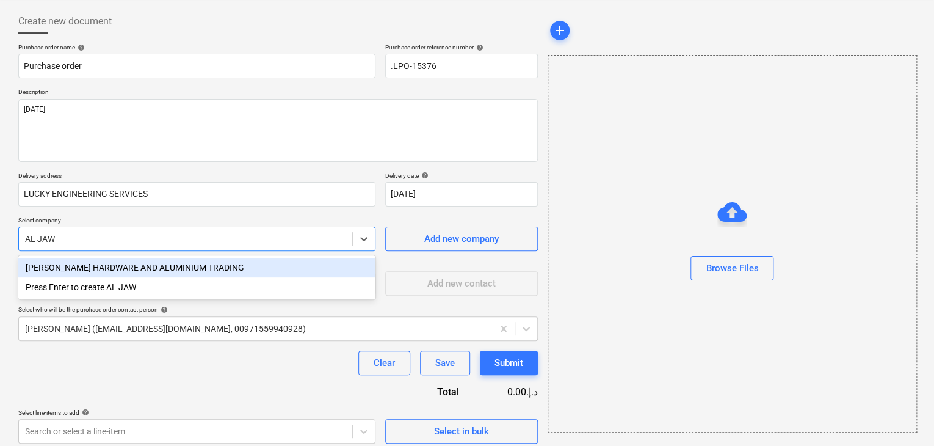
click at [239, 268] on div "[PERSON_NAME] HARDWARE AND ALUMINIUM TRADING" at bounding box center [196, 268] width 357 height 20
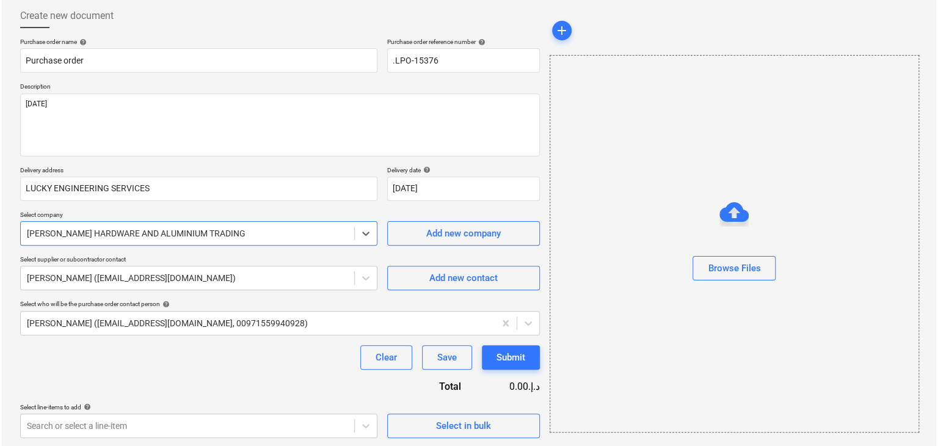
scroll to position [64, 0]
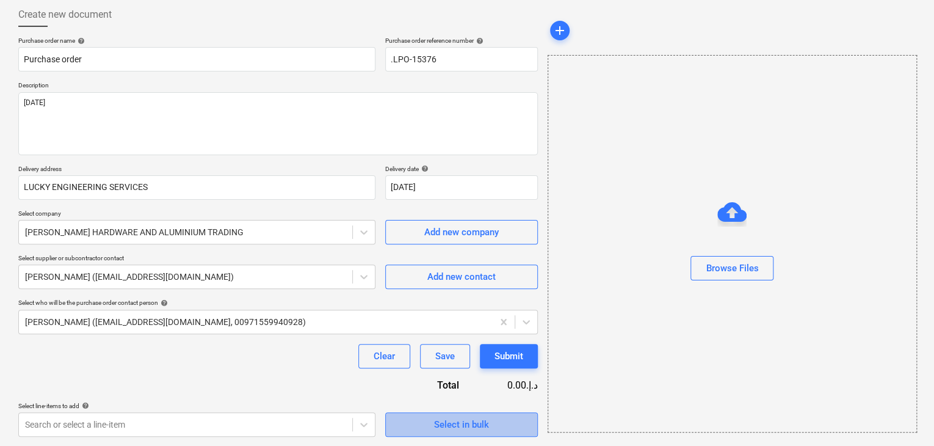
click at [410, 413] on button "Select in bulk" at bounding box center [461, 424] width 153 height 24
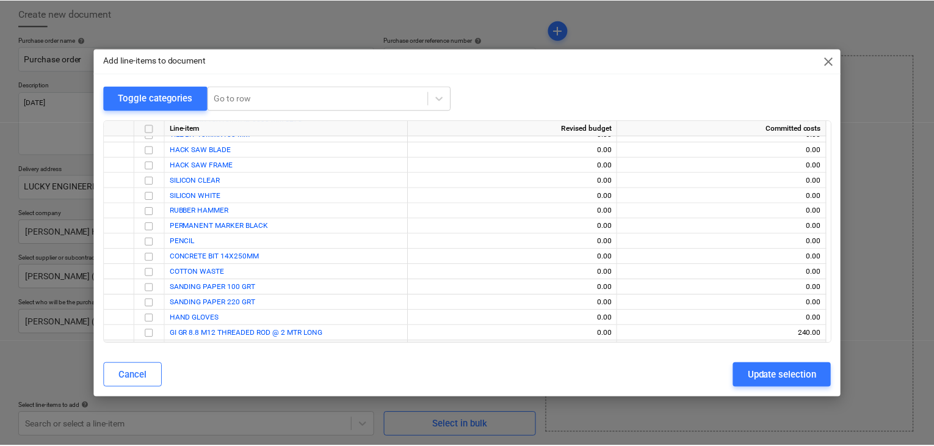
scroll to position [5457, 0]
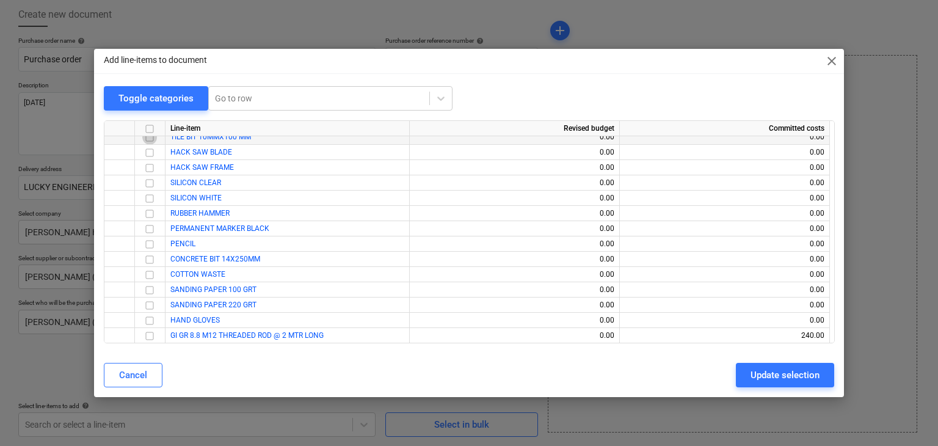
click at [152, 137] on input "checkbox" at bounding box center [149, 137] width 15 height 15
click at [153, 150] on input "checkbox" at bounding box center [149, 152] width 15 height 15
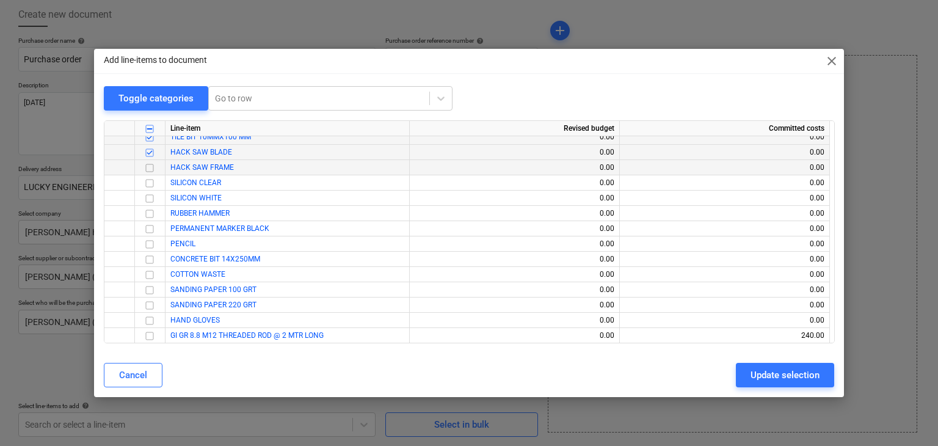
click at [149, 164] on input "checkbox" at bounding box center [149, 168] width 15 height 15
click at [147, 211] on input "checkbox" at bounding box center [149, 213] width 15 height 15
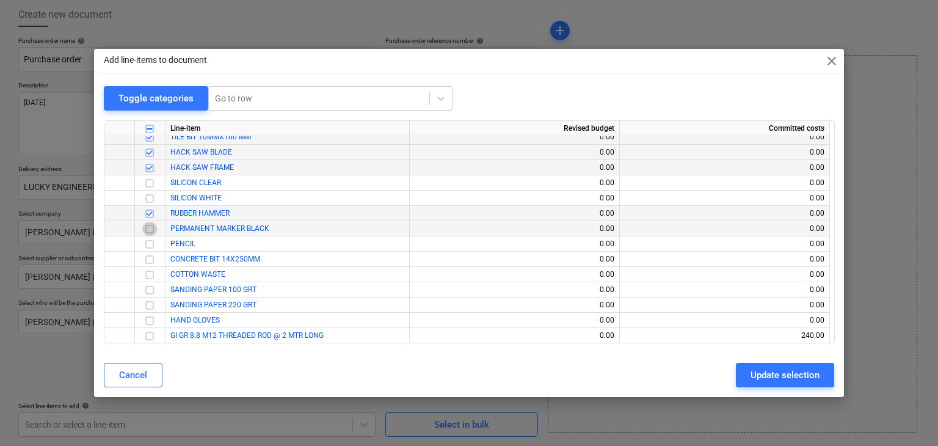
click at [151, 230] on input "checkbox" at bounding box center [149, 229] width 15 height 15
click at [150, 242] on input "checkbox" at bounding box center [149, 244] width 15 height 15
click at [149, 252] on input "checkbox" at bounding box center [149, 259] width 15 height 15
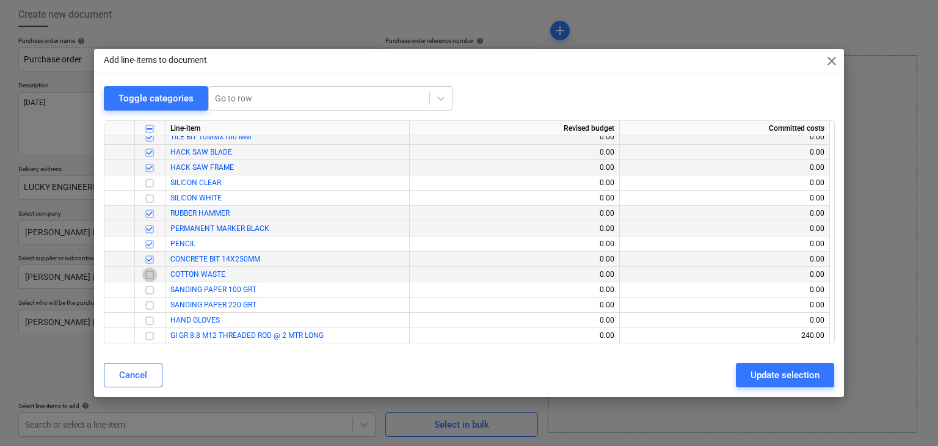
click at [156, 268] on input "checkbox" at bounding box center [149, 274] width 15 height 15
click at [155, 289] on input "checkbox" at bounding box center [149, 290] width 15 height 15
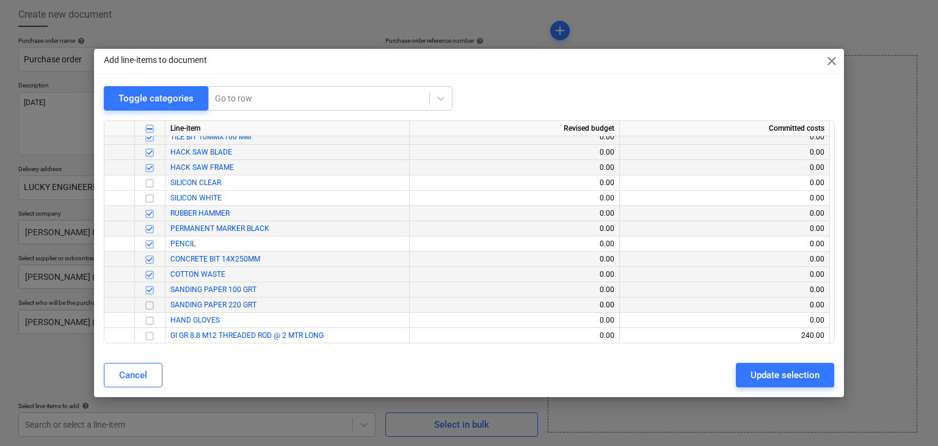
click at [152, 307] on input "checkbox" at bounding box center [149, 305] width 15 height 15
click at [147, 321] on input "checkbox" at bounding box center [149, 320] width 15 height 15
click at [752, 370] on div "Update selection" at bounding box center [784, 375] width 69 height 16
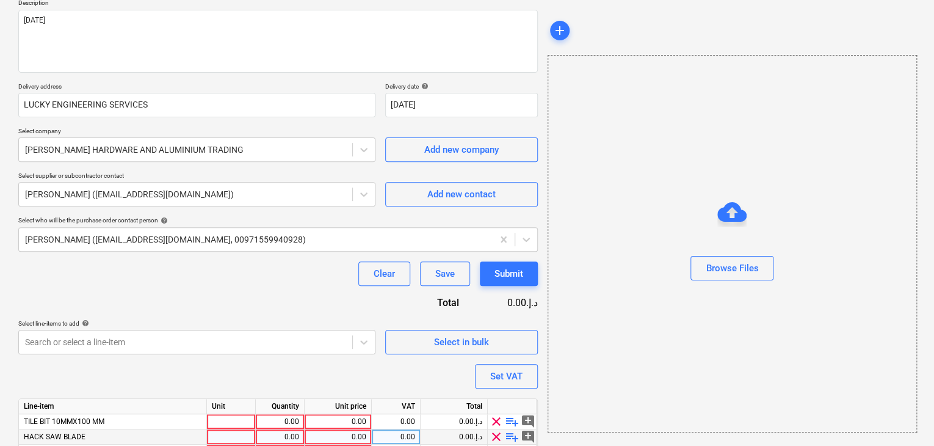
scroll to position [247, 0]
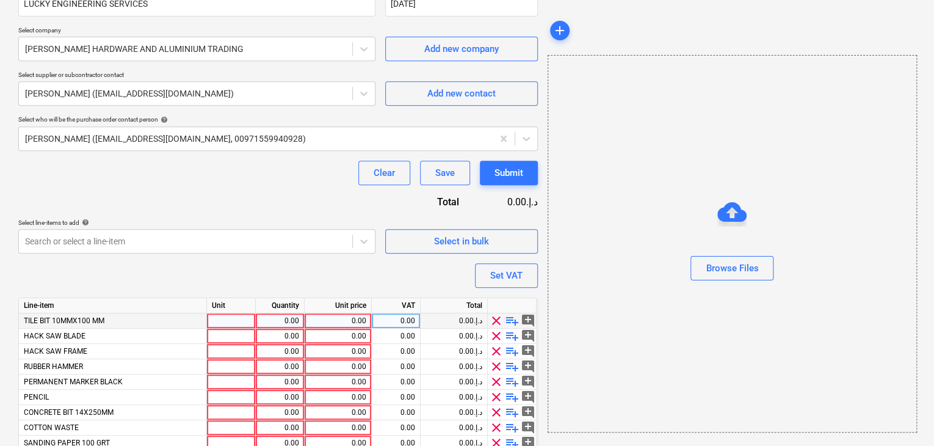
click at [211, 316] on div at bounding box center [231, 320] width 49 height 15
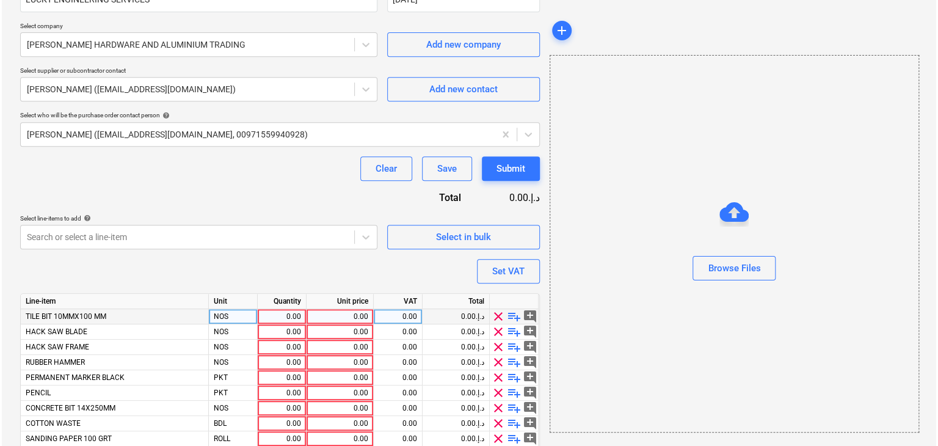
scroll to position [332, 0]
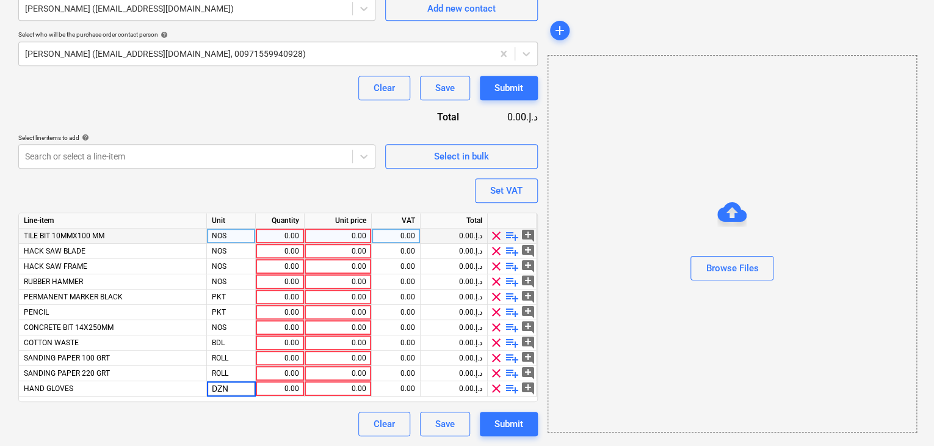
click at [281, 233] on div "0.00" at bounding box center [280, 235] width 38 height 15
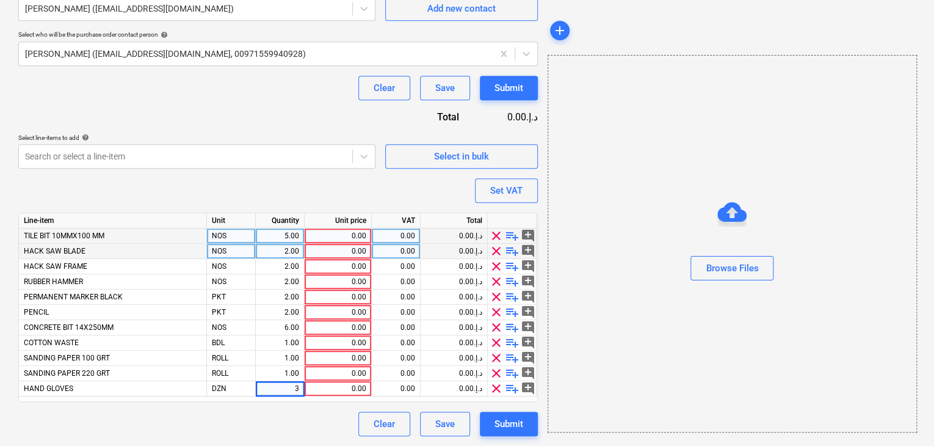
click at [334, 244] on div "0.00" at bounding box center [338, 251] width 57 height 15
click at [341, 234] on div "0.00" at bounding box center [338, 235] width 57 height 15
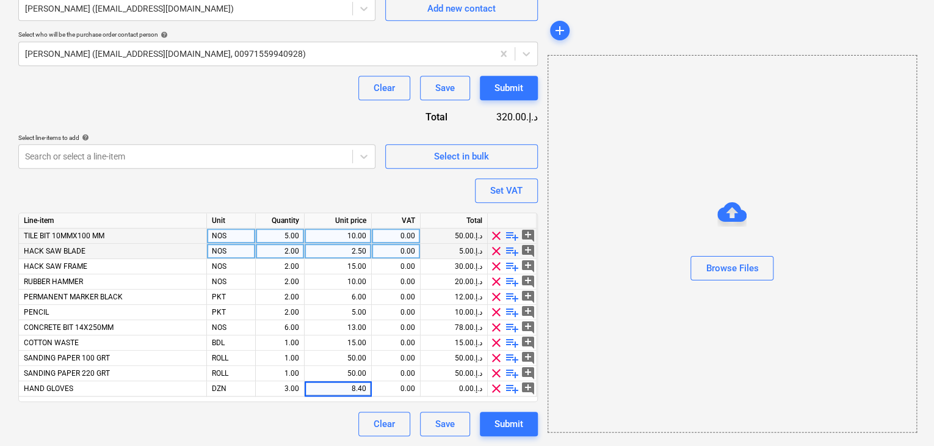
click at [570, 222] on div "Browse Files" at bounding box center [732, 243] width 368 height 93
click at [503, 190] on div "Set VAT" at bounding box center [506, 191] width 32 height 16
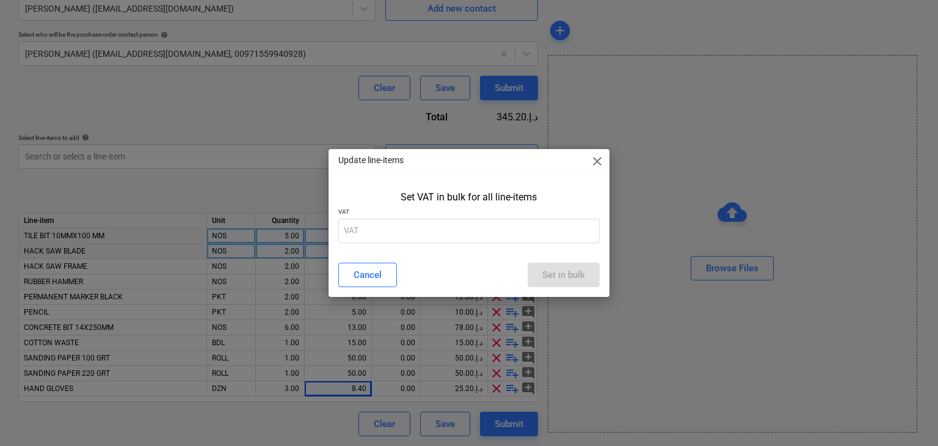
click at [335, 235] on div "Set VAT in bulk for all line-items VAT" at bounding box center [469, 219] width 281 height 66
click at [355, 228] on input "text" at bounding box center [469, 231] width 262 height 24
click at [573, 275] on div "Set in bulk" at bounding box center [563, 275] width 43 height 16
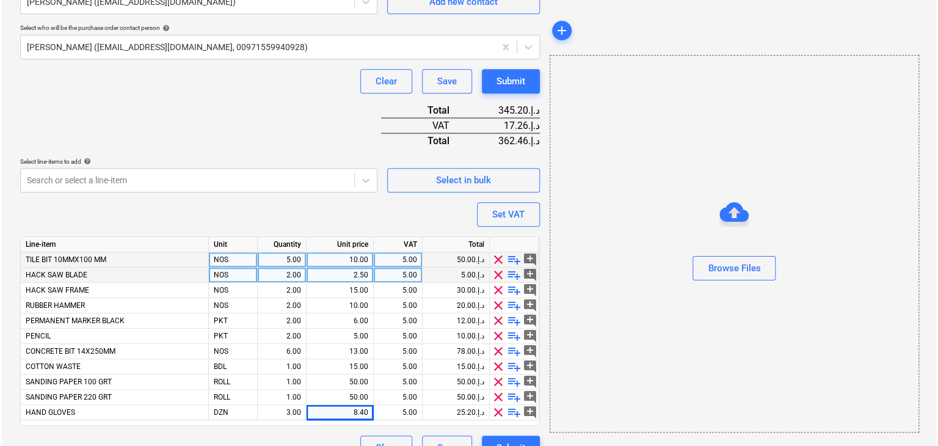
scroll to position [361, 0]
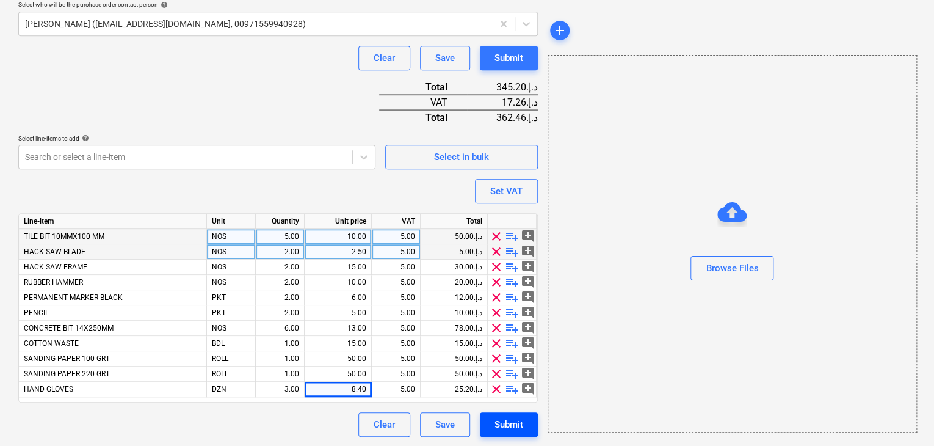
click at [526, 418] on button "Submit" at bounding box center [509, 424] width 58 height 24
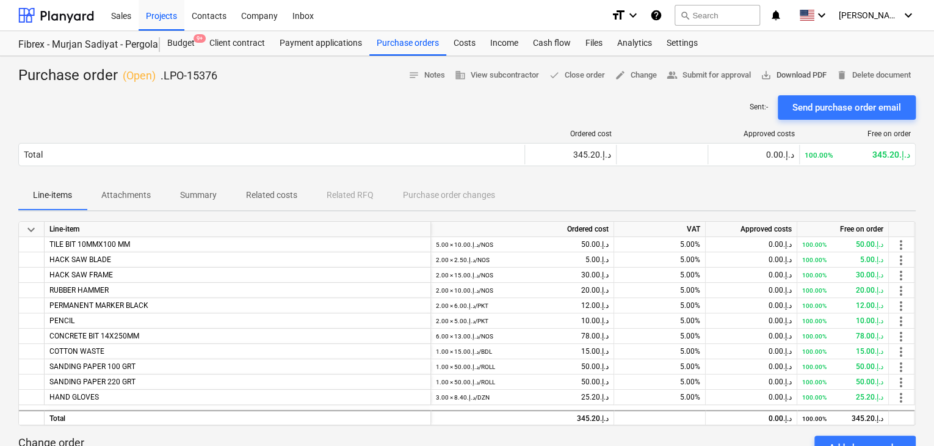
click at [796, 73] on span "save_alt Download PDF" at bounding box center [794, 75] width 66 height 14
click at [175, 24] on div "Projects" at bounding box center [162, 14] width 46 height 31
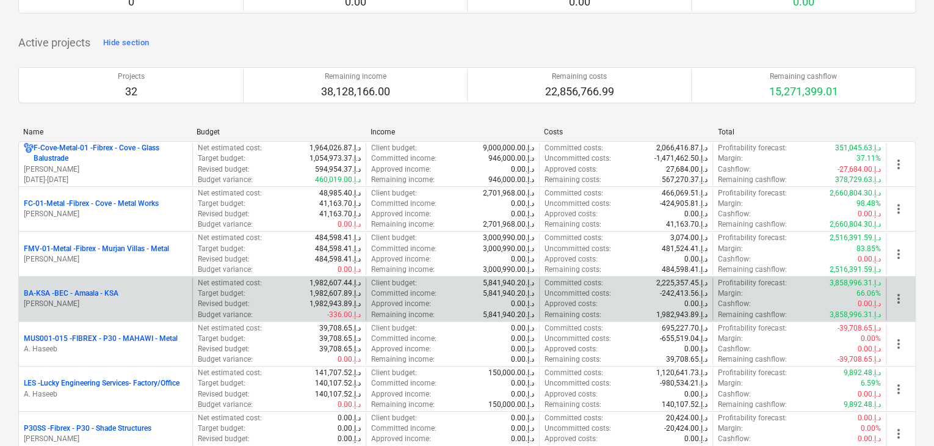
scroll to position [244, 0]
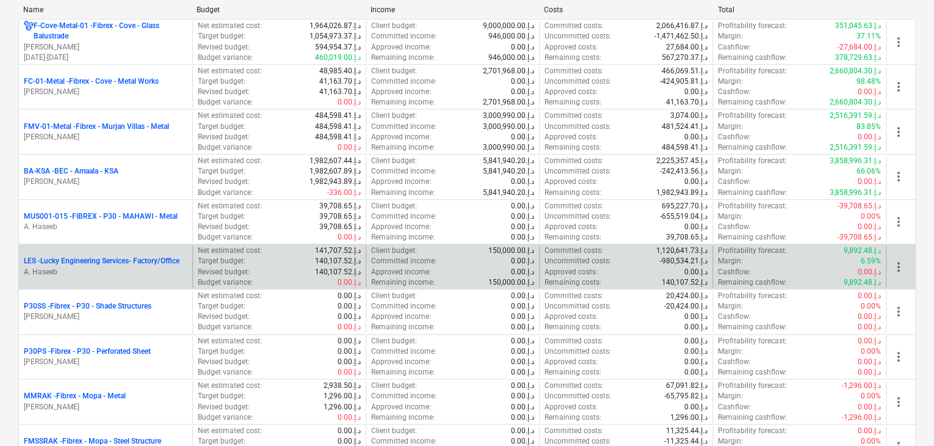
click at [113, 273] on p "A. Haseeb" at bounding box center [106, 272] width 164 height 10
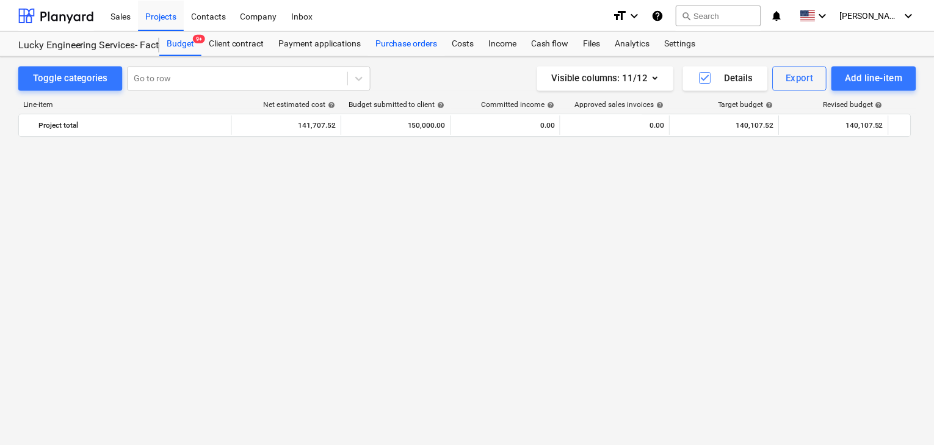
scroll to position [28513, 0]
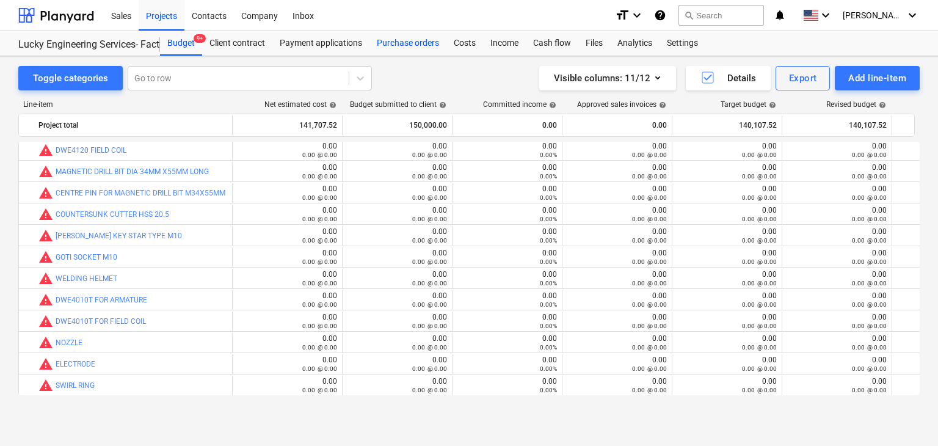
click at [401, 40] on div "Purchase orders" at bounding box center [407, 43] width 77 height 24
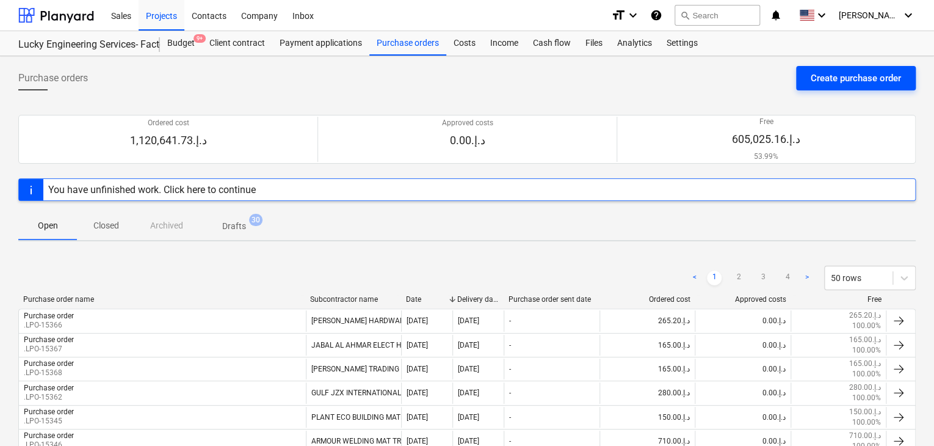
click at [815, 73] on div "Create purchase order" at bounding box center [856, 78] width 90 height 16
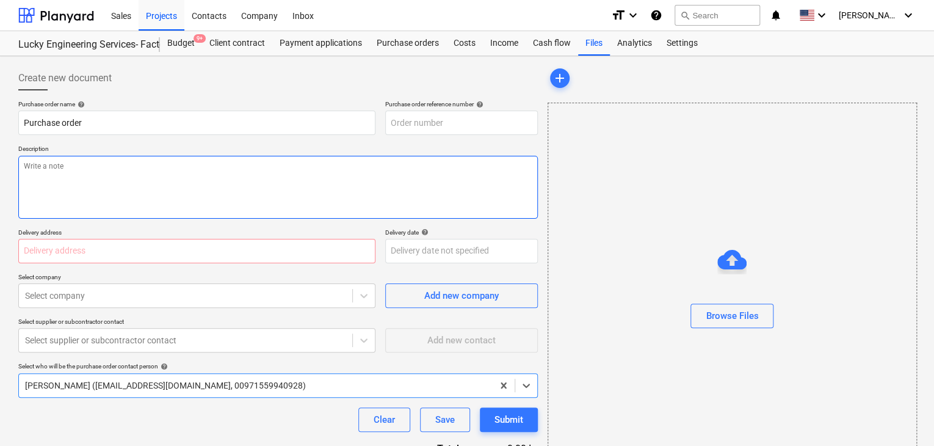
click at [344, 170] on textarea at bounding box center [278, 187] width 520 height 63
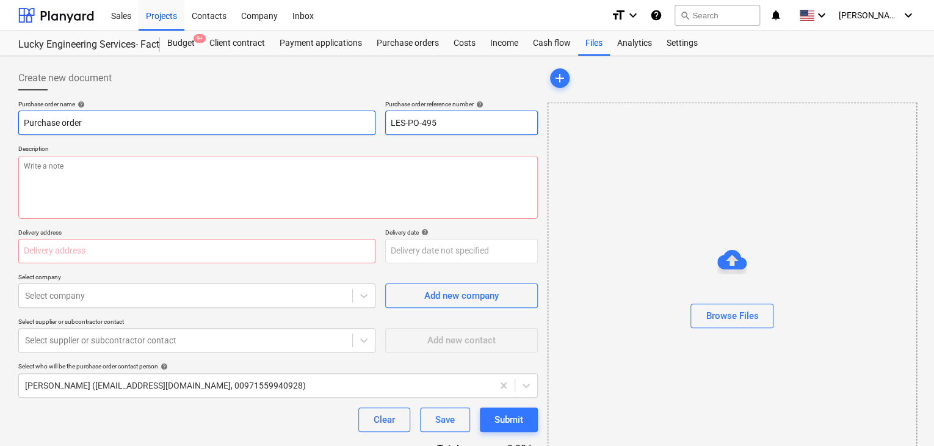
drag, startPoint x: 462, startPoint y: 125, endPoint x: 369, endPoint y: 130, distance: 92.3
click at [369, 130] on div "Purchase order name help Purchase order Purchase order reference number help LE…" at bounding box center [278, 117] width 520 height 35
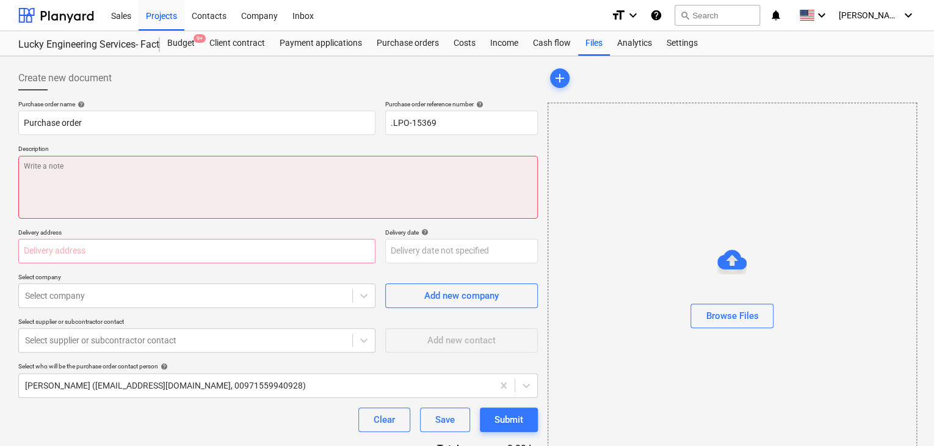
click at [226, 164] on textarea at bounding box center [278, 187] width 520 height 63
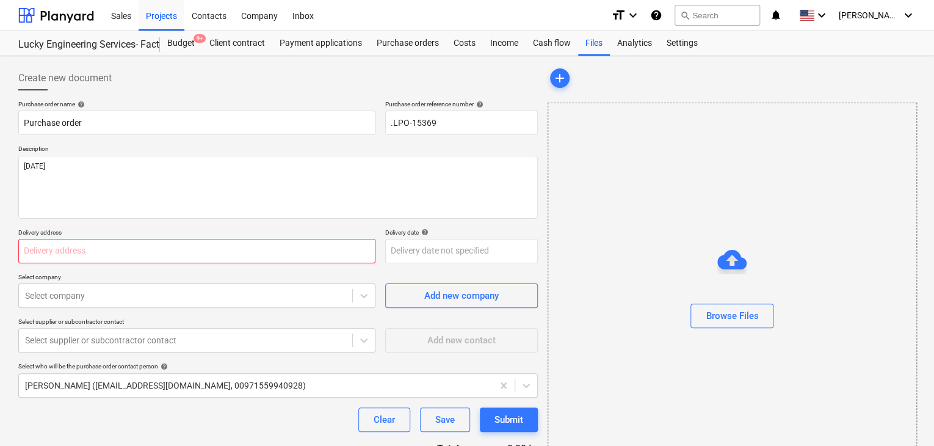
click at [92, 250] on input "text" at bounding box center [196, 251] width 357 height 24
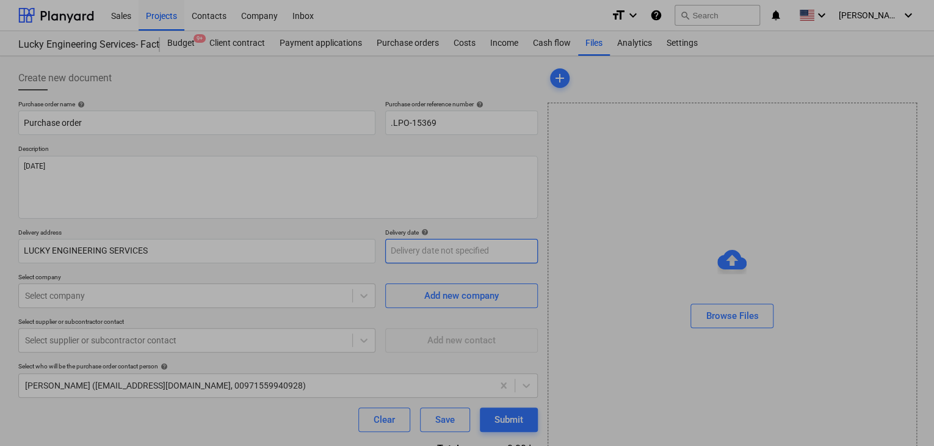
click at [426, 241] on body "Sales Projects Contacts Company Inbox format_size keyboard_arrow_down help sear…" at bounding box center [467, 223] width 934 height 446
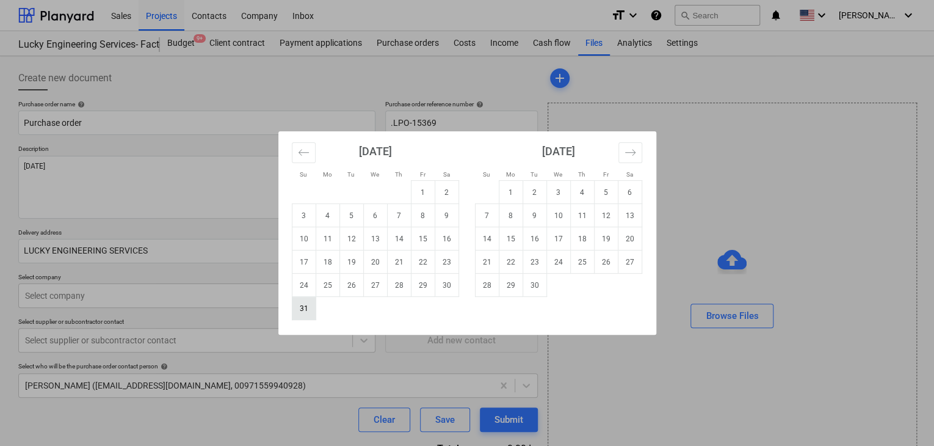
click at [307, 308] on td "31" at bounding box center [304, 308] width 24 height 23
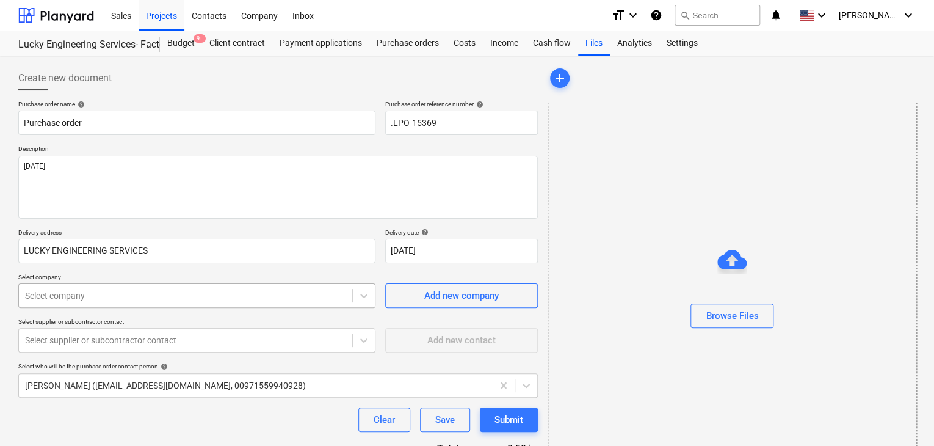
click at [181, 302] on body "Sales Projects Contacts Company Inbox format_size keyboard_arrow_down help sear…" at bounding box center [467, 223] width 934 height 446
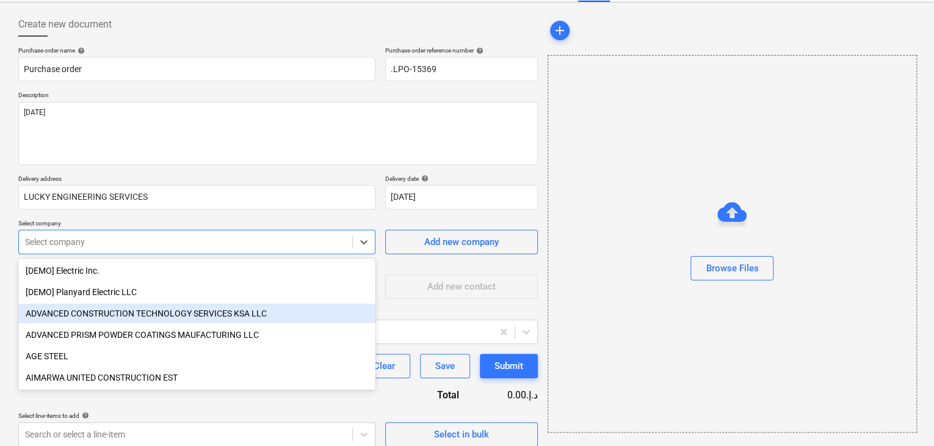
scroll to position [57, 0]
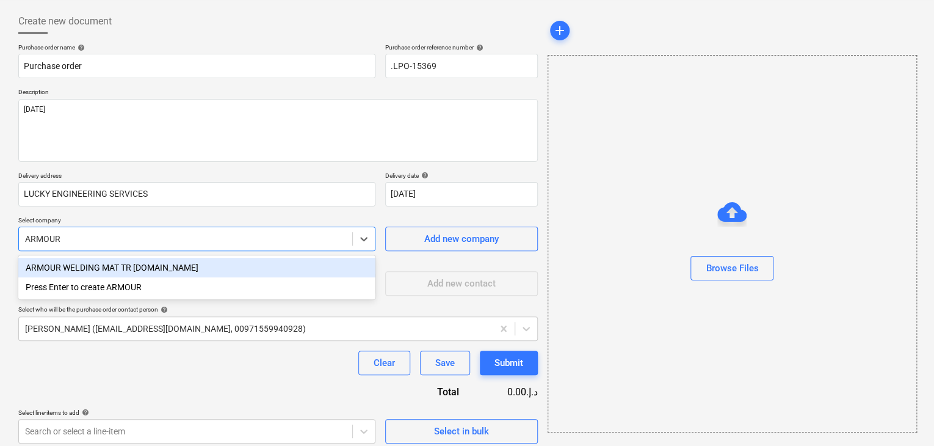
click at [188, 262] on div "ARMOUR WELDING MAT TR [DOMAIN_NAME]" at bounding box center [196, 268] width 357 height 20
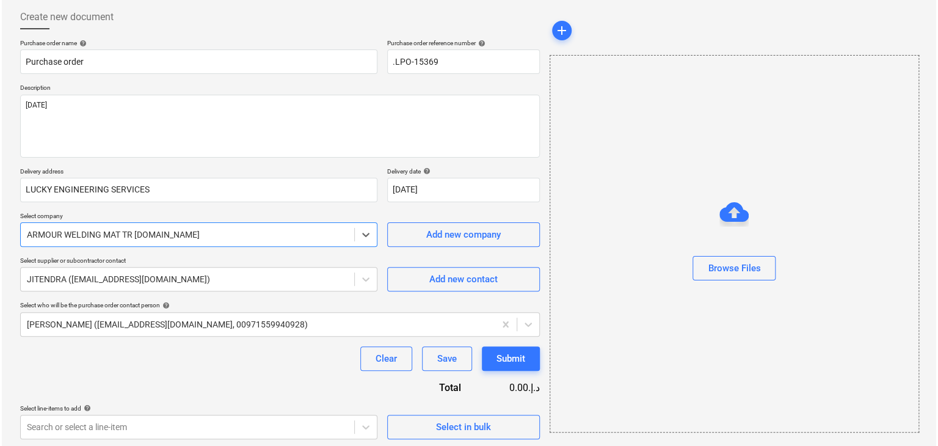
scroll to position [64, 0]
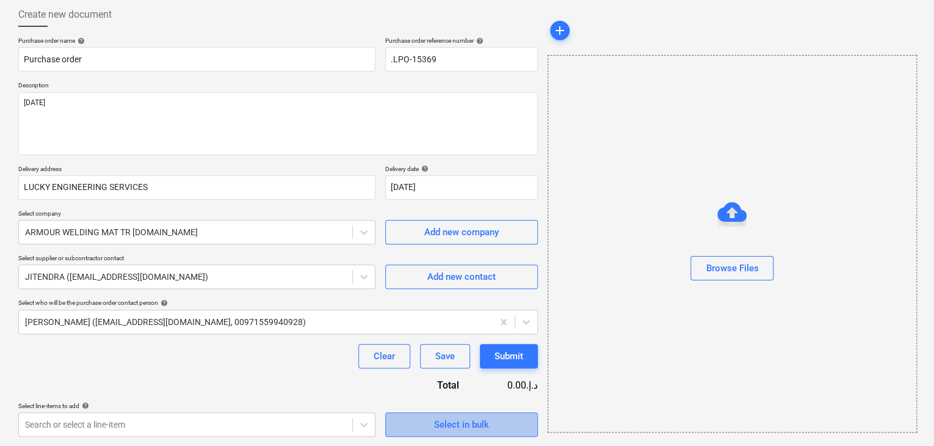
click at [439, 418] on div "Select in bulk" at bounding box center [461, 424] width 55 height 16
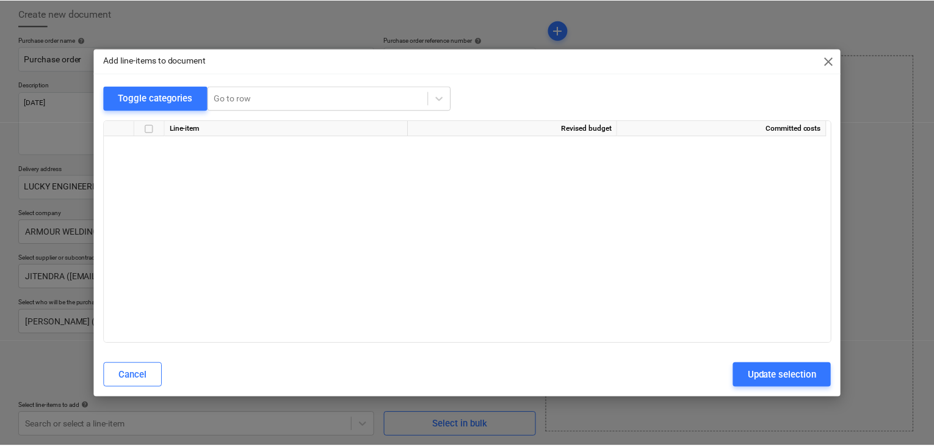
scroll to position [24371, 0]
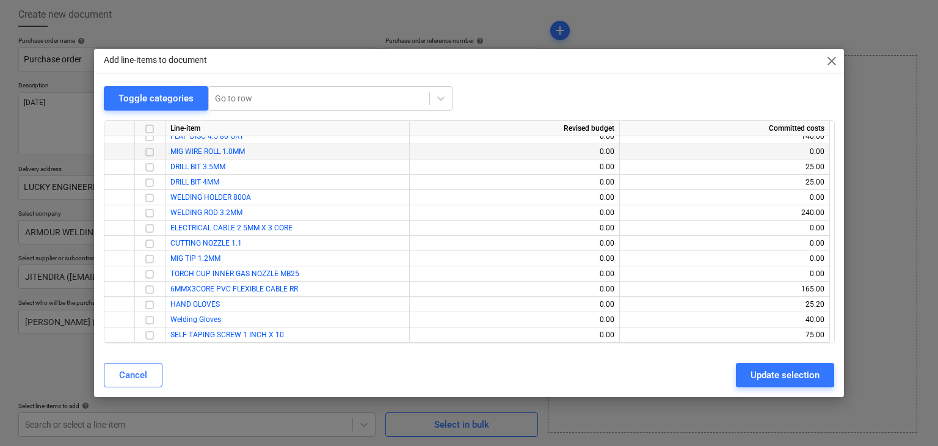
click at [145, 153] on input "checkbox" at bounding box center [149, 152] width 15 height 15
click at [154, 198] on input "checkbox" at bounding box center [149, 198] width 15 height 15
click at [151, 242] on input "checkbox" at bounding box center [149, 243] width 15 height 15
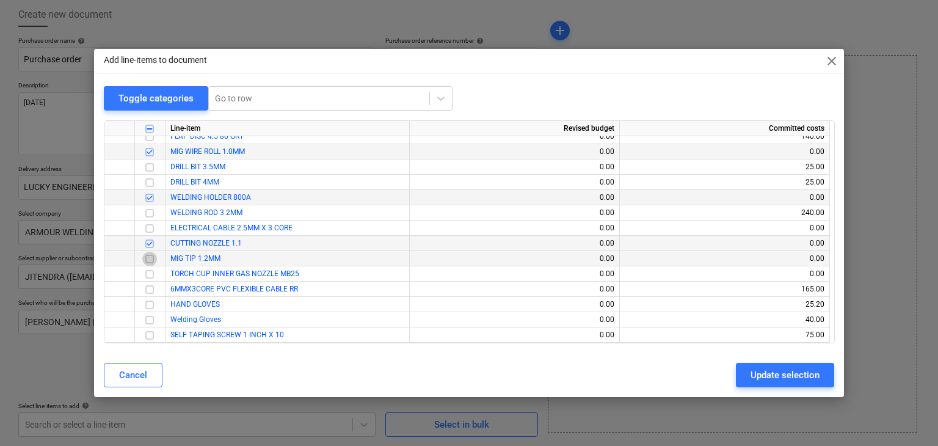
click at [153, 258] on input "checkbox" at bounding box center [149, 259] width 15 height 15
click at [151, 273] on input "checkbox" at bounding box center [149, 274] width 15 height 15
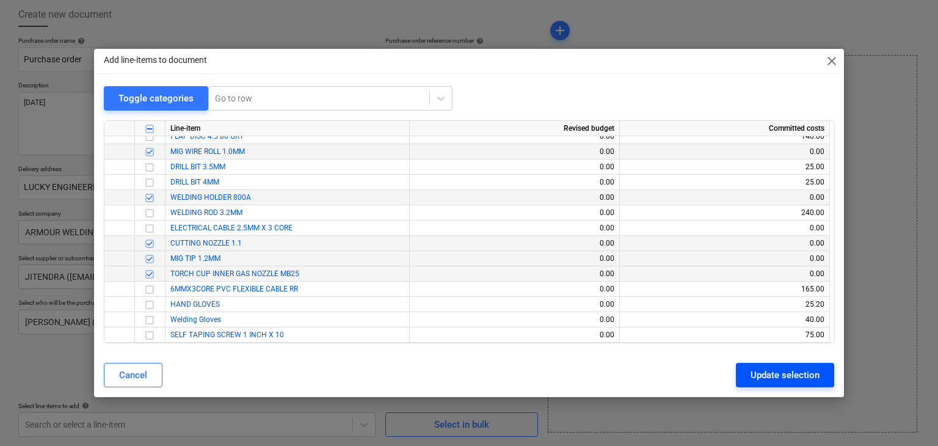
click at [767, 382] on div "Update selection" at bounding box center [784, 375] width 69 height 16
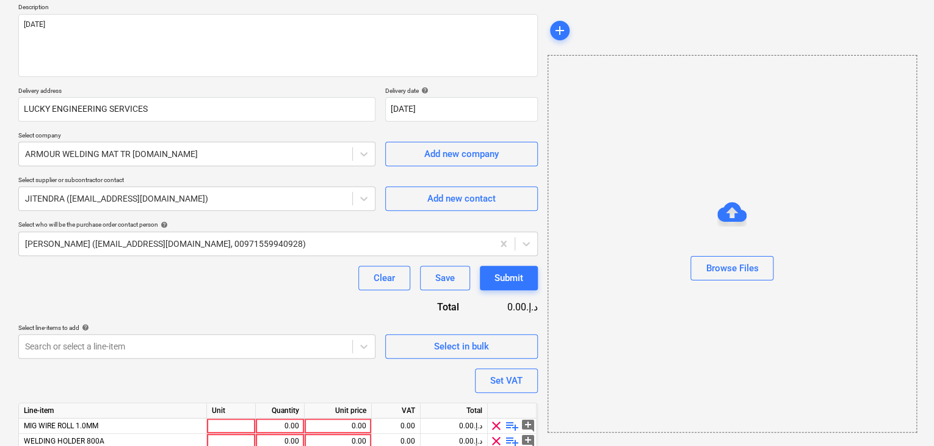
scroll to position [239, 0]
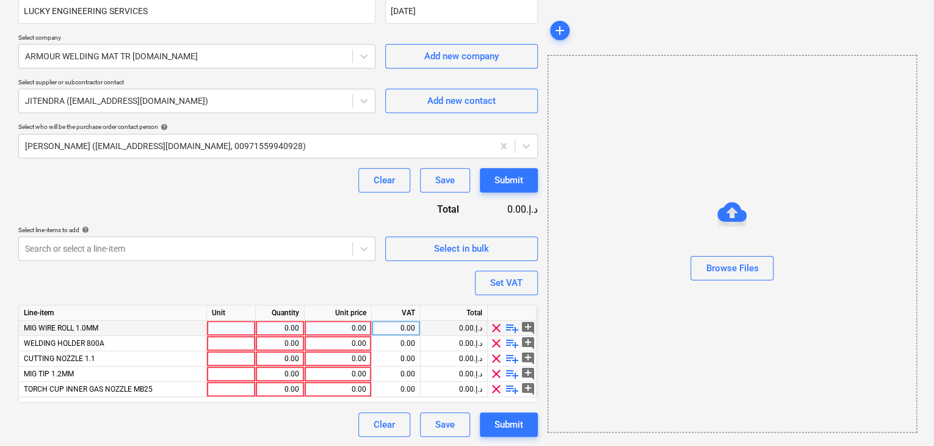
click at [220, 330] on div at bounding box center [231, 328] width 49 height 15
click at [274, 324] on div "0.00" at bounding box center [280, 328] width 38 height 15
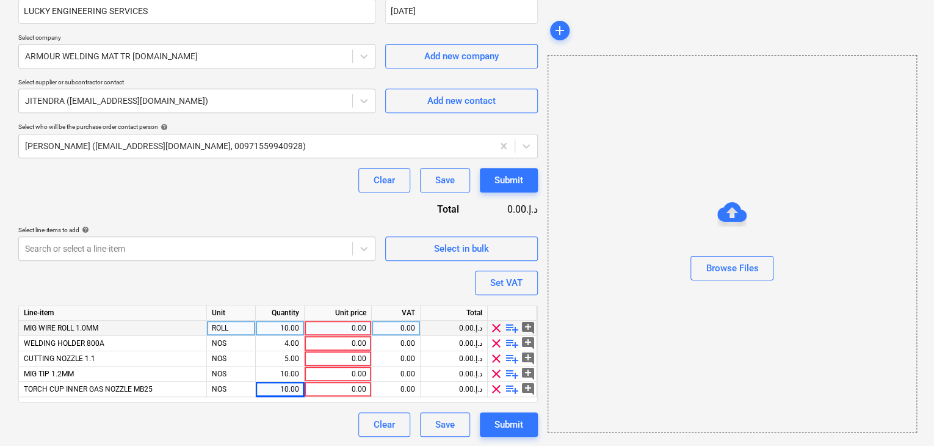
click at [330, 321] on div "0.00" at bounding box center [338, 328] width 57 height 15
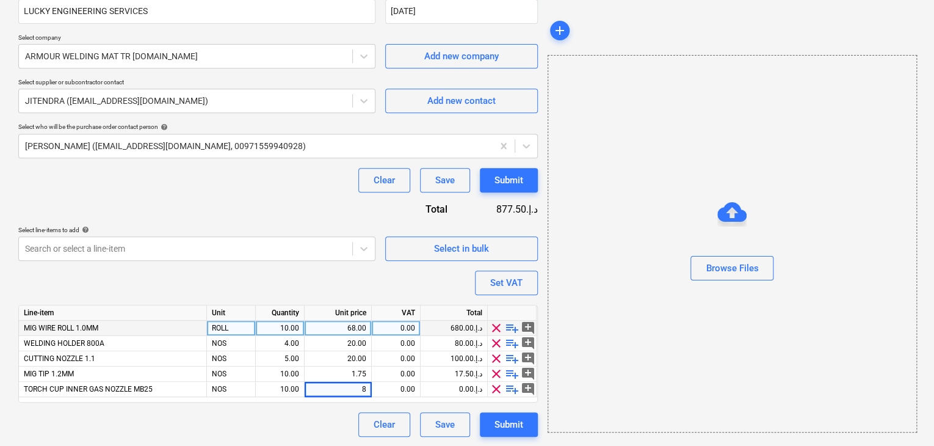
drag, startPoint x: 586, startPoint y: 286, endPoint x: 556, endPoint y: 284, distance: 30.6
click at [585, 286] on div at bounding box center [732, 285] width 368 height 10
click at [526, 284] on button "Set VAT" at bounding box center [506, 283] width 63 height 24
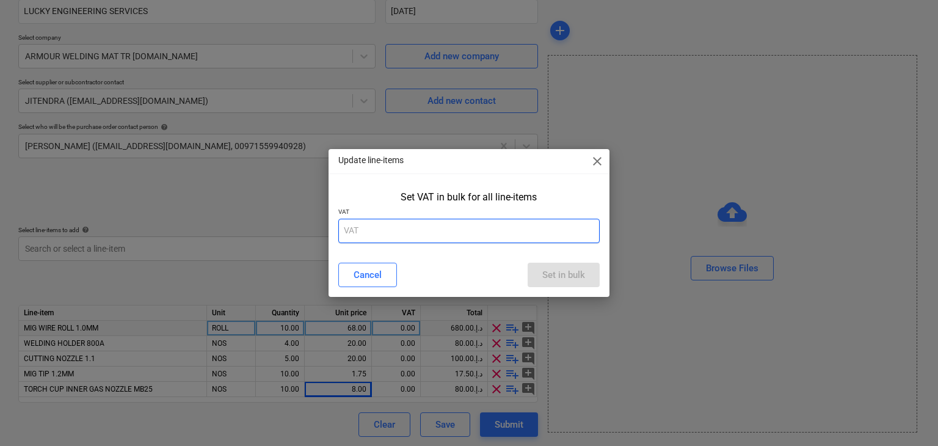
click at [395, 228] on input "text" at bounding box center [469, 231] width 262 height 24
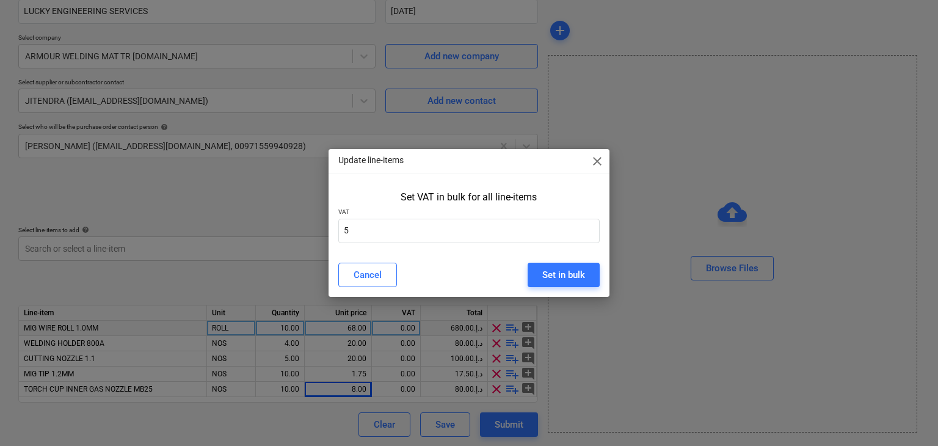
click at [547, 258] on div "Cancel Set in bulk" at bounding box center [469, 275] width 277 height 34
click at [553, 268] on div "Set in bulk" at bounding box center [563, 275] width 43 height 16
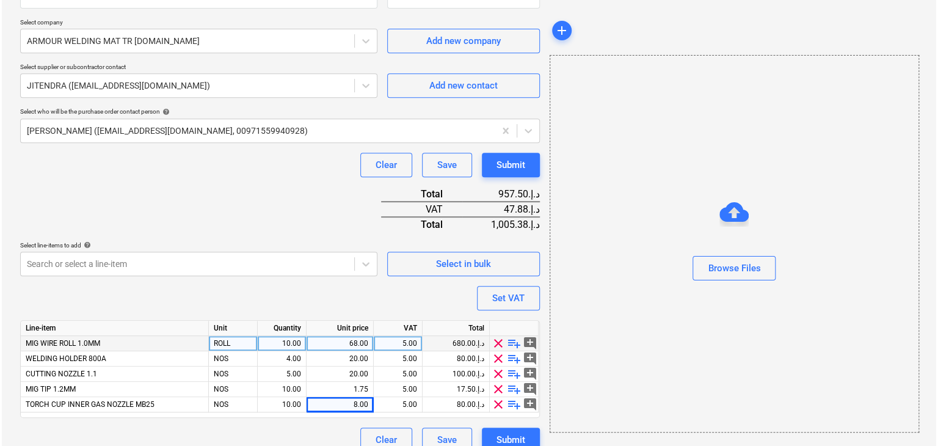
scroll to position [270, 0]
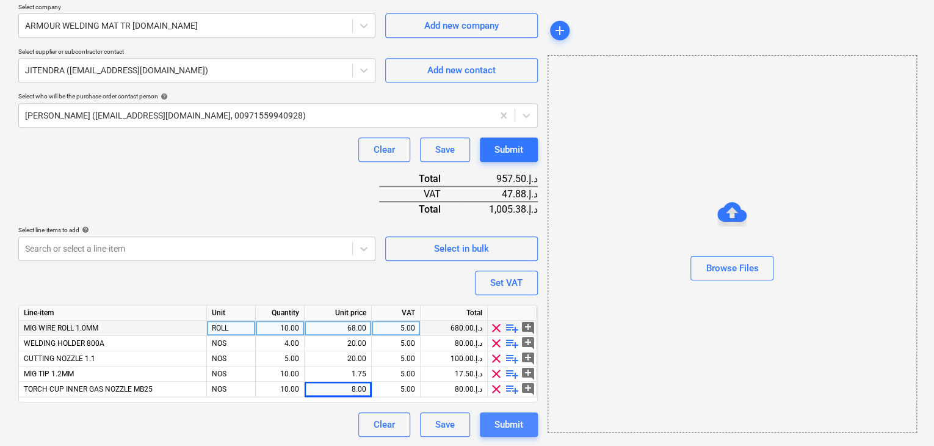
click at [510, 428] on div "Submit" at bounding box center [509, 424] width 29 height 16
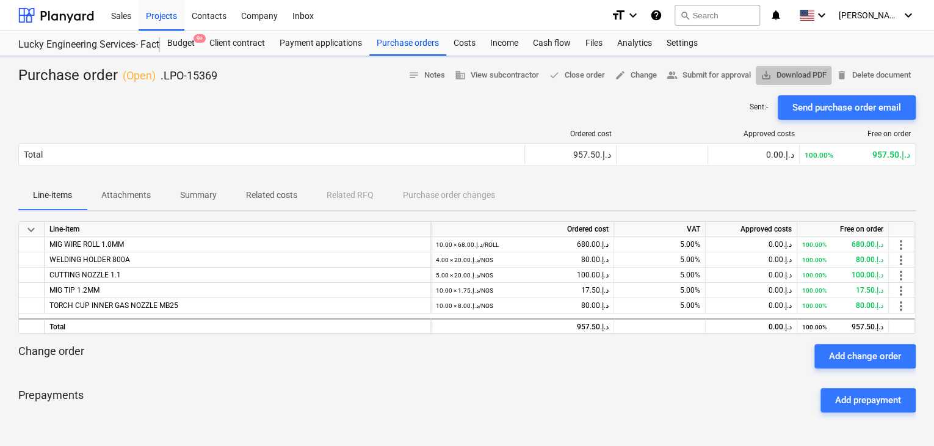
click at [774, 66] on button "save_alt Download PDF" at bounding box center [794, 75] width 76 height 19
click at [413, 52] on div "Purchase orders" at bounding box center [407, 43] width 77 height 24
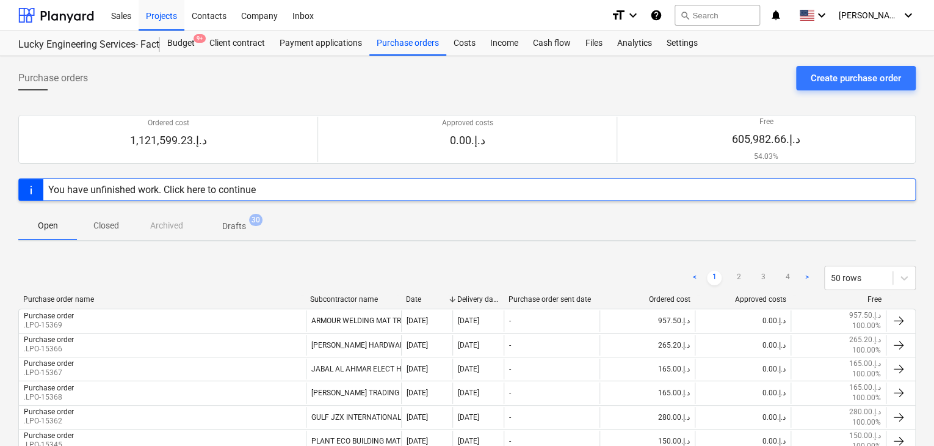
click at [125, 307] on div "Purchase order name Subcontractor name Date Delivery date Purchase order sent d…" at bounding box center [467, 301] width 898 height 13
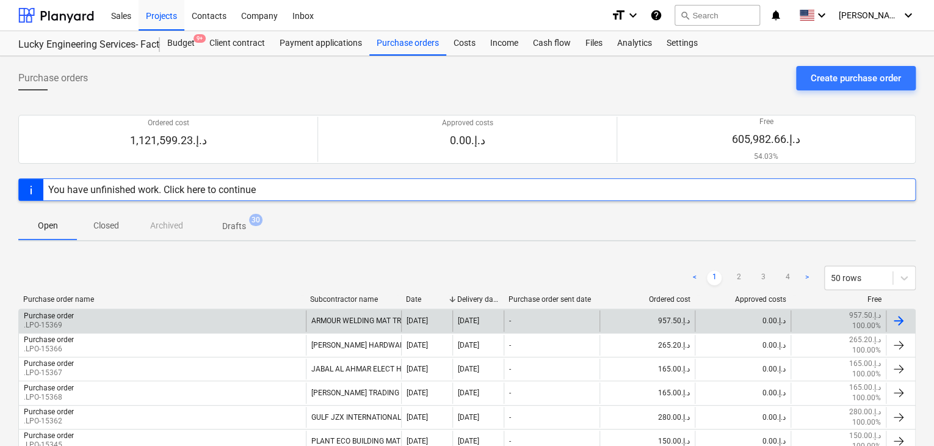
click at [118, 319] on div "Purchase order .LPO-15369" at bounding box center [162, 320] width 287 height 21
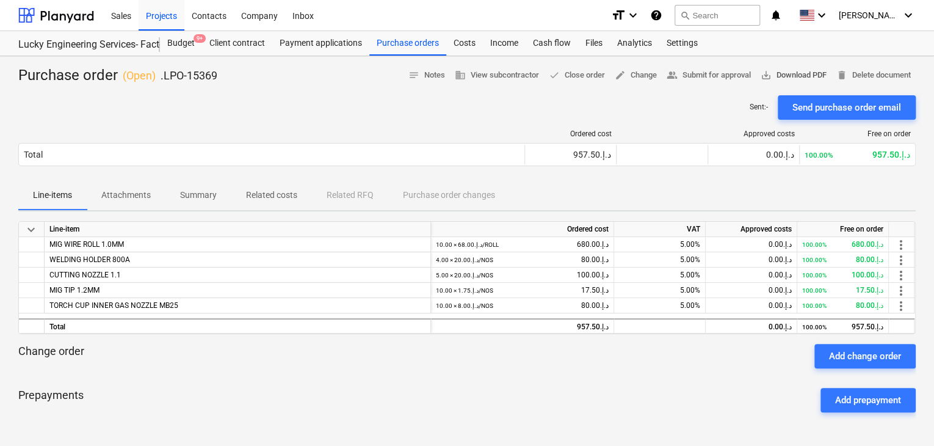
click at [801, 76] on span "save_alt Download PDF" at bounding box center [794, 75] width 66 height 14
click at [171, 24] on div "Projects" at bounding box center [162, 14] width 46 height 31
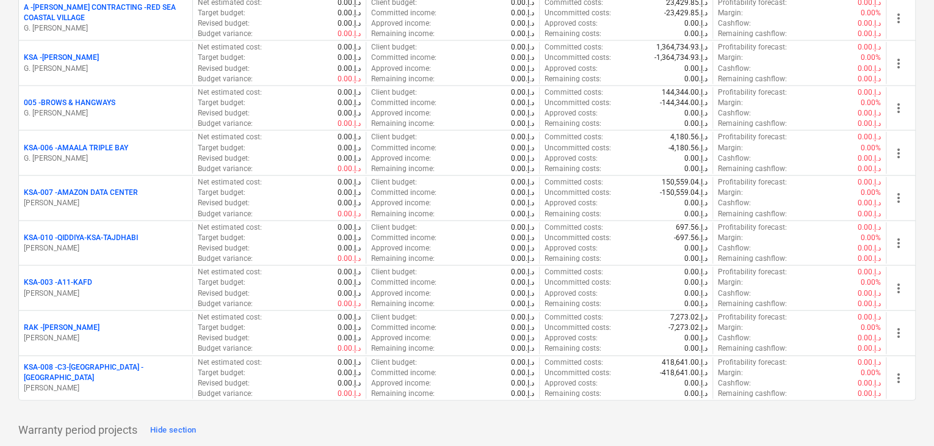
scroll to position [1404, 0]
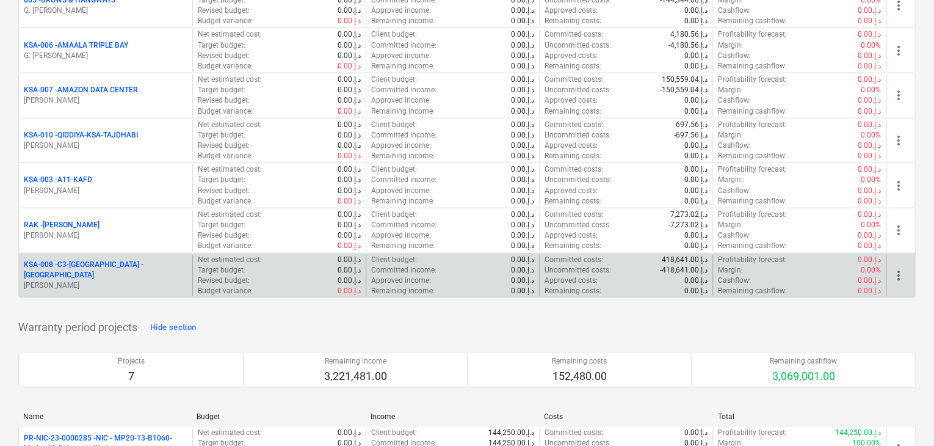
click at [92, 280] on p "[PERSON_NAME]" at bounding box center [106, 285] width 164 height 10
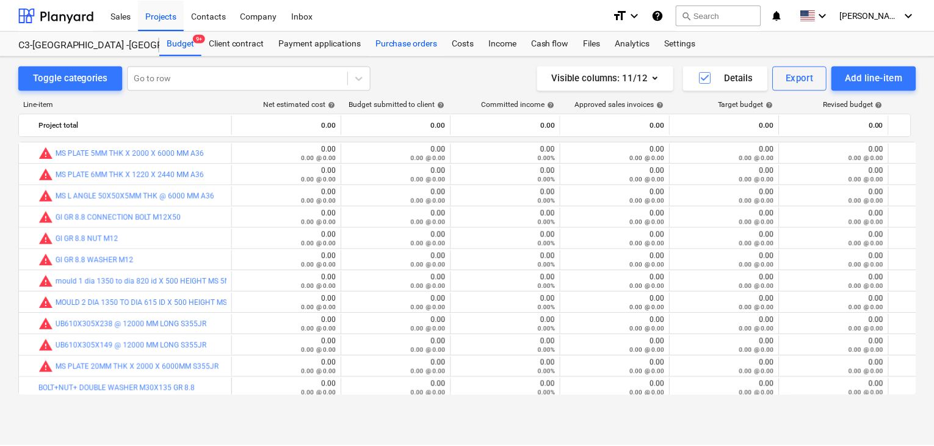
scroll to position [67, 0]
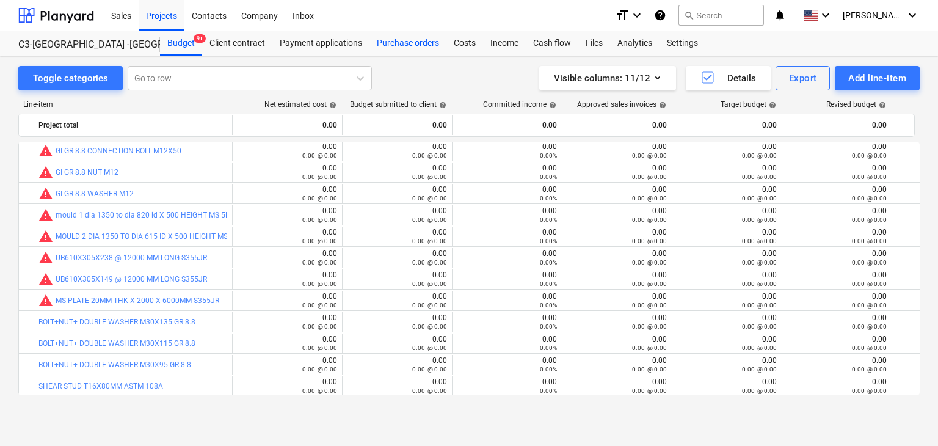
click at [405, 45] on div "Purchase orders" at bounding box center [407, 43] width 77 height 24
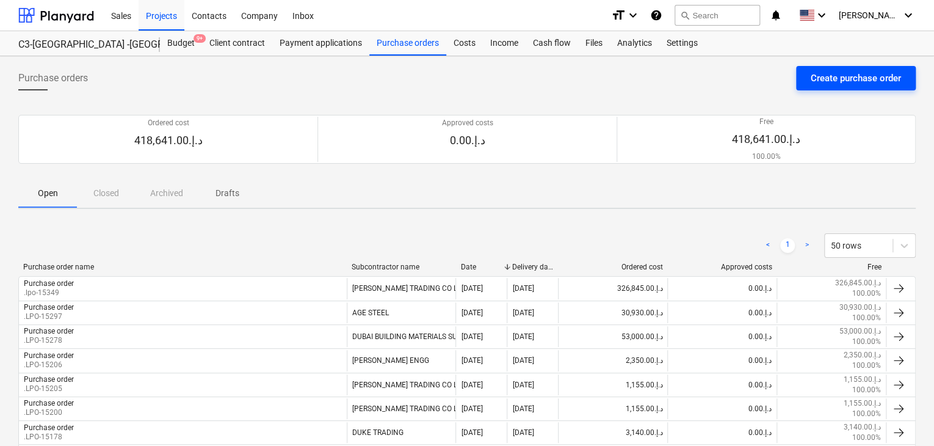
click at [855, 74] on div "Create purchase order" at bounding box center [856, 78] width 90 height 16
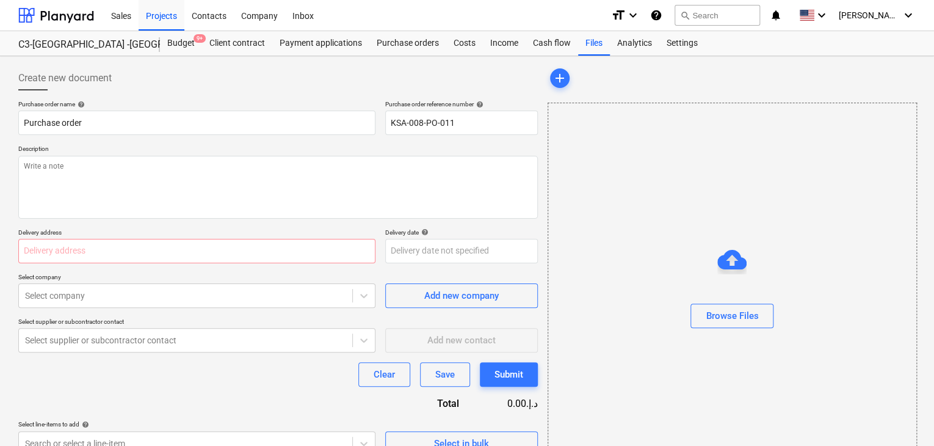
click at [485, 143] on div "Purchase order name help Purchase order Purchase order reference number help KS…" at bounding box center [278, 277] width 520 height 355
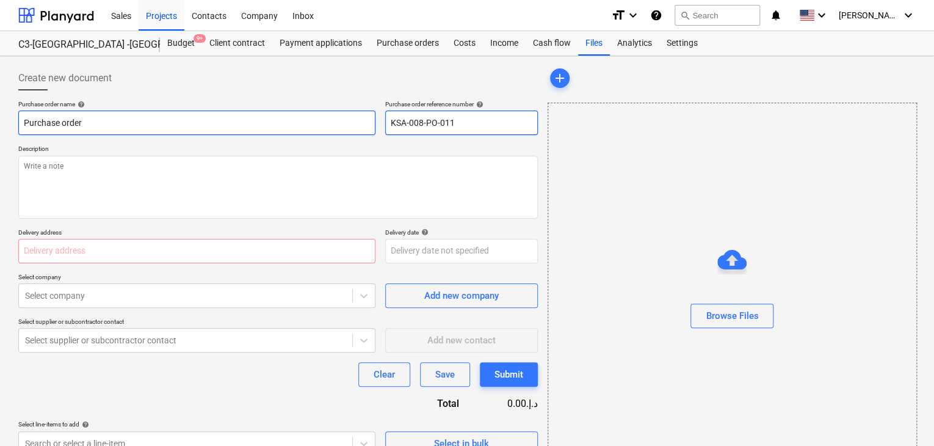
drag, startPoint x: 472, startPoint y: 125, endPoint x: 356, endPoint y: 115, distance: 116.4
click at [356, 115] on div "Purchase order name help Purchase order Purchase order reference number help KS…" at bounding box center [278, 117] width 520 height 35
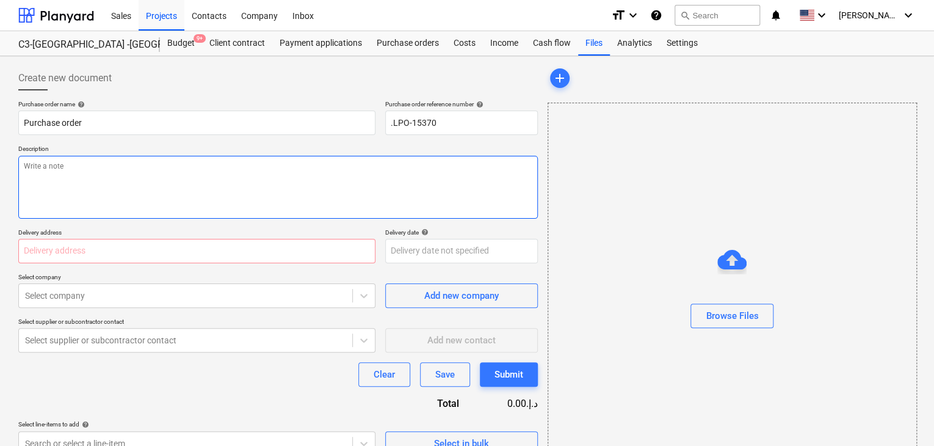
click at [260, 183] on textarea at bounding box center [278, 187] width 520 height 63
click at [192, 240] on input "text" at bounding box center [196, 251] width 357 height 24
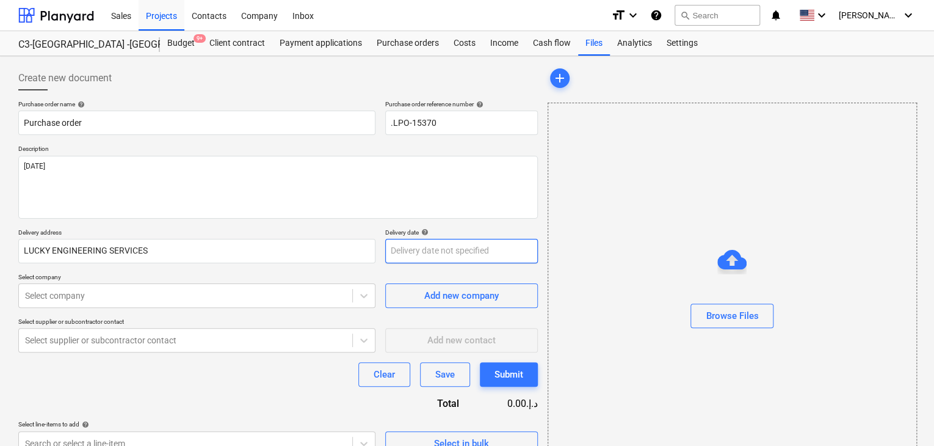
click at [449, 260] on body "Sales Projects Contacts Company Inbox format_size keyboard_arrow_down help sear…" at bounding box center [467, 223] width 934 height 446
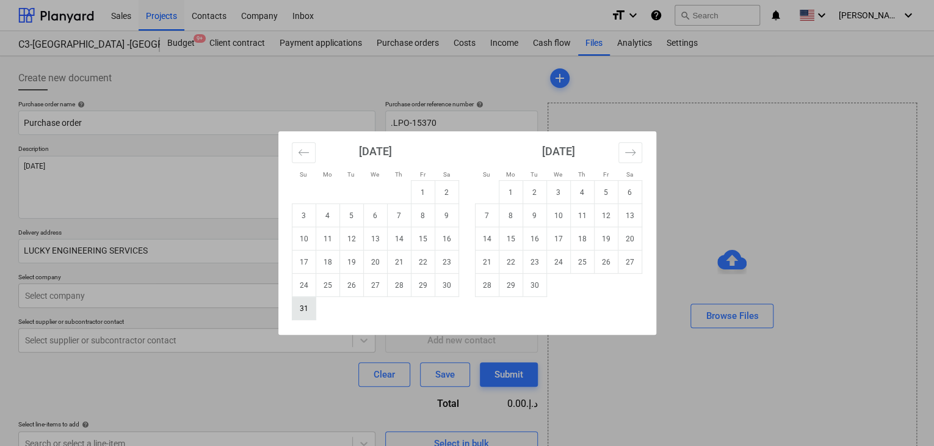
click at [297, 308] on td "31" at bounding box center [304, 308] width 24 height 23
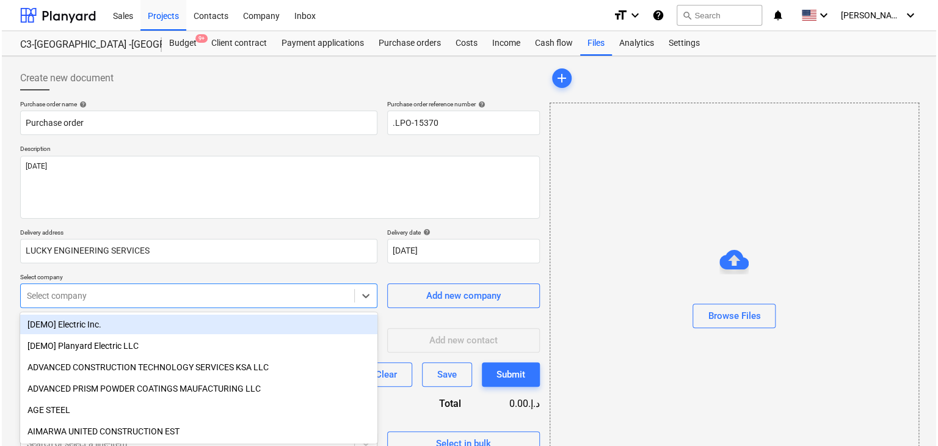
scroll to position [43, 0]
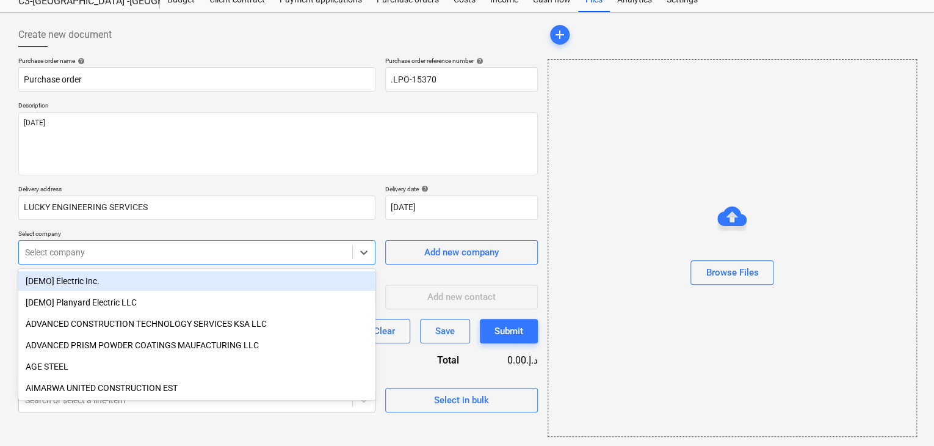
click at [180, 287] on body "Sales Projects Contacts Company Inbox format_size keyboard_arrow_down help sear…" at bounding box center [467, 180] width 934 height 446
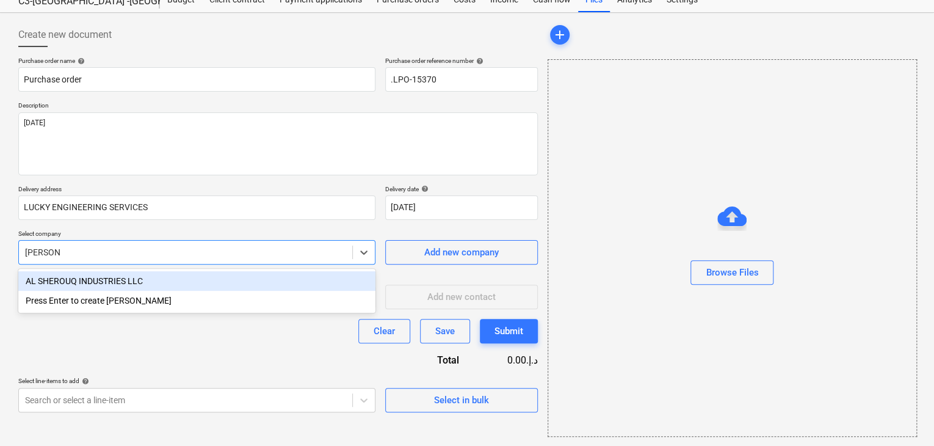
click at [195, 277] on div "AL SHEROUQ INDUSTRIES LLC" at bounding box center [196, 281] width 357 height 20
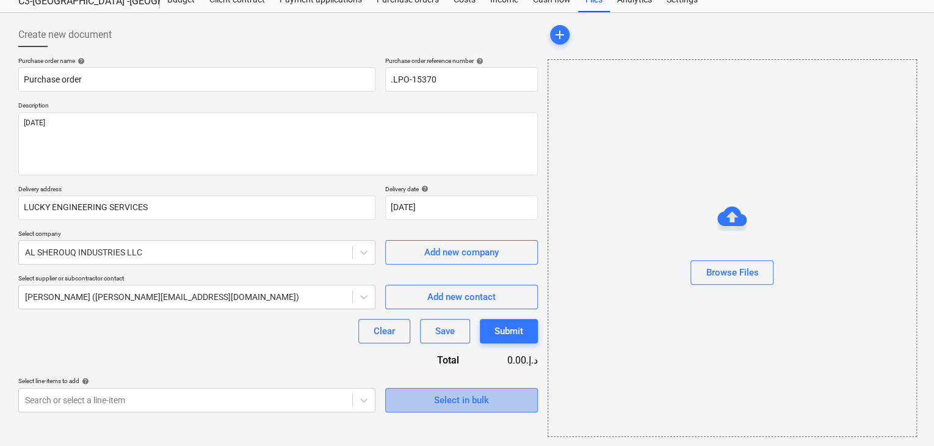
click at [440, 397] on div "Select in bulk" at bounding box center [461, 400] width 55 height 16
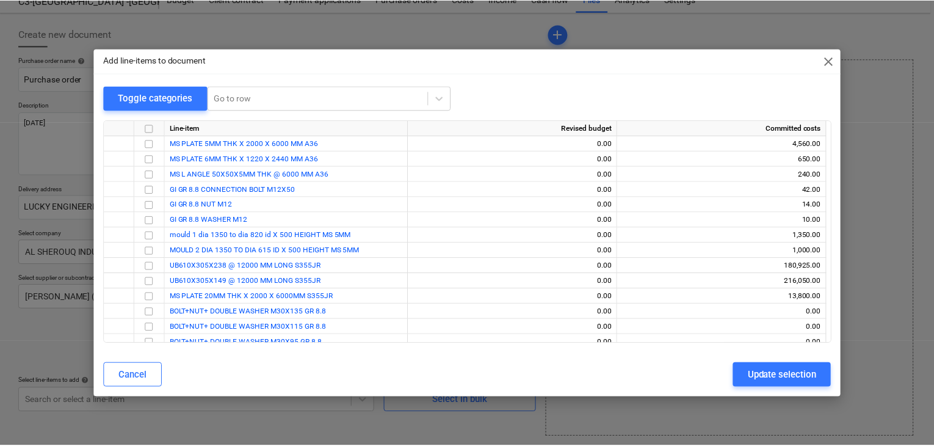
scroll to position [22, 0]
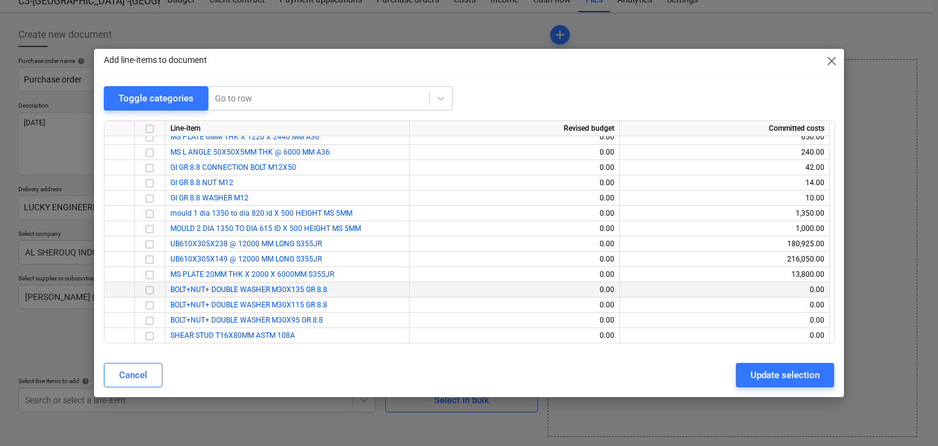
click at [148, 286] on input "checkbox" at bounding box center [149, 290] width 15 height 15
click at [150, 303] on input "checkbox" at bounding box center [149, 305] width 15 height 15
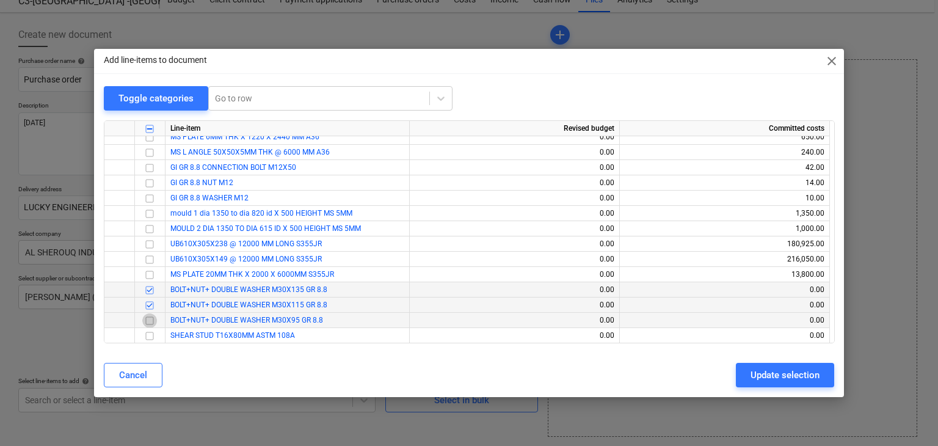
click at [149, 318] on input "checkbox" at bounding box center [149, 320] width 15 height 15
click at [149, 333] on input "checkbox" at bounding box center [149, 336] width 15 height 15
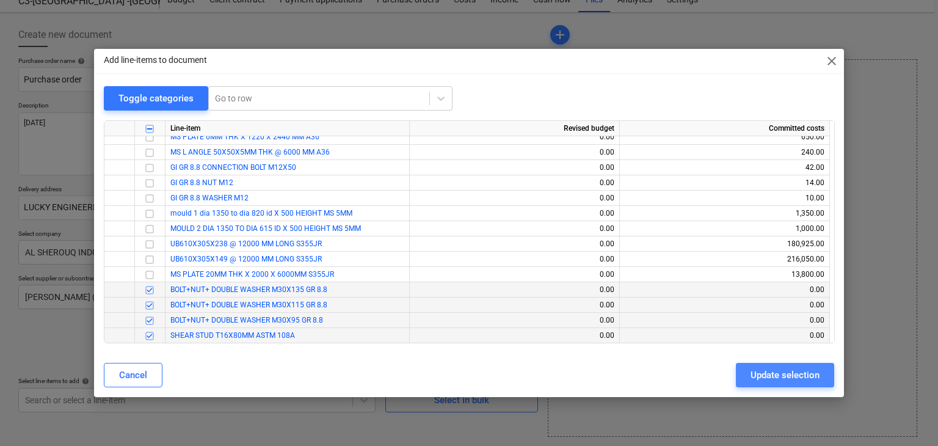
drag, startPoint x: 796, startPoint y: 375, endPoint x: 342, endPoint y: 338, distance: 455.8
click at [796, 374] on div "Update selection" at bounding box center [784, 375] width 69 height 16
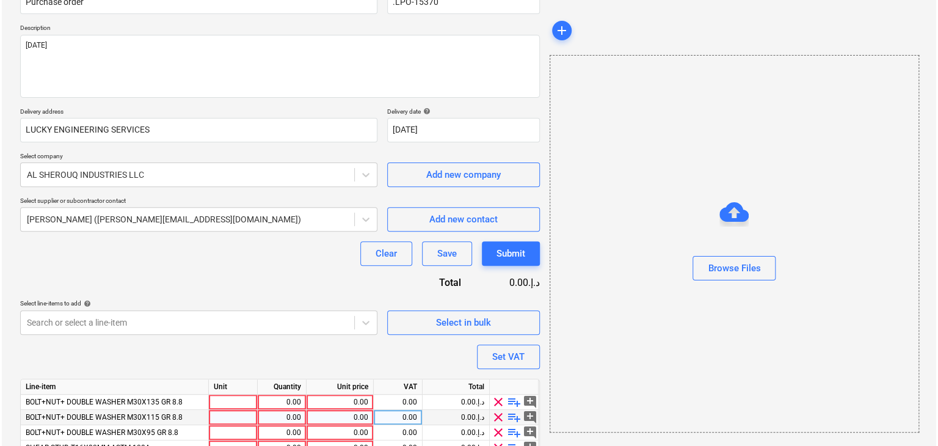
scroll to position [180, 0]
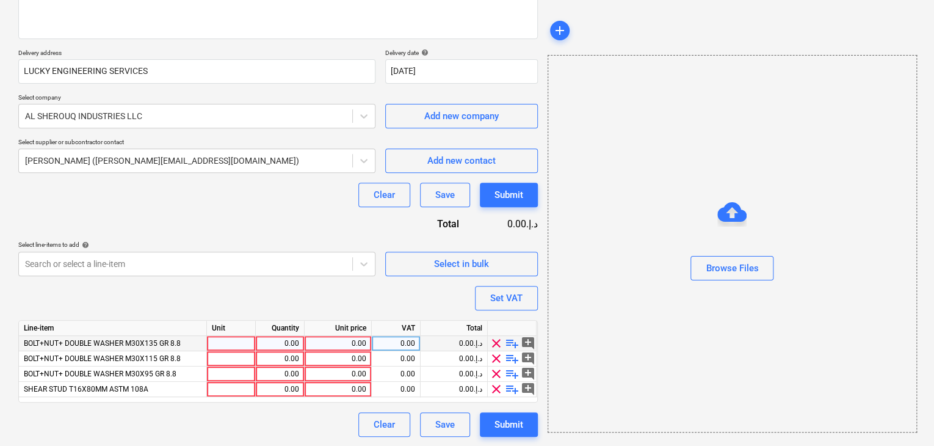
click at [235, 341] on div at bounding box center [231, 343] width 49 height 15
click at [297, 346] on div "0.00" at bounding box center [280, 343] width 38 height 15
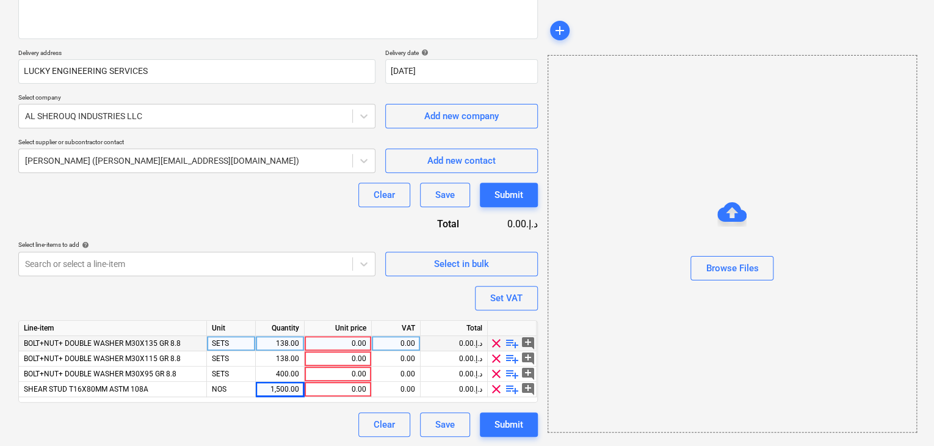
click at [350, 345] on div "0.00" at bounding box center [338, 343] width 57 height 15
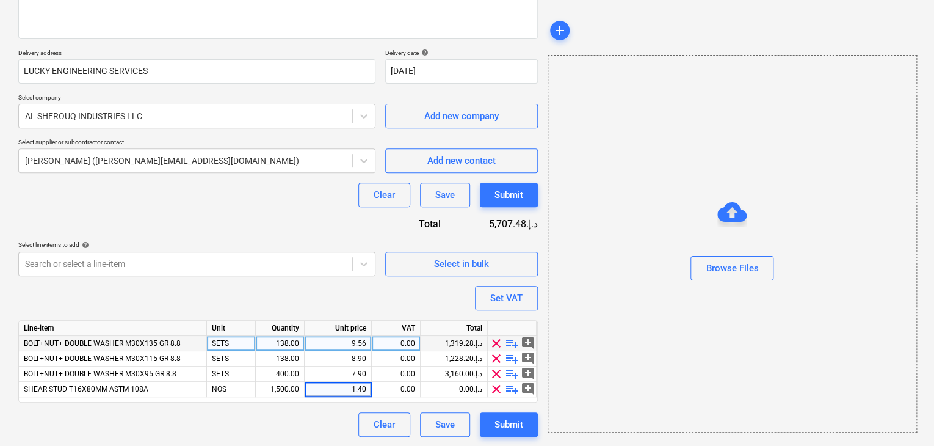
click at [589, 299] on div "Browse Files" at bounding box center [732, 243] width 369 height 377
click at [486, 303] on button "Set VAT" at bounding box center [506, 298] width 63 height 24
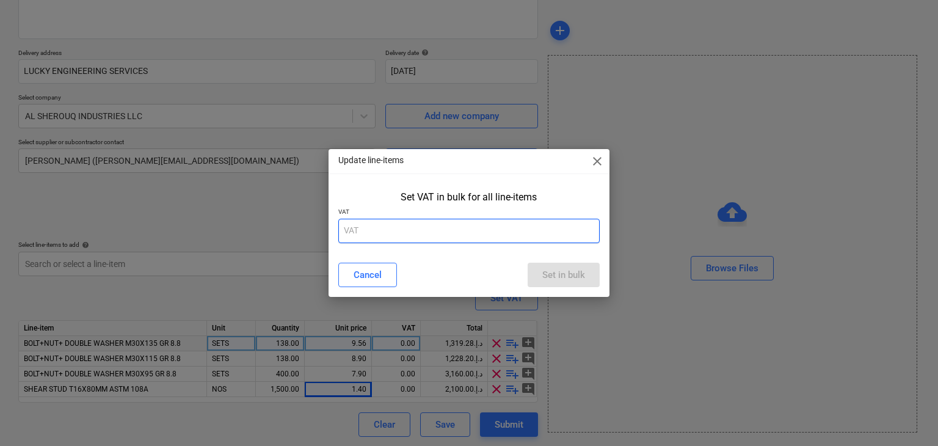
click at [434, 241] on input "text" at bounding box center [469, 231] width 262 height 24
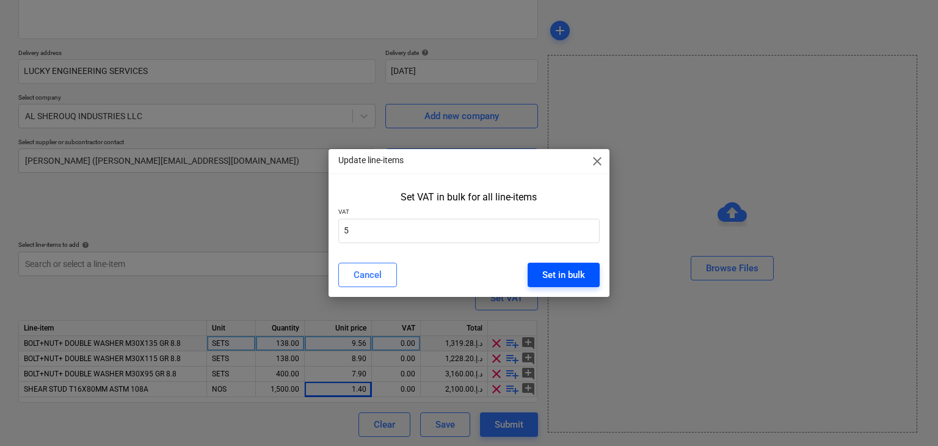
click at [545, 265] on button "Set in bulk" at bounding box center [564, 275] width 72 height 24
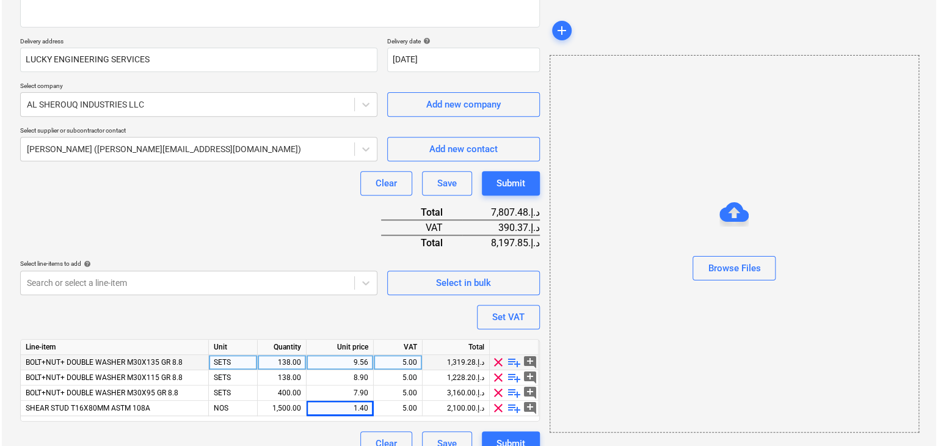
scroll to position [210, 0]
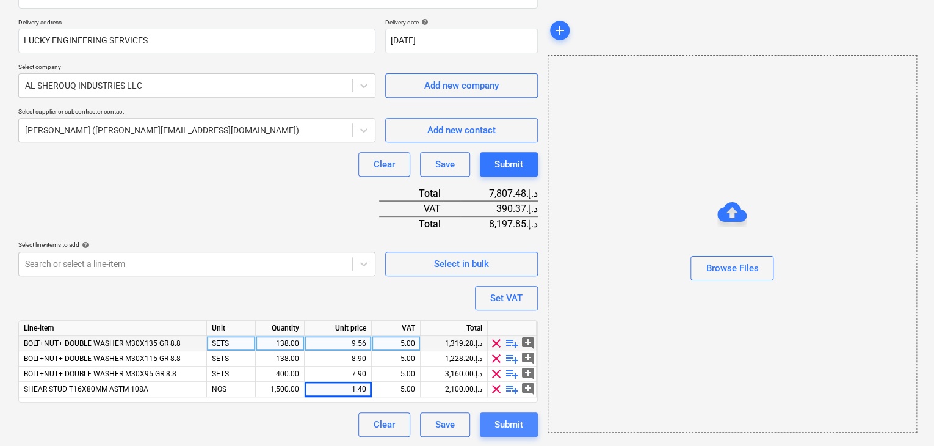
click at [501, 433] on button "Submit" at bounding box center [509, 424] width 58 height 24
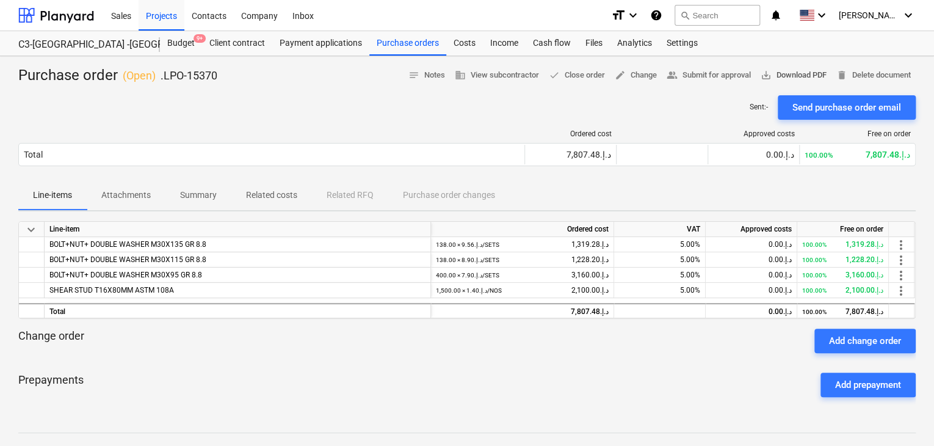
click at [806, 78] on span "save_alt Download PDF" at bounding box center [794, 75] width 66 height 14
